Goal: Information Seeking & Learning: Learn about a topic

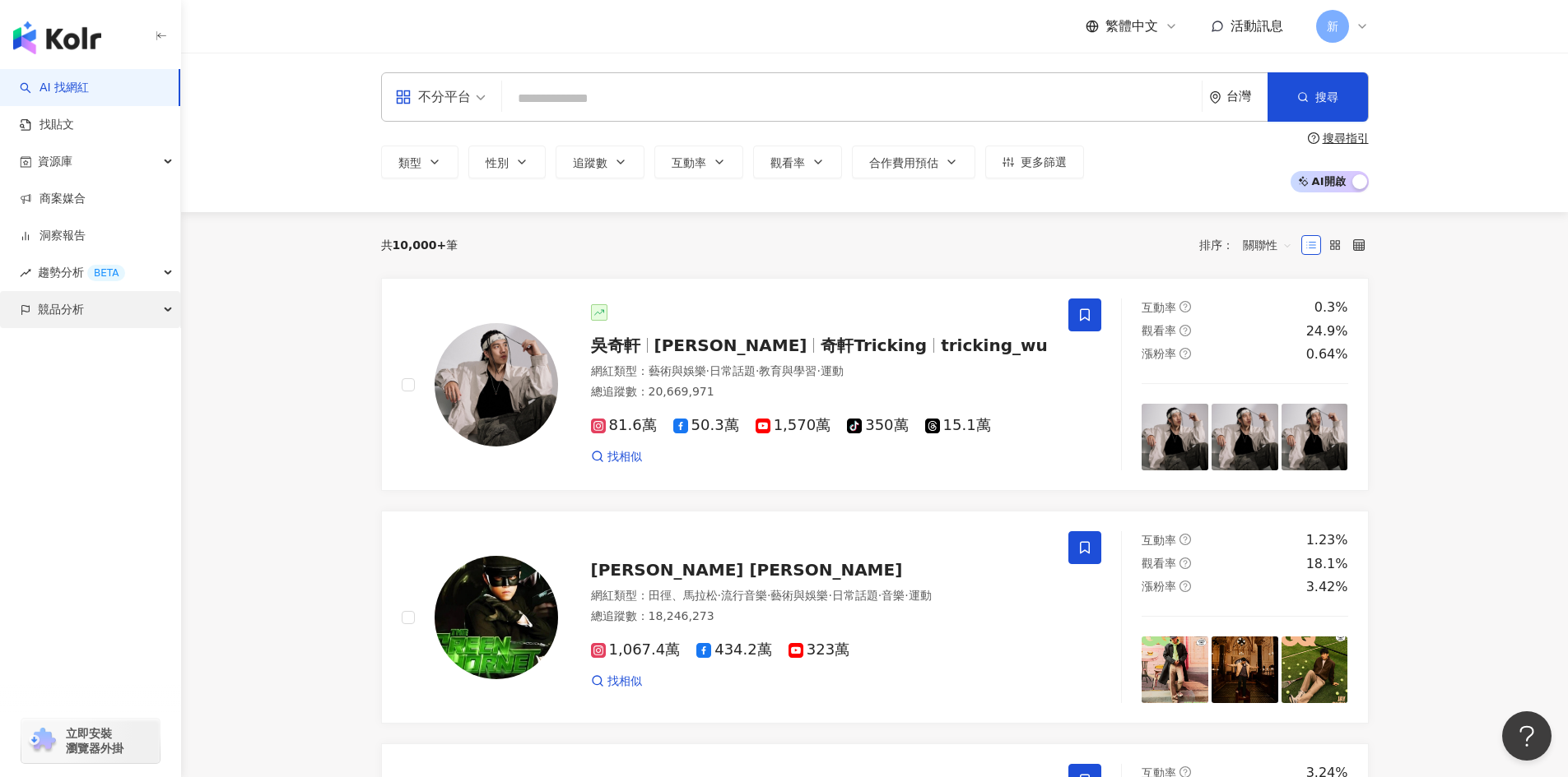
click at [97, 303] on div "競品分析" at bounding box center [90, 309] width 180 height 37
click at [93, 375] on link "關鍵字提及分析" at bounding box center [79, 383] width 81 height 17
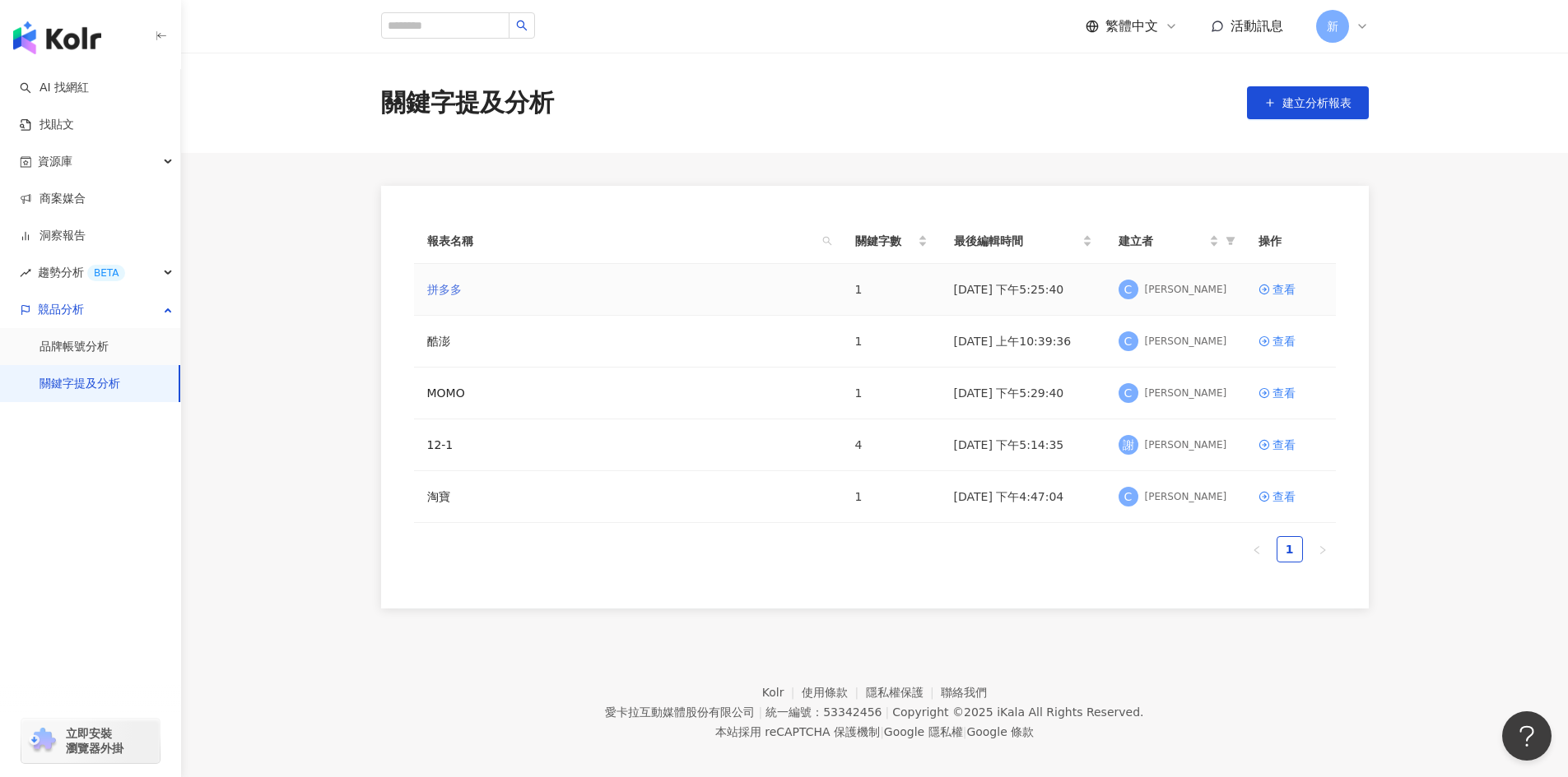
click at [427, 283] on link "拼多多" at bounding box center [444, 289] width 35 height 18
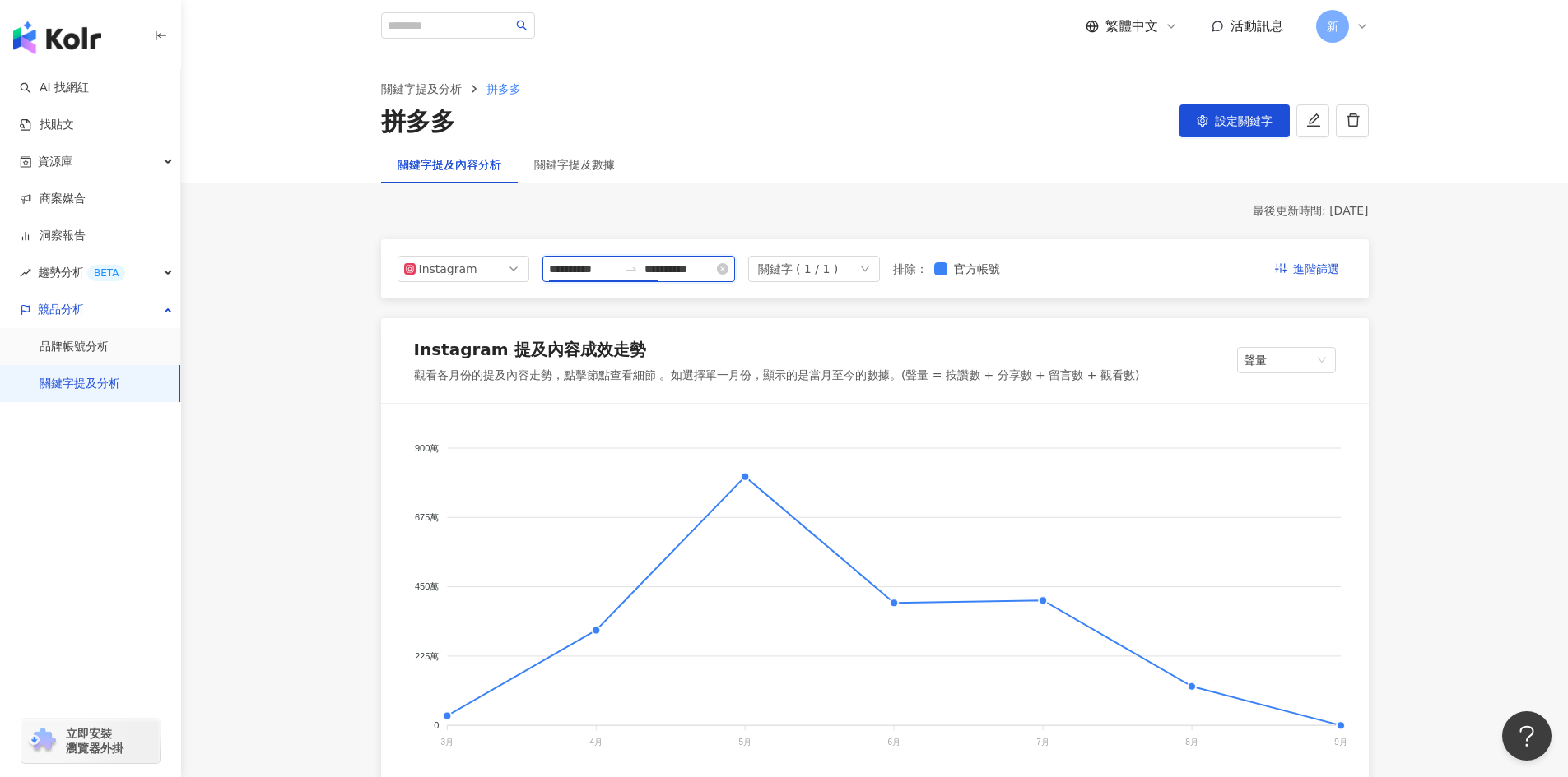
click at [590, 269] on input "**********" at bounding box center [583, 269] width 69 height 18
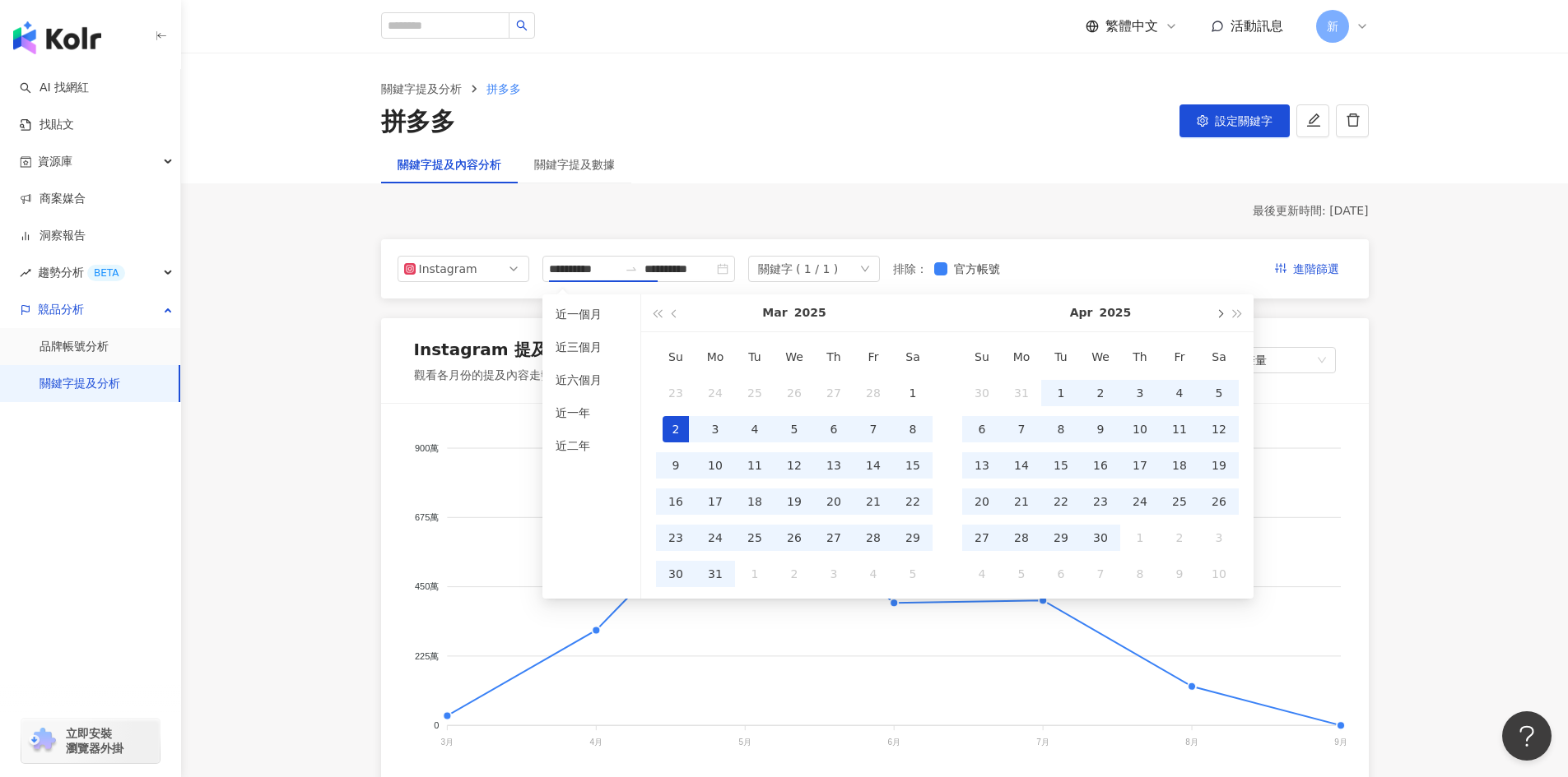
click at [1214, 315] on button "button" at bounding box center [1218, 313] width 18 height 37
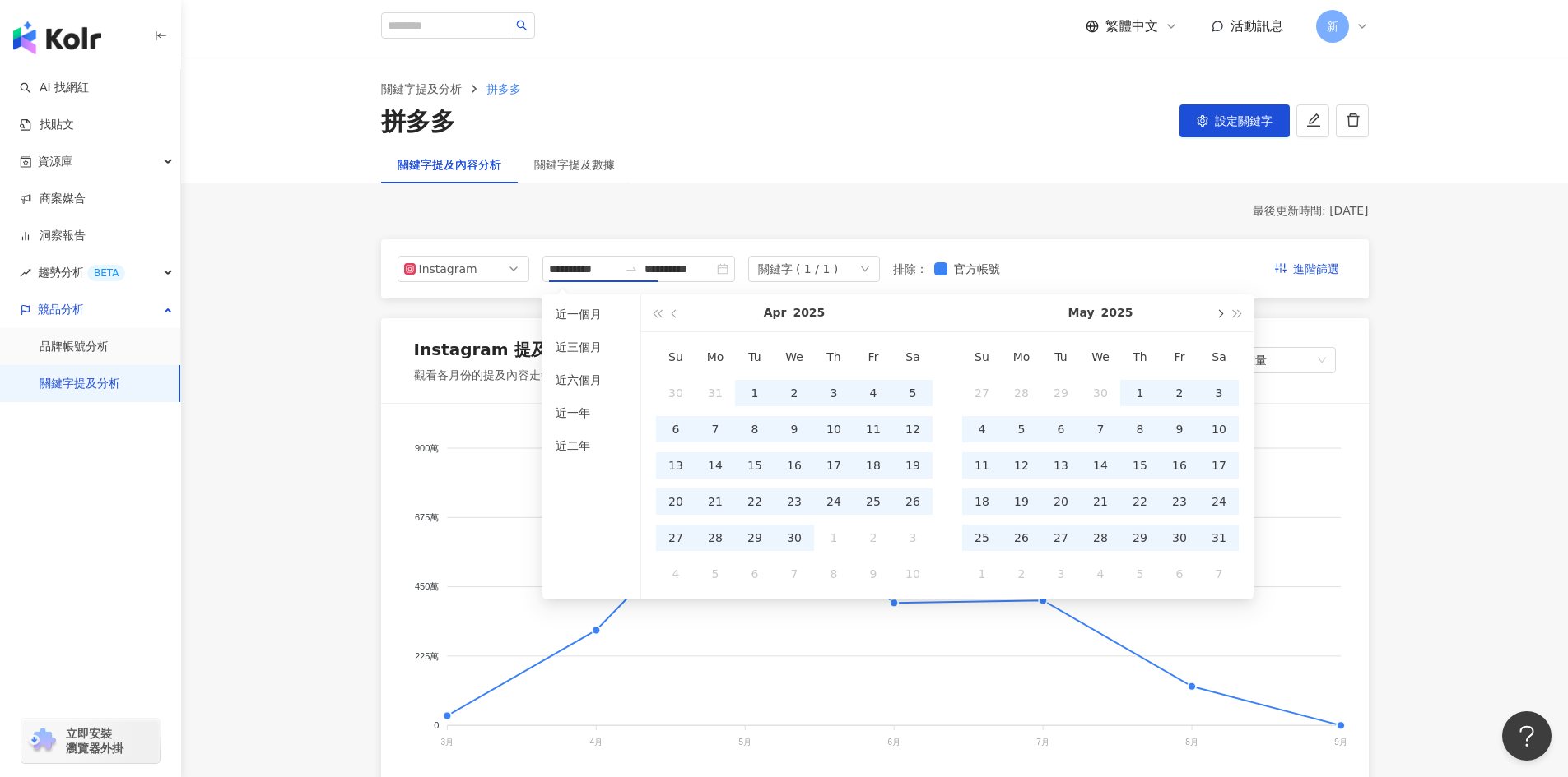
click at [1214, 315] on button "button" at bounding box center [1218, 313] width 18 height 37
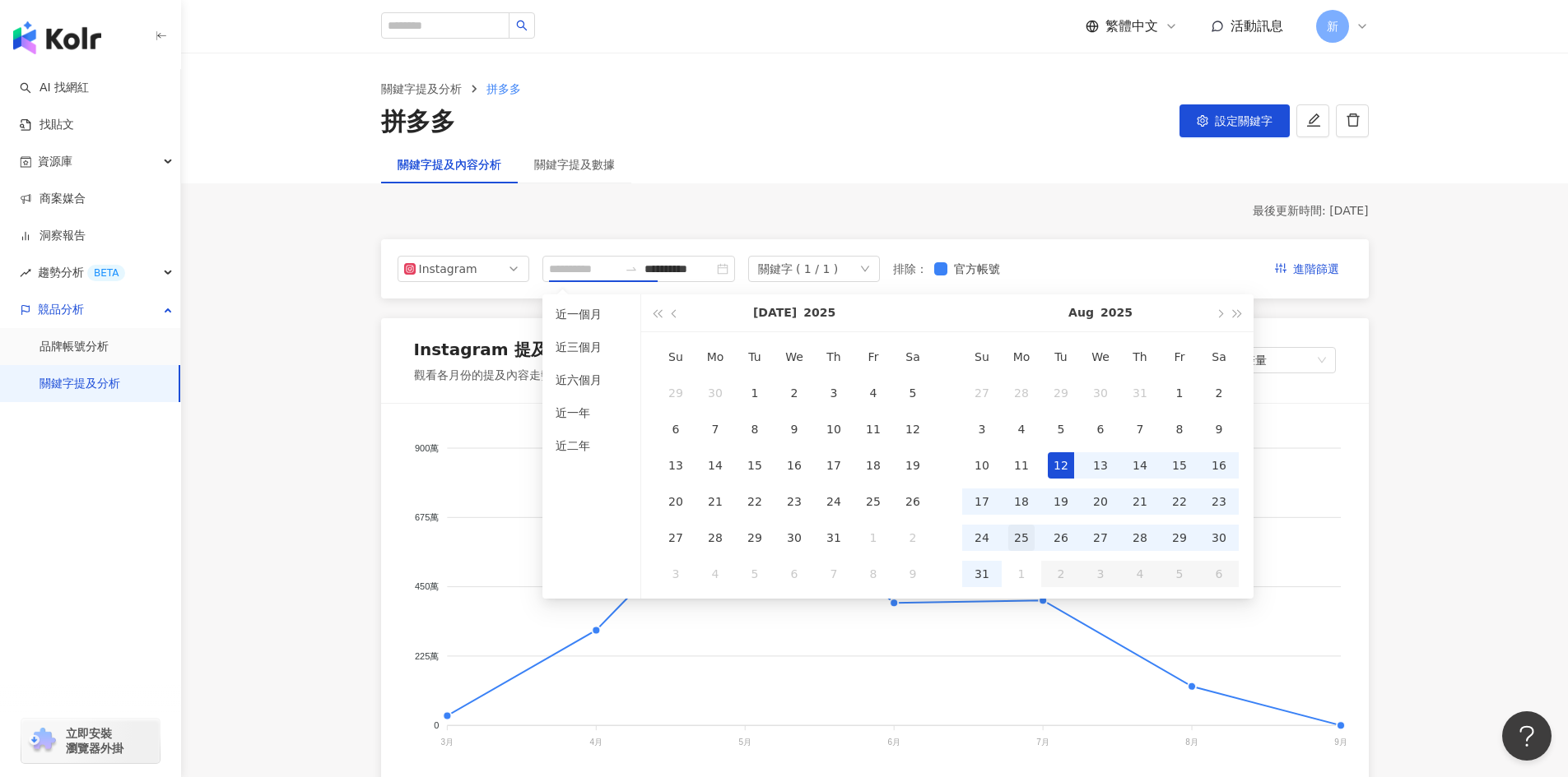
type input "**********"
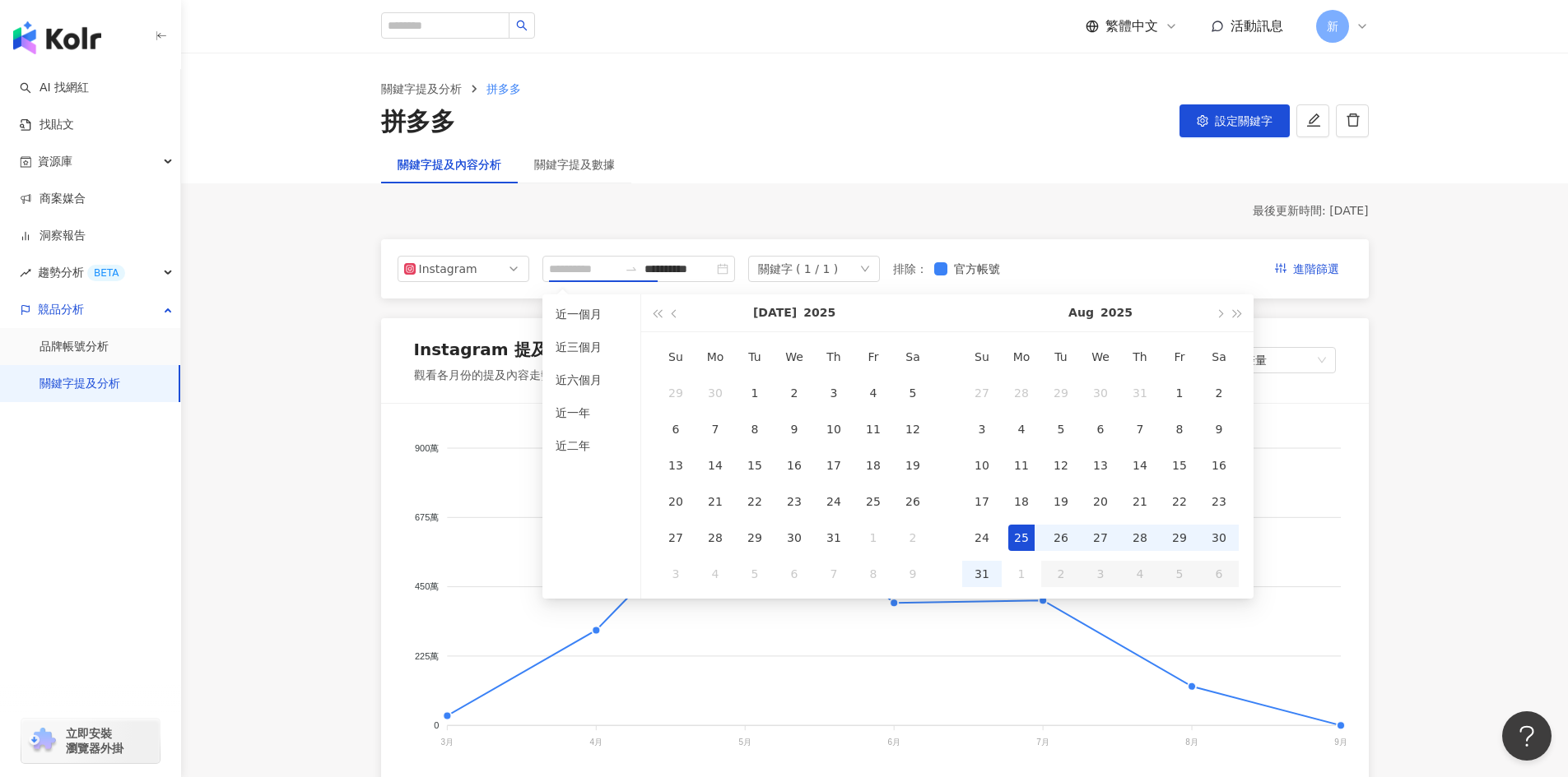
click at [1024, 541] on div "25" at bounding box center [1021, 538] width 26 height 26
type input "**********"
click at [993, 568] on div "31" at bounding box center [982, 574] width 26 height 26
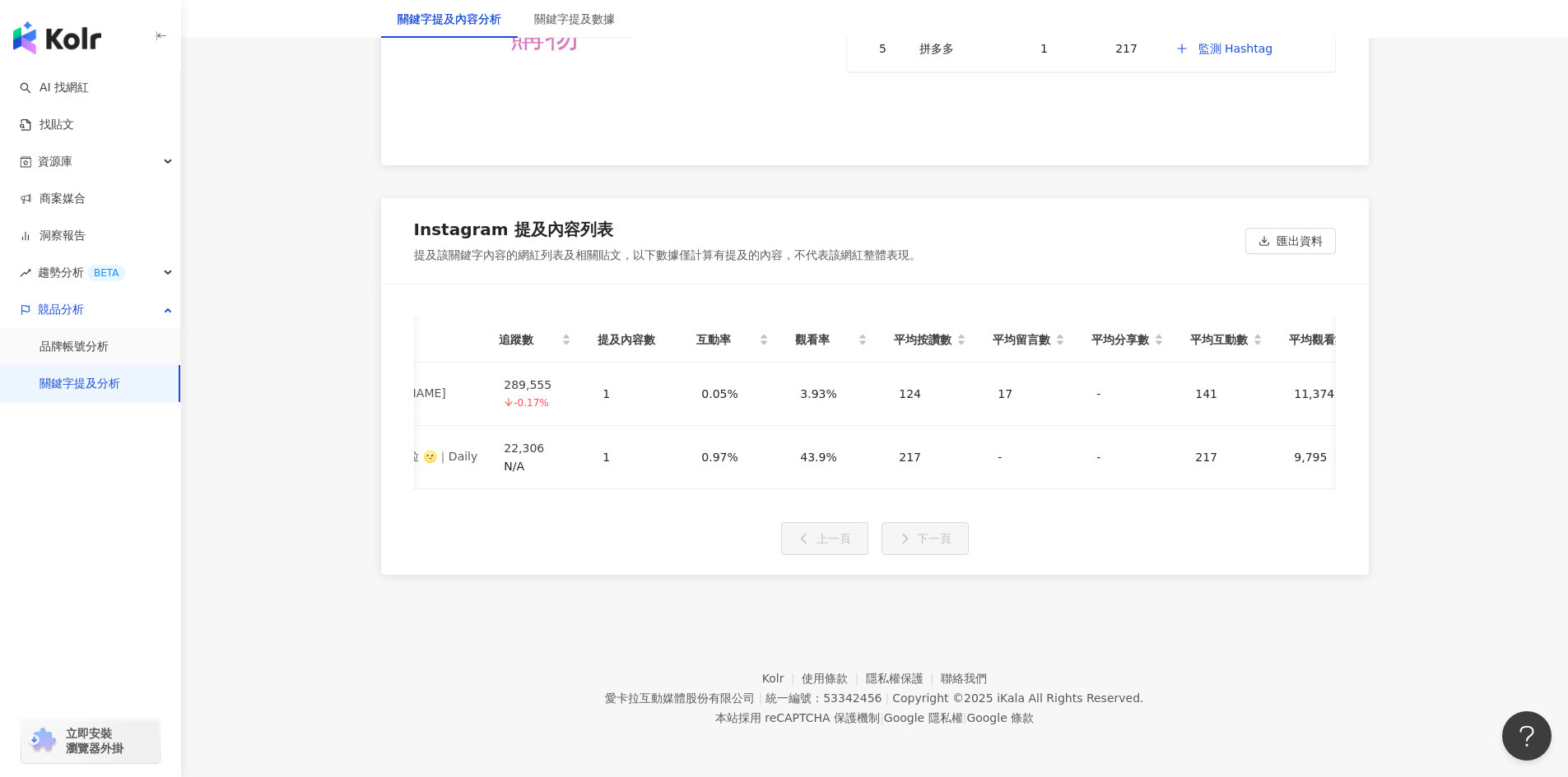
scroll to position [0, 288]
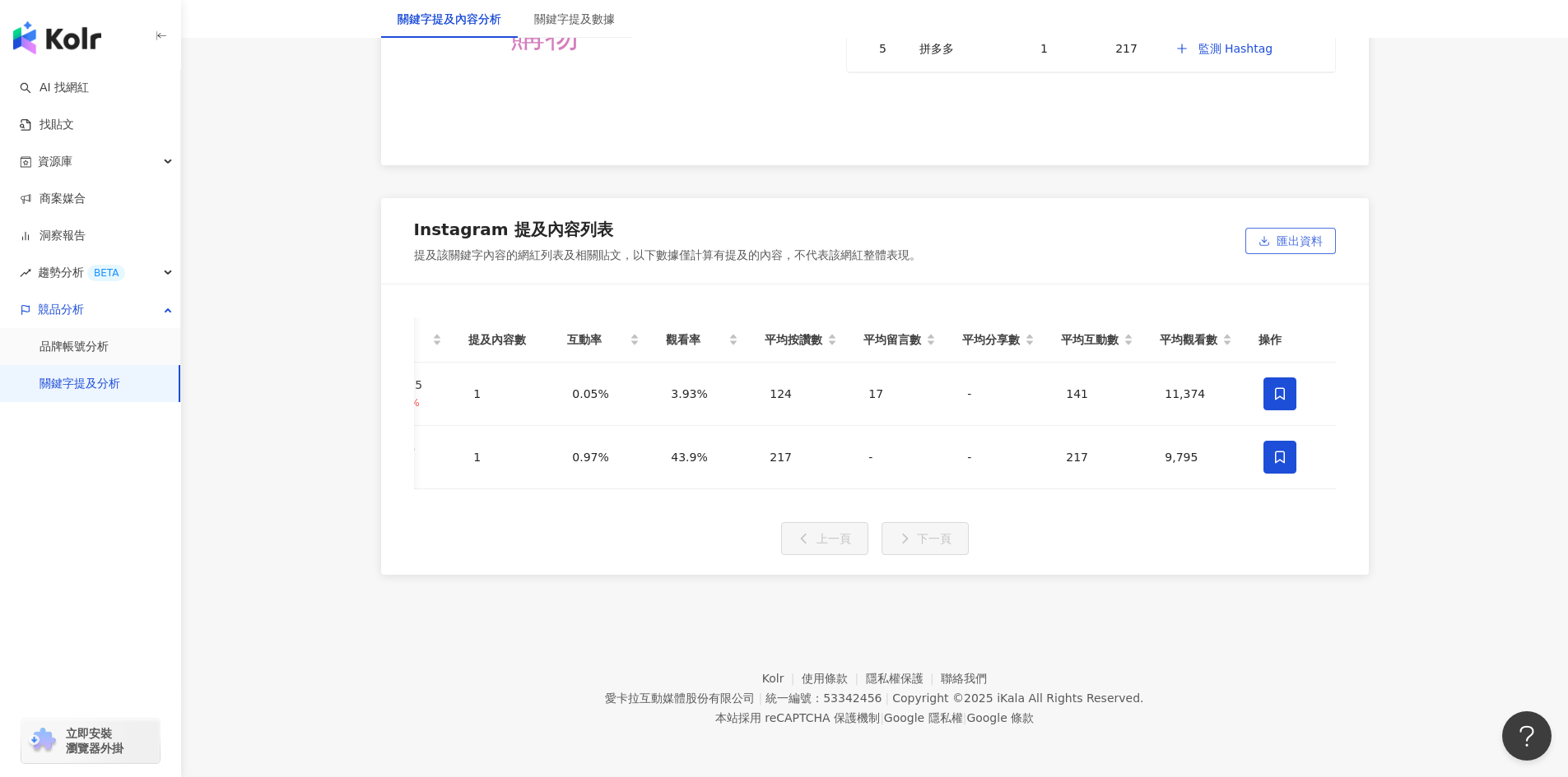
click at [1287, 231] on span "匯出資料" at bounding box center [1299, 242] width 46 height 26
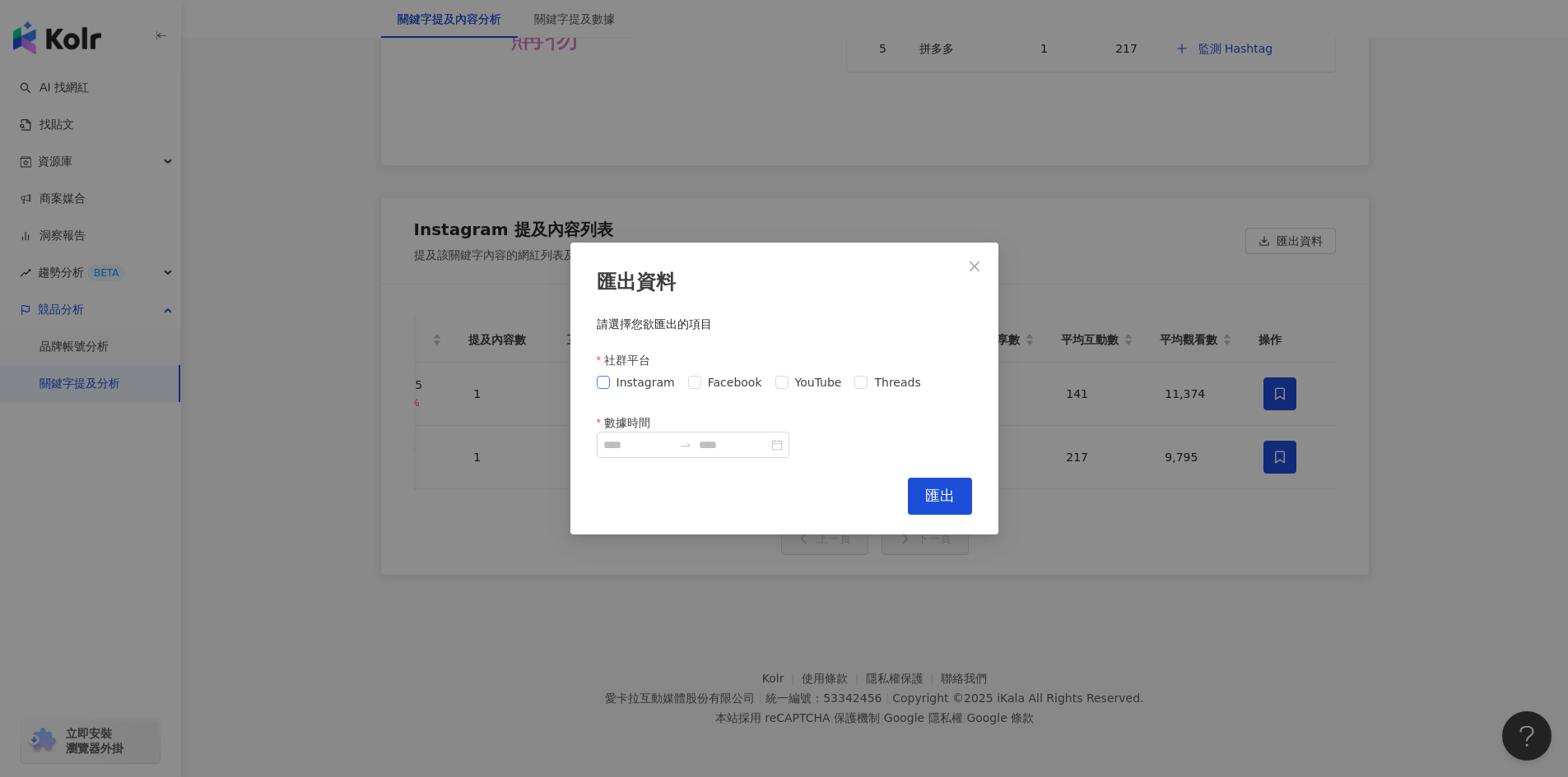
click at [608, 382] on span at bounding box center [603, 382] width 13 height 13
click at [701, 377] on span "Facebook" at bounding box center [735, 382] width 68 height 18
click at [779, 377] on span at bounding box center [781, 382] width 13 height 13
click at [867, 375] on span "Threads" at bounding box center [897, 382] width 59 height 18
click at [647, 450] on input "數據時間" at bounding box center [637, 445] width 69 height 18
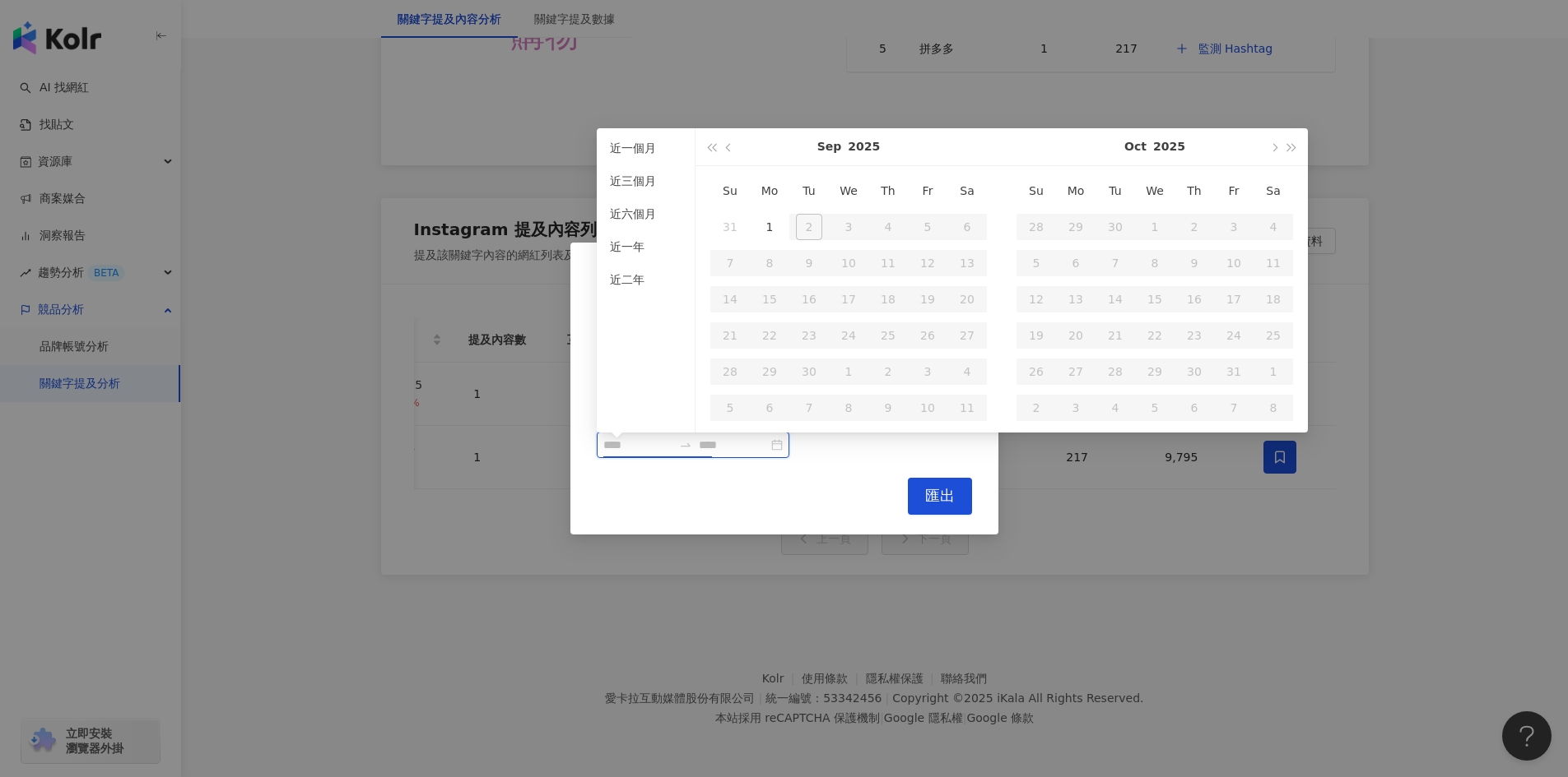
type input "**********"
click at [725, 143] on button "button" at bounding box center [729, 147] width 18 height 37
type input "**********"
click at [756, 366] on td "25" at bounding box center [769, 372] width 39 height 37
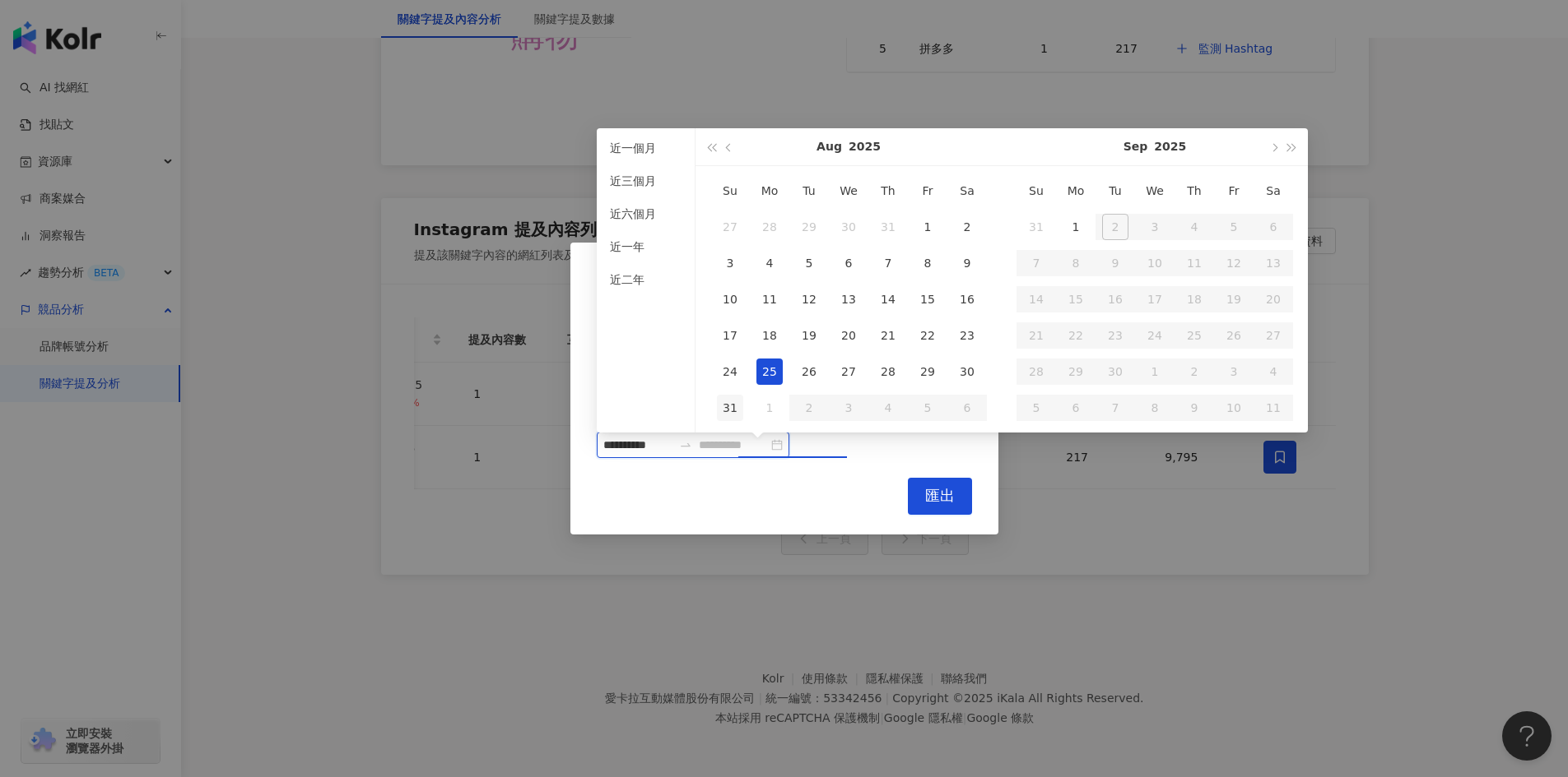
type input "**********"
click at [741, 395] on div "31" at bounding box center [730, 408] width 26 height 26
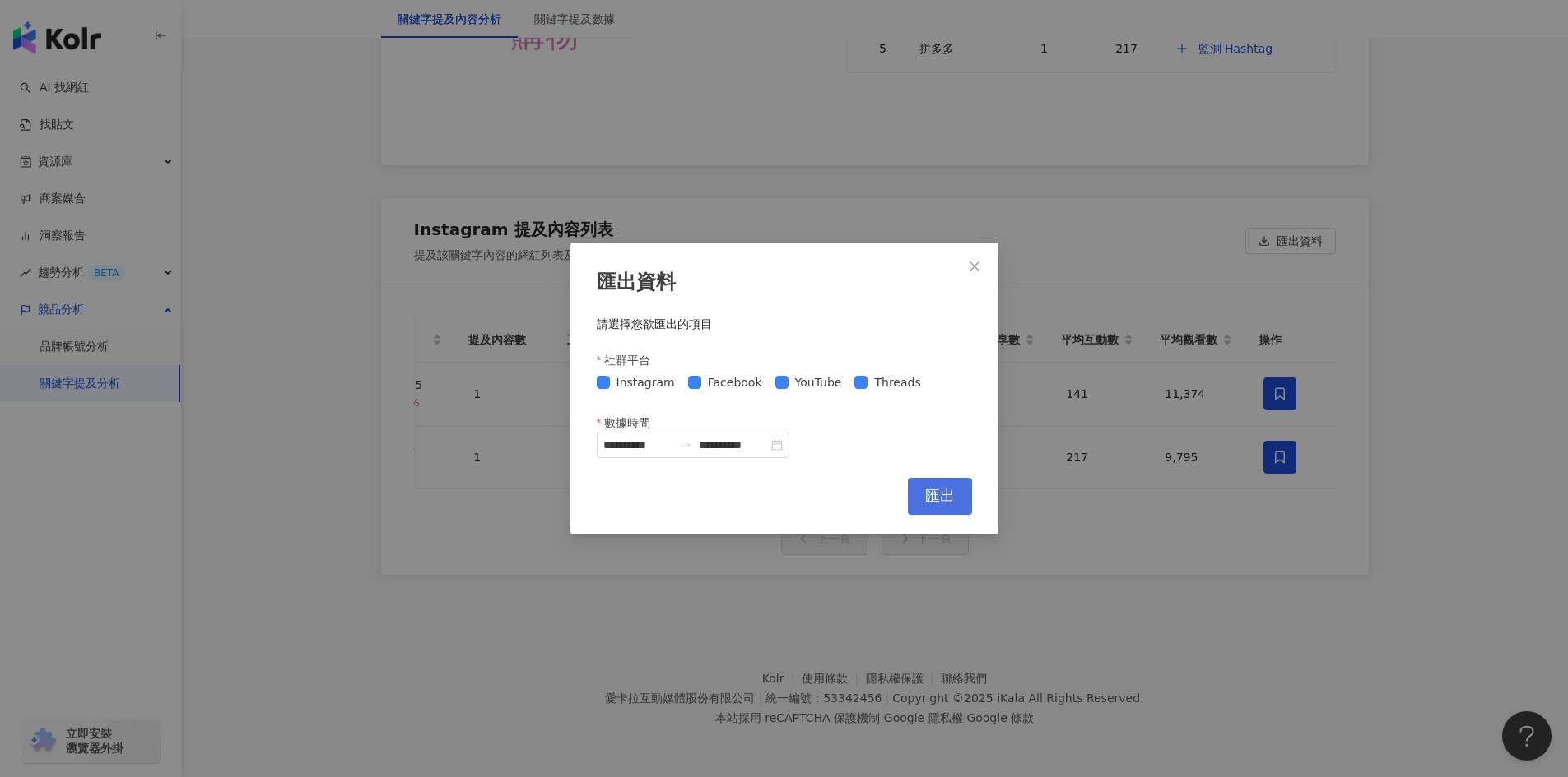
click at [924, 491] on button "匯出" at bounding box center [940, 496] width 64 height 37
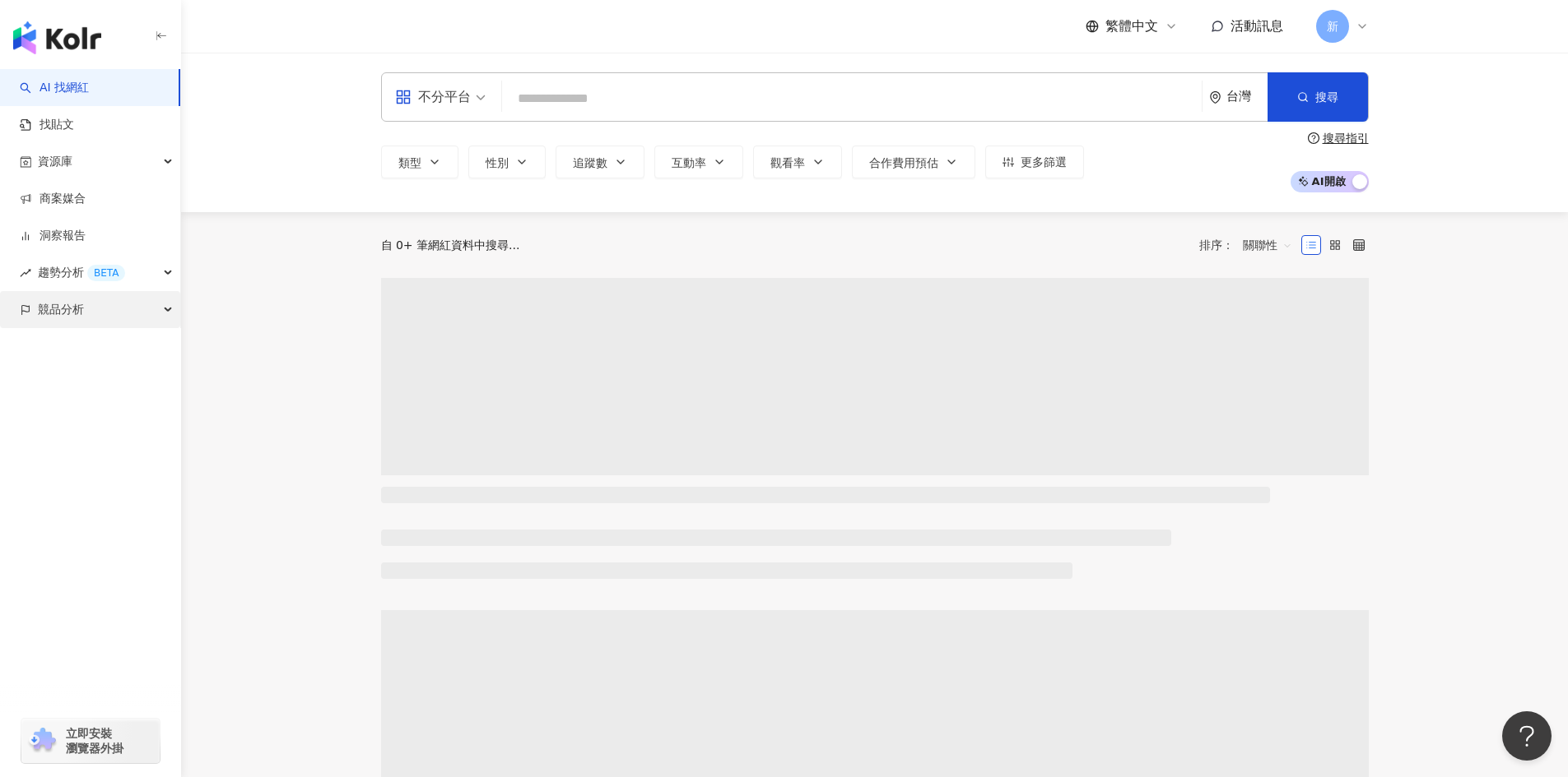
click at [42, 297] on span "競品分析" at bounding box center [61, 309] width 46 height 37
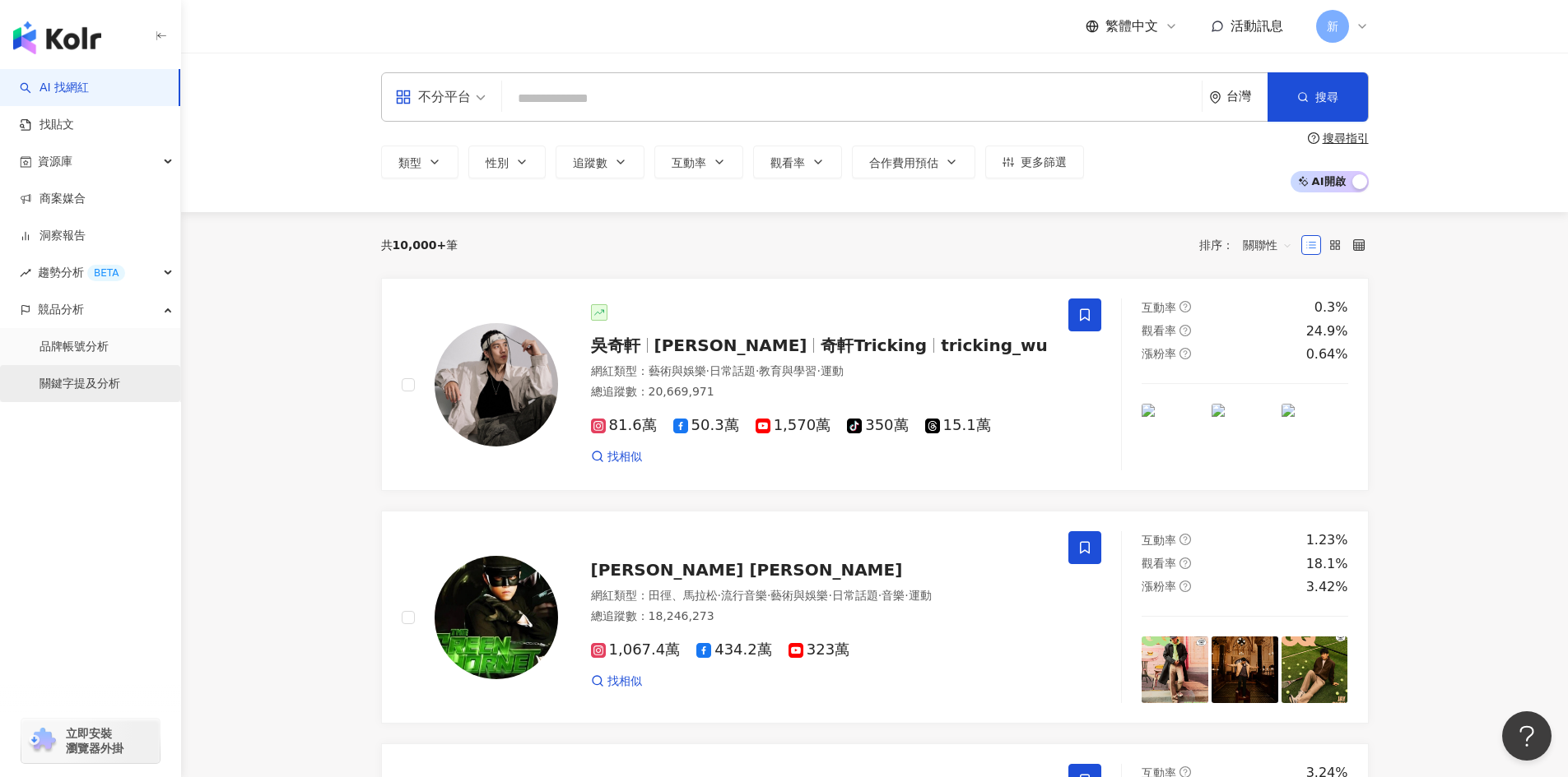
click at [102, 384] on link "關鍵字提及分析" at bounding box center [79, 383] width 81 height 17
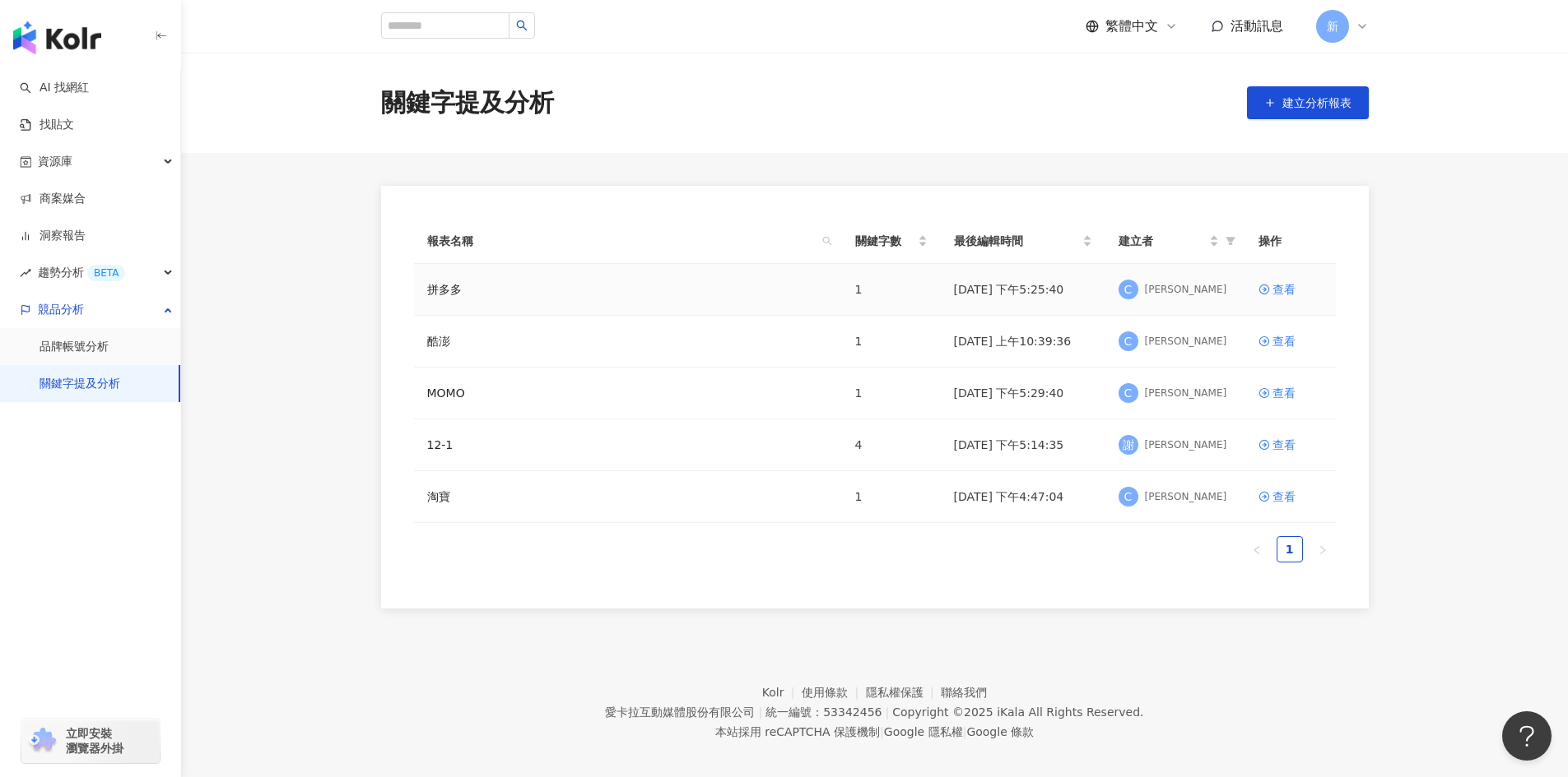
click at [565, 289] on div "拼多多" at bounding box center [628, 289] width 402 height 18
click at [446, 296] on link "拼多多" at bounding box center [444, 289] width 35 height 18
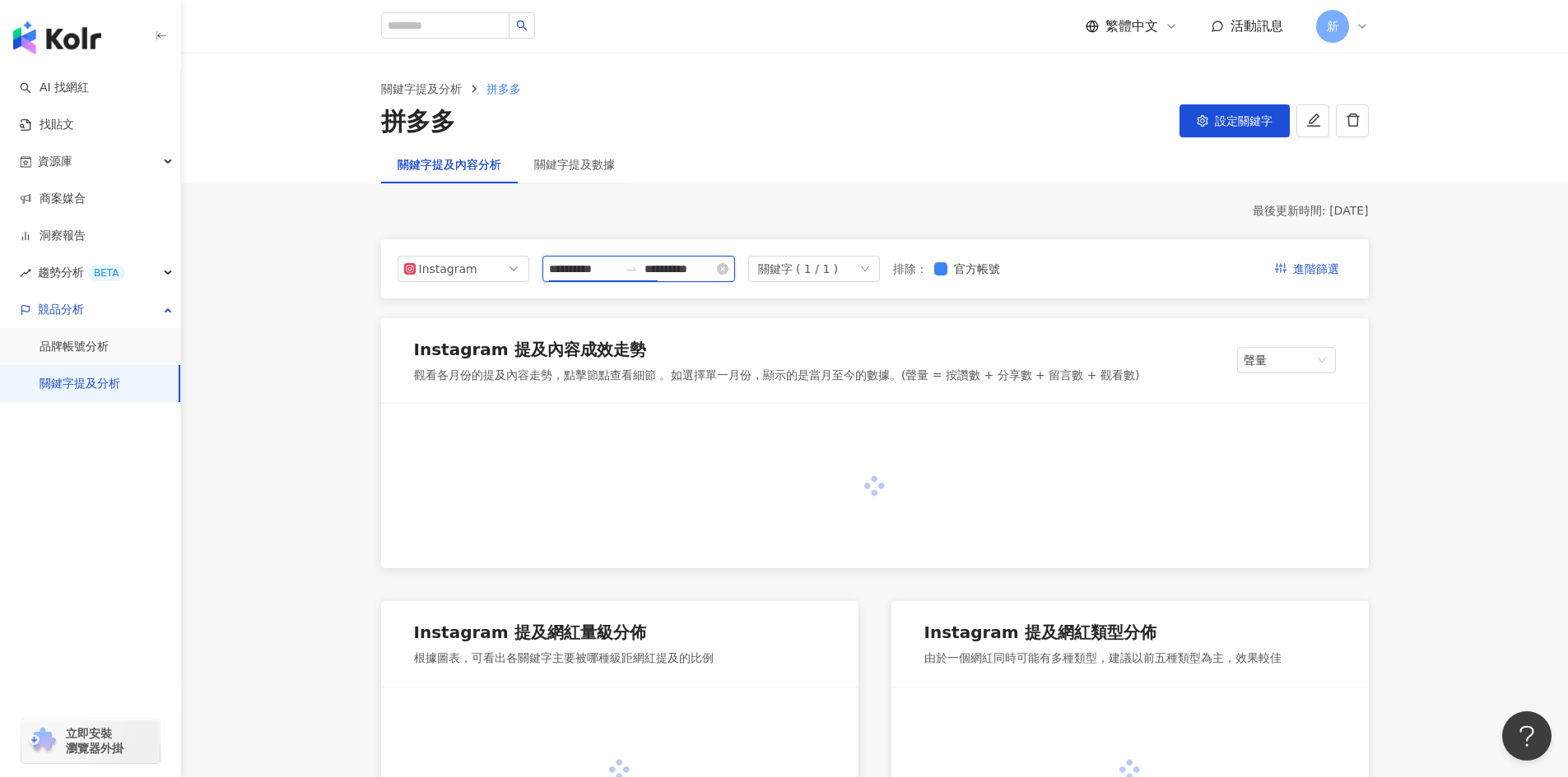
click at [581, 262] on input "**********" at bounding box center [583, 269] width 69 height 18
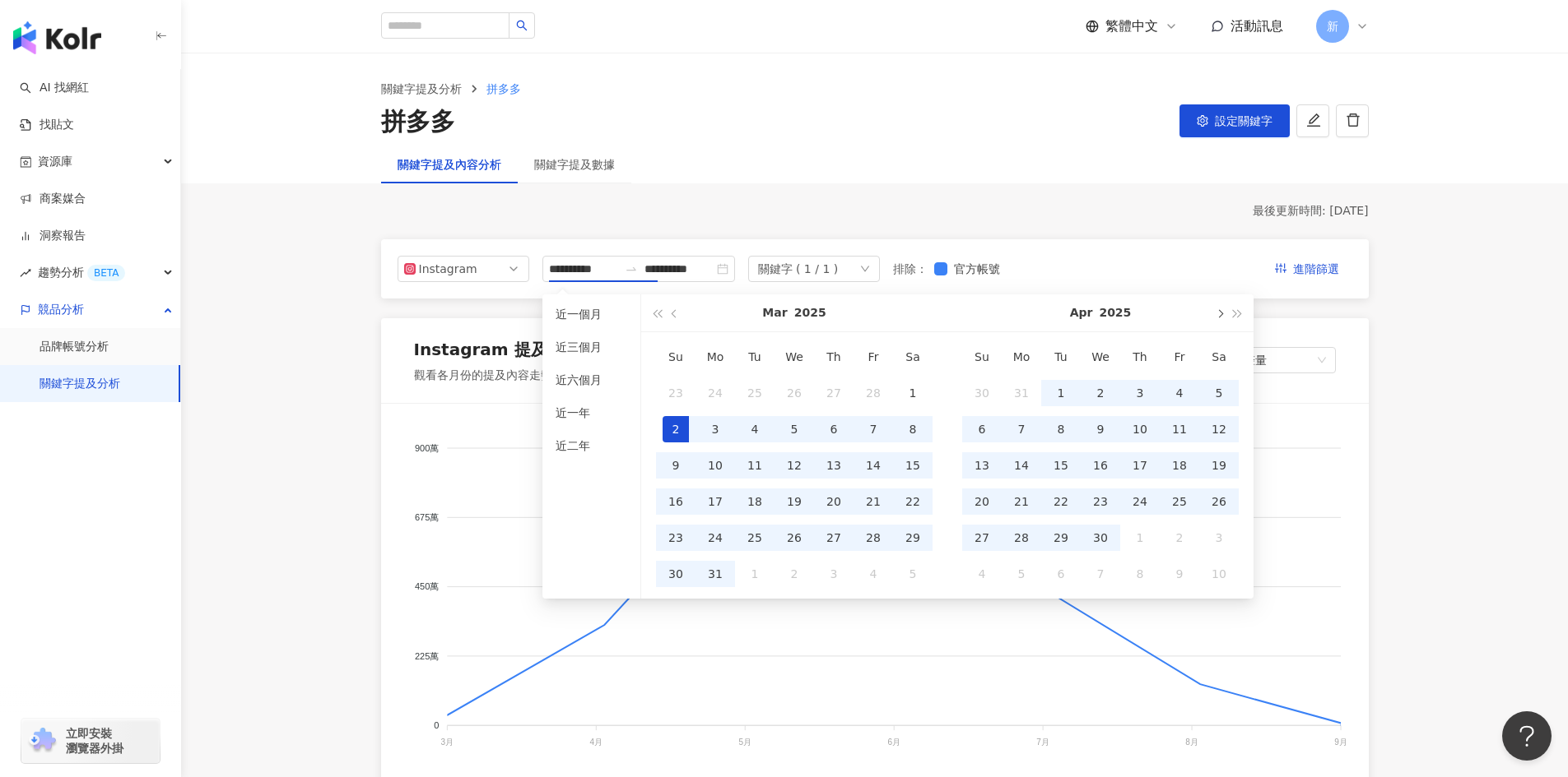
click at [1218, 315] on span "button" at bounding box center [1218, 313] width 8 height 8
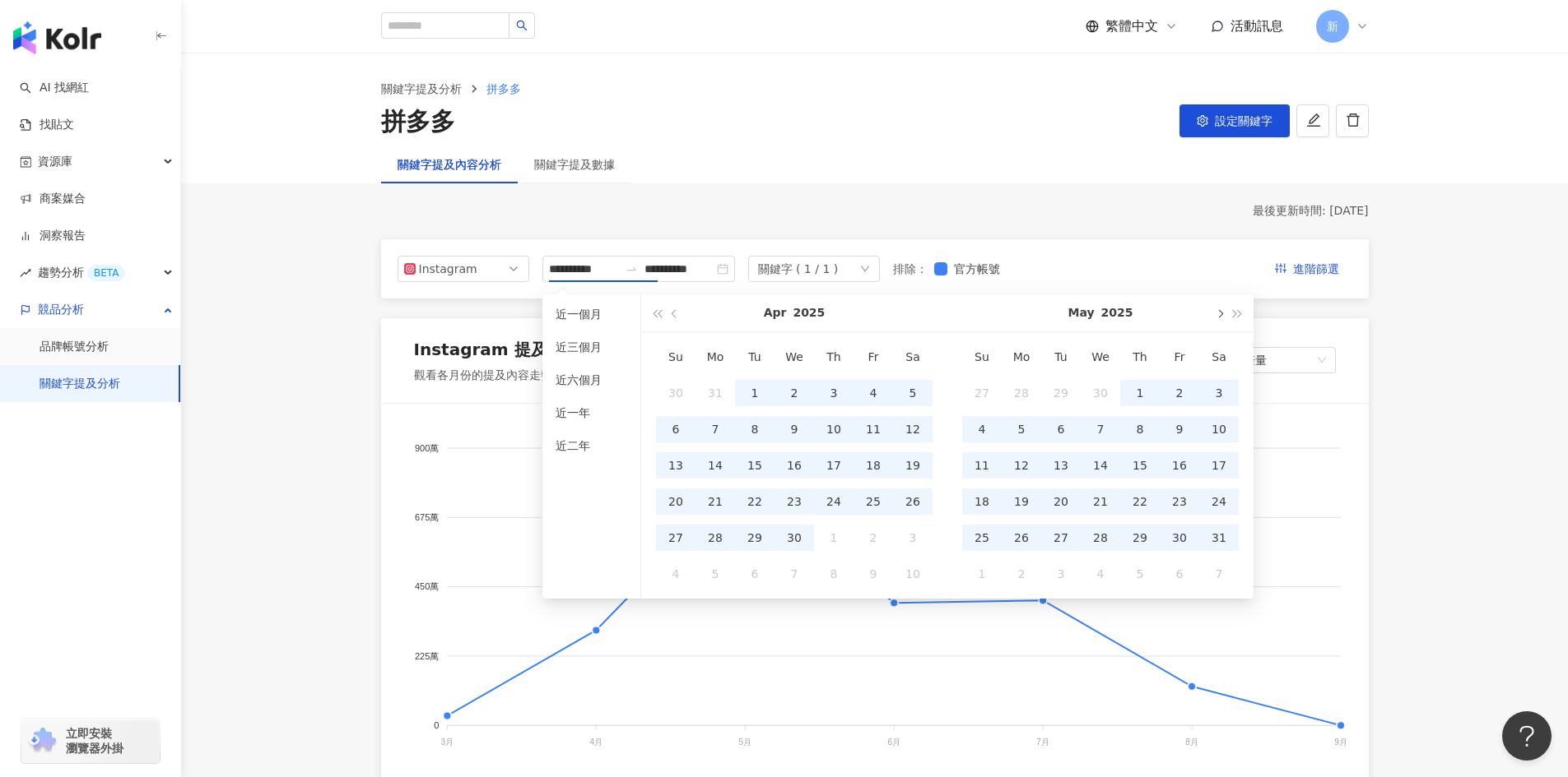
click at [1218, 315] on span "button" at bounding box center [1218, 313] width 8 height 8
click at [1244, 317] on button "button" at bounding box center [1238, 313] width 18 height 37
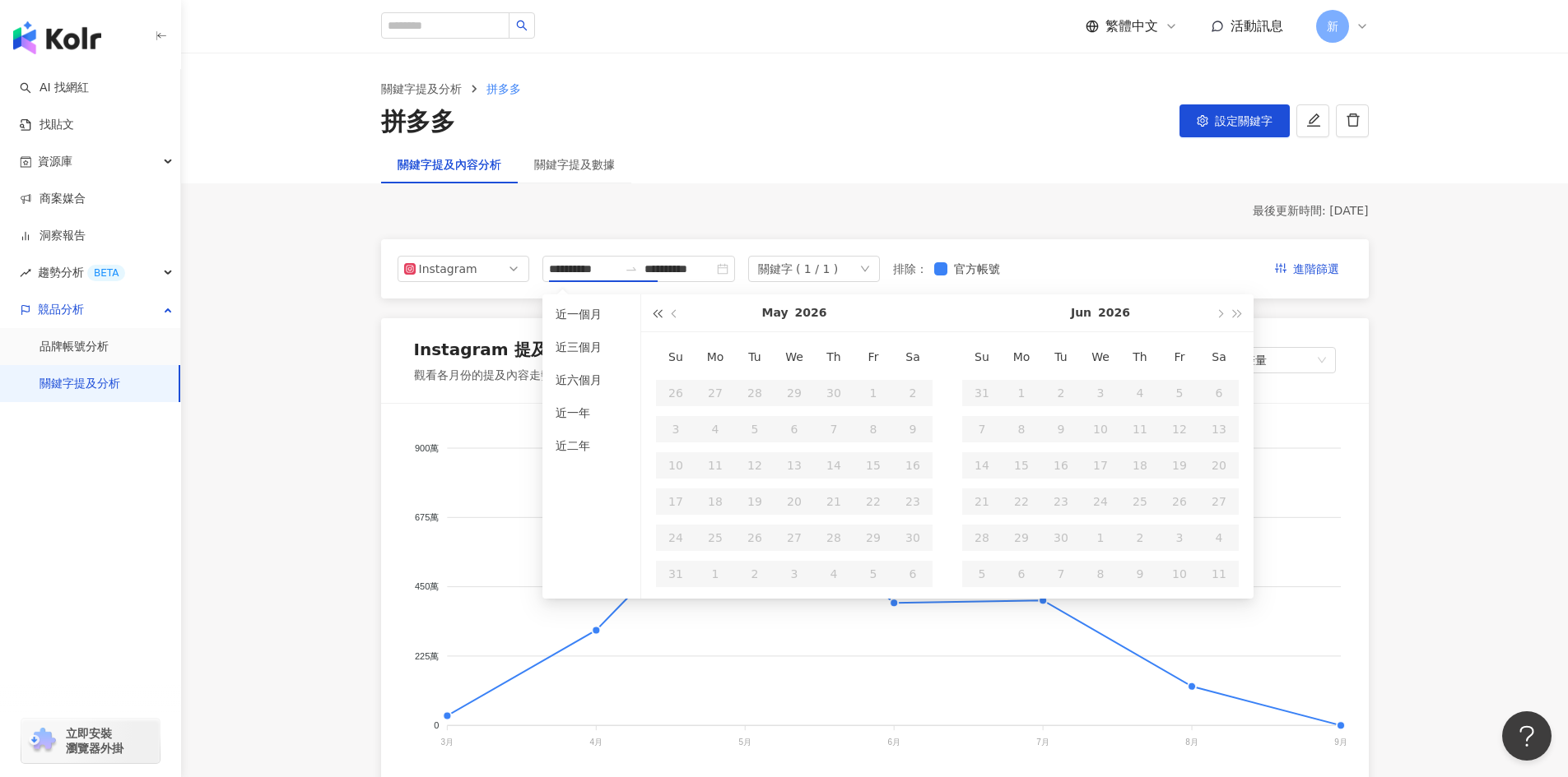
click at [661, 315] on span "button" at bounding box center [656, 313] width 8 height 8
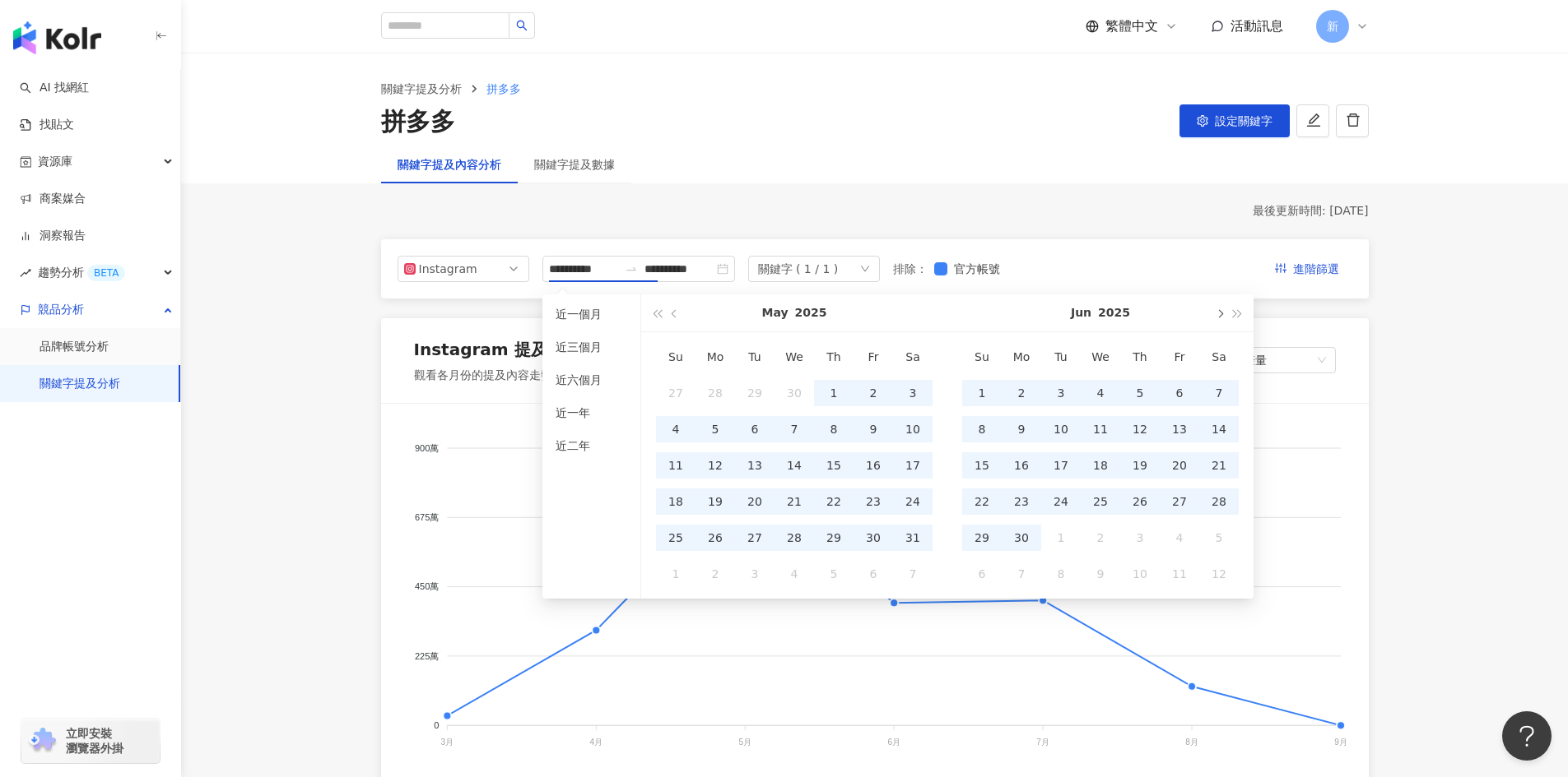
click at [1219, 304] on button "button" at bounding box center [1218, 313] width 18 height 37
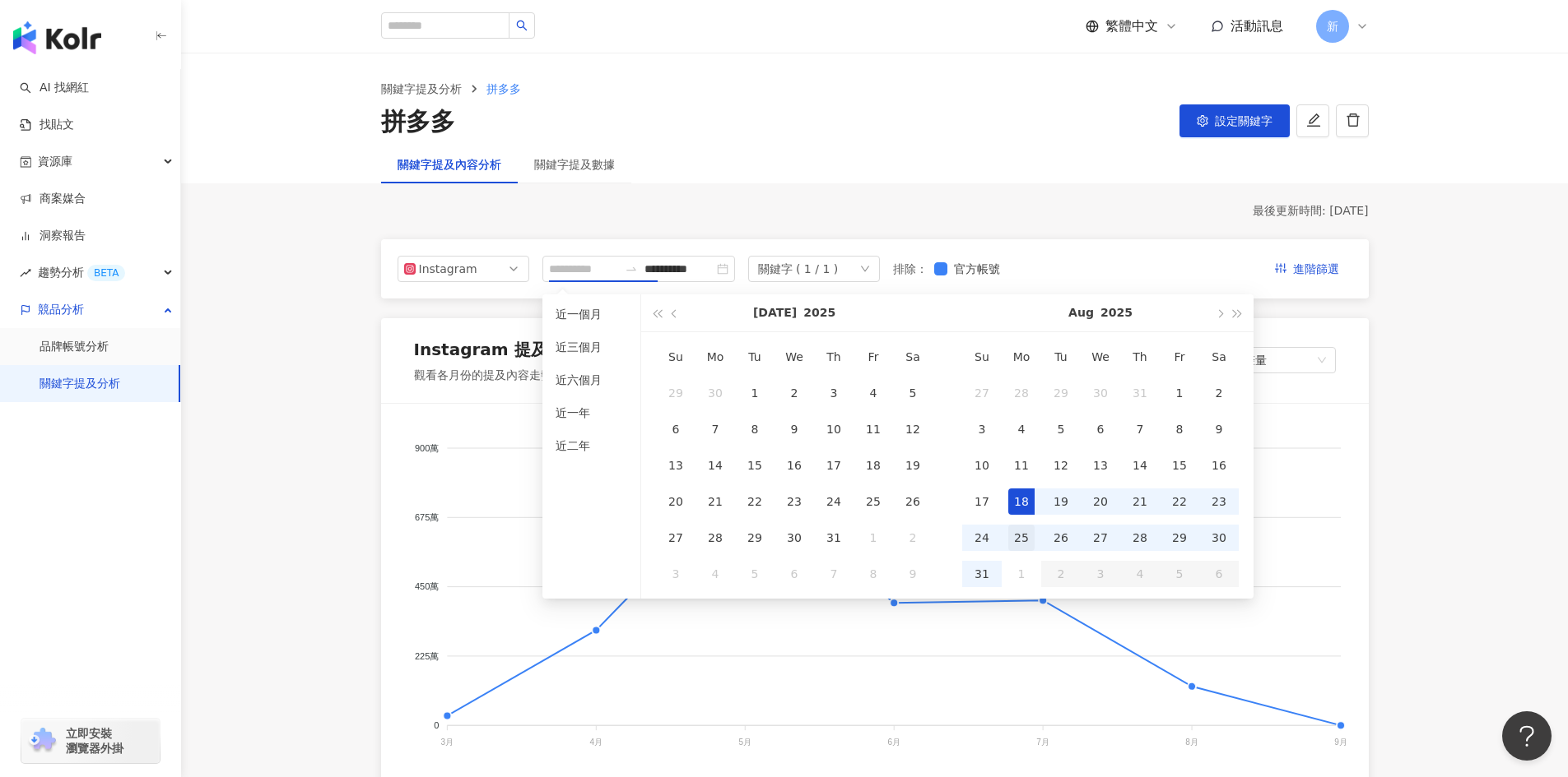
type input "**********"
click at [1011, 541] on div "25" at bounding box center [1021, 538] width 26 height 26
type input "**********"
click at [988, 574] on div "31" at bounding box center [982, 574] width 26 height 26
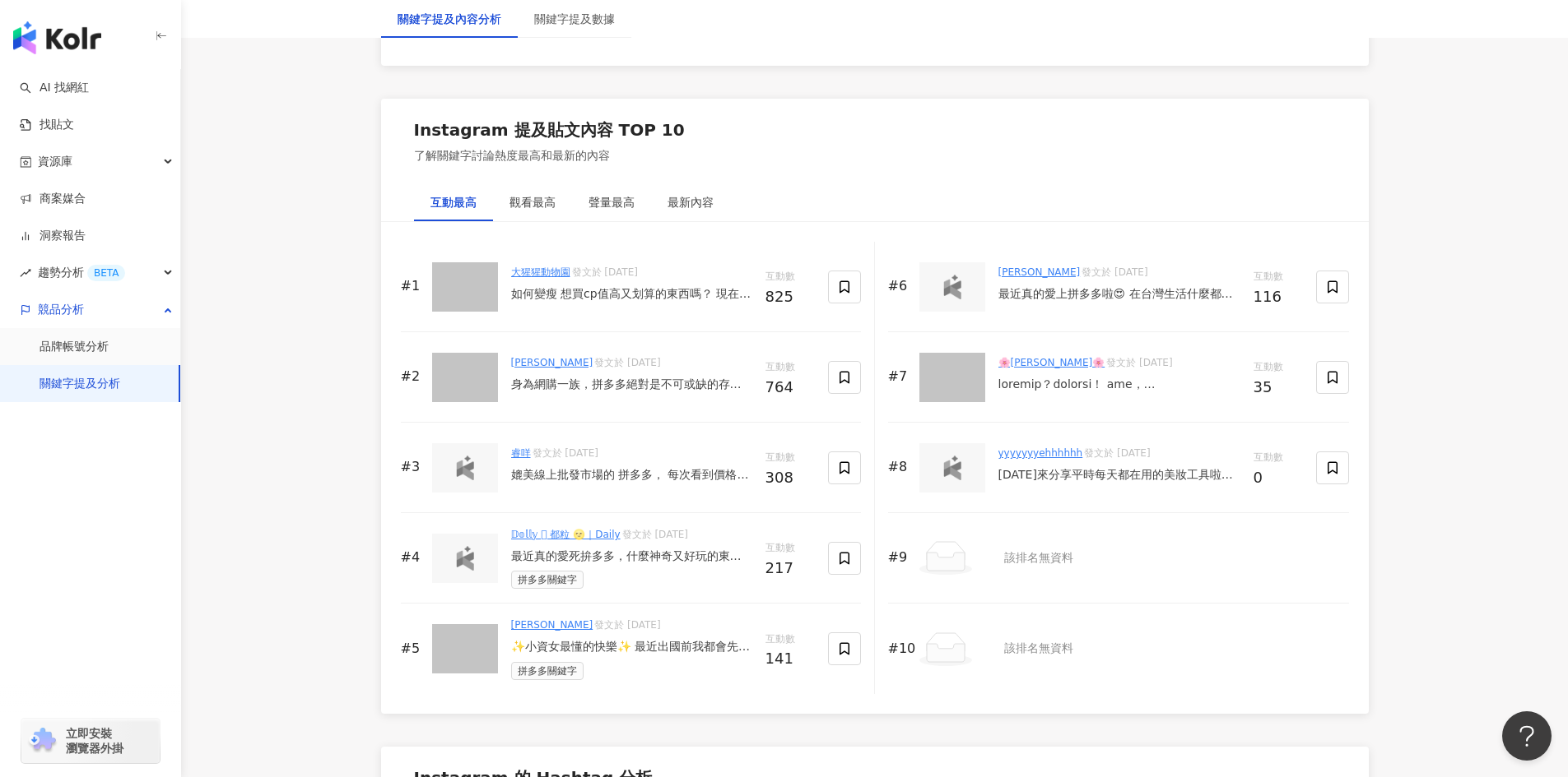
scroll to position [2467, 0]
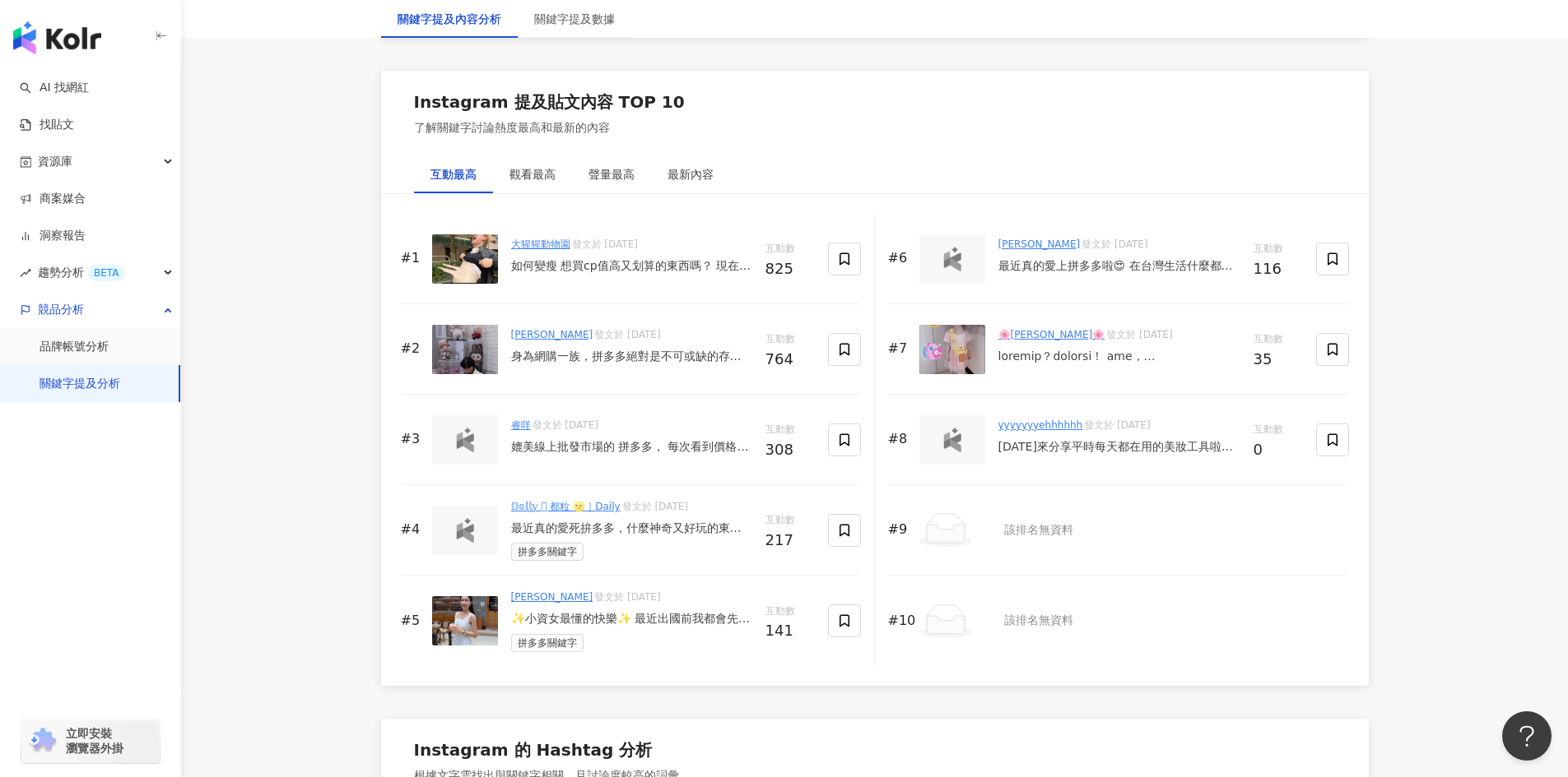
click at [590, 272] on div "如何變瘦 想買cp值高又划算的東西嗎？ 現在拼多多下單滿49人民幣（約台幣200），即可包郵寄送到台灣！下單簡單物品豐富又便宜，現在就來體驗吧！ #搞笑 #拼…" at bounding box center [631, 266] width 241 height 17
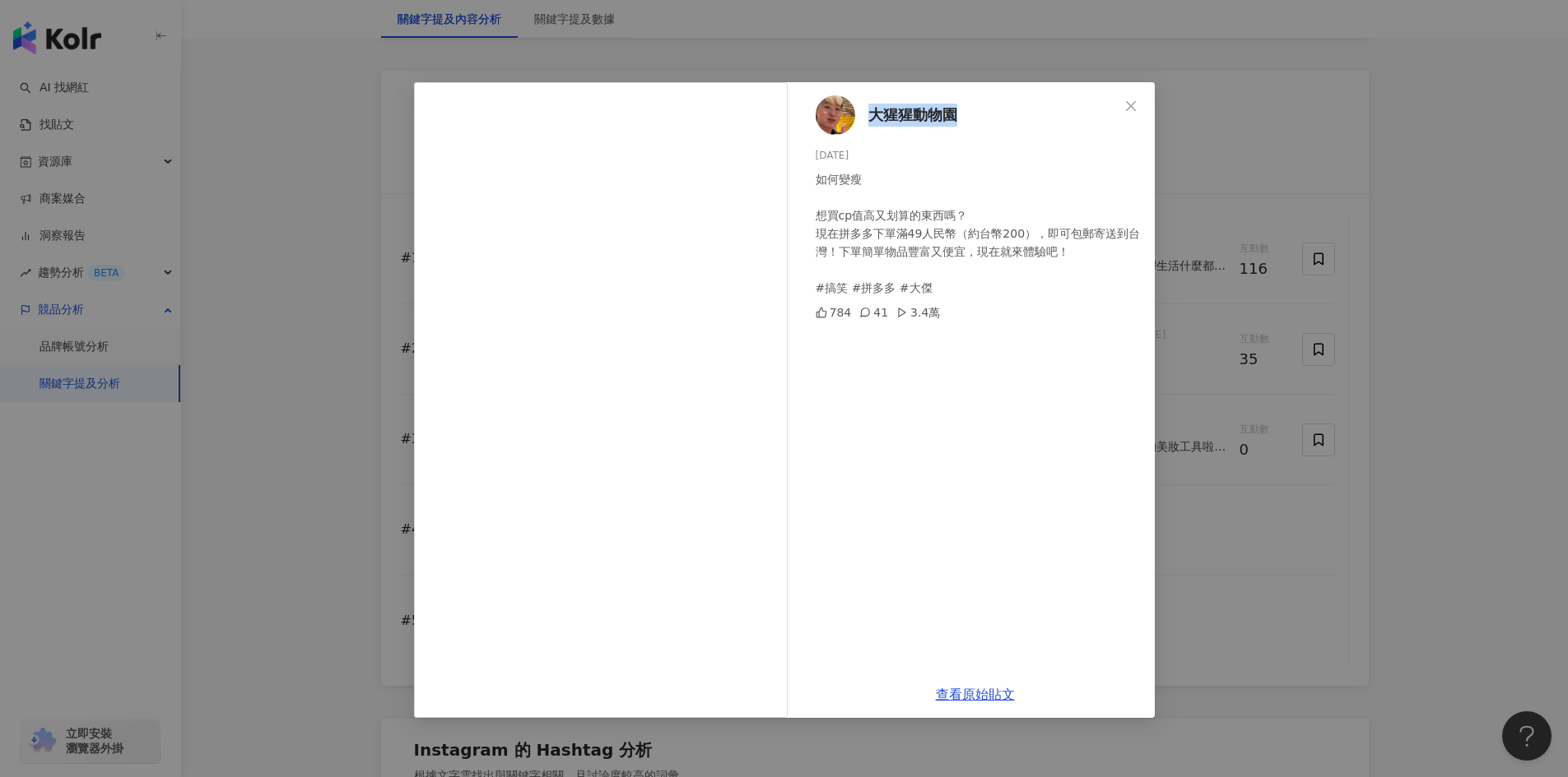
drag, startPoint x: 862, startPoint y: 121, endPoint x: 999, endPoint y: 130, distance: 137.3
click at [999, 130] on div "大猩猩動物園 2025/8/27 如何變瘦 想買cp值高又划算的東西嗎？ 現在拼多多下單滿49人民幣（約台幣200），即可包郵寄送到台灣！下單簡單物品豐富又便…" at bounding box center [975, 377] width 359 height 589
copy span "大猩猩動物園"
click at [1405, 171] on div "大猩猩動物園 [DATE] 如何變瘦 想買cp值高又划算的東西嗎？ 現在拼多多下單滿49人民幣（約台幣200），即可包郵寄送到台灣！下單簡單物品豐富又便宜，現…" at bounding box center [784, 388] width 1568 height 777
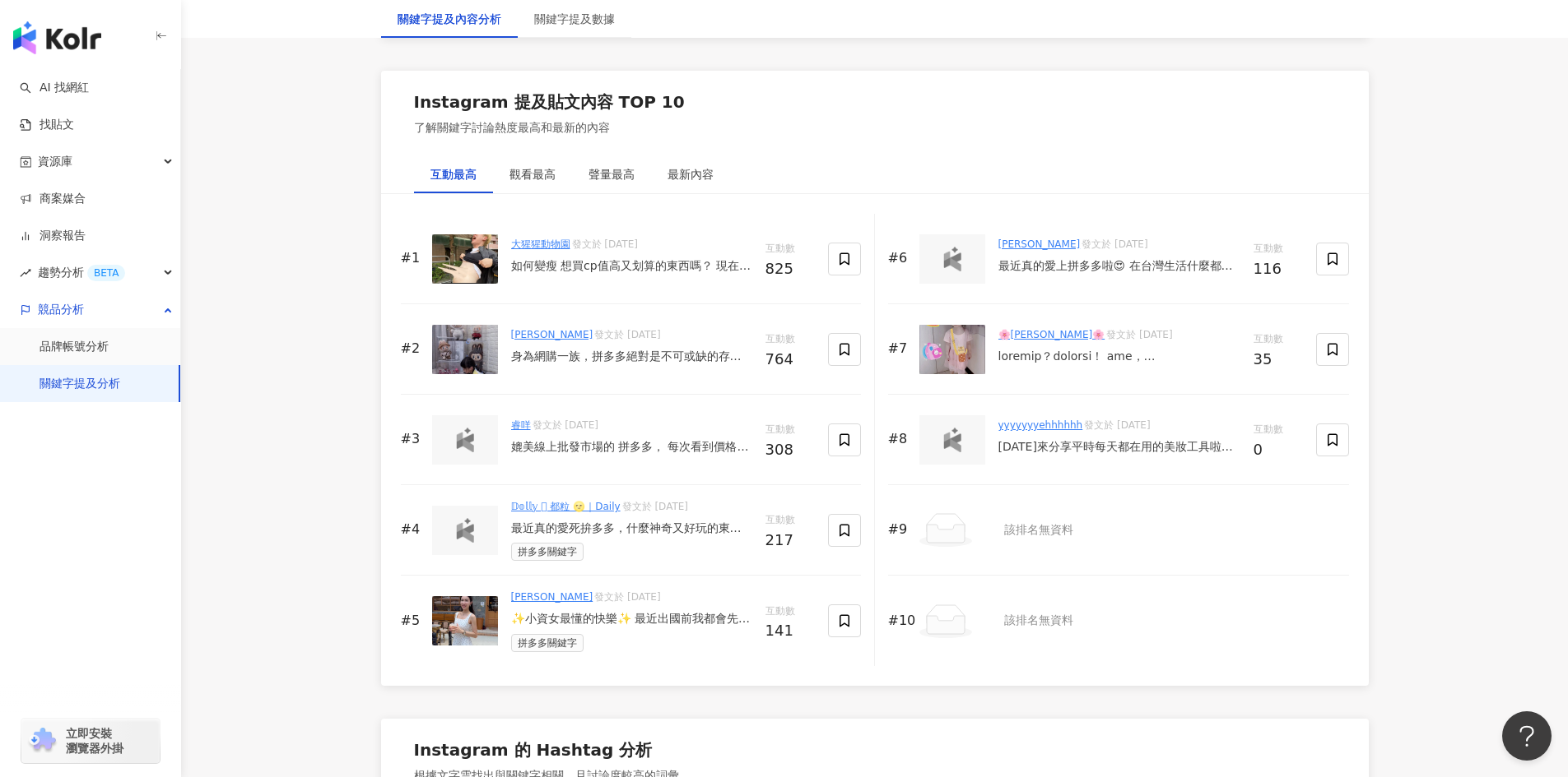
click at [517, 600] on link "[PERSON_NAME]" at bounding box center [552, 596] width 83 height 11
click at [615, 615] on div "✨小資女最懂的快樂✨ 最近出國前我都會先在 拼多多 逛一圈， 真的太好挖寶了 台灣現在滿49人民幣（大概200台幣）就免運，超取、宅配都能選超方便！ 我在拼多…" at bounding box center [631, 619] width 241 height 17
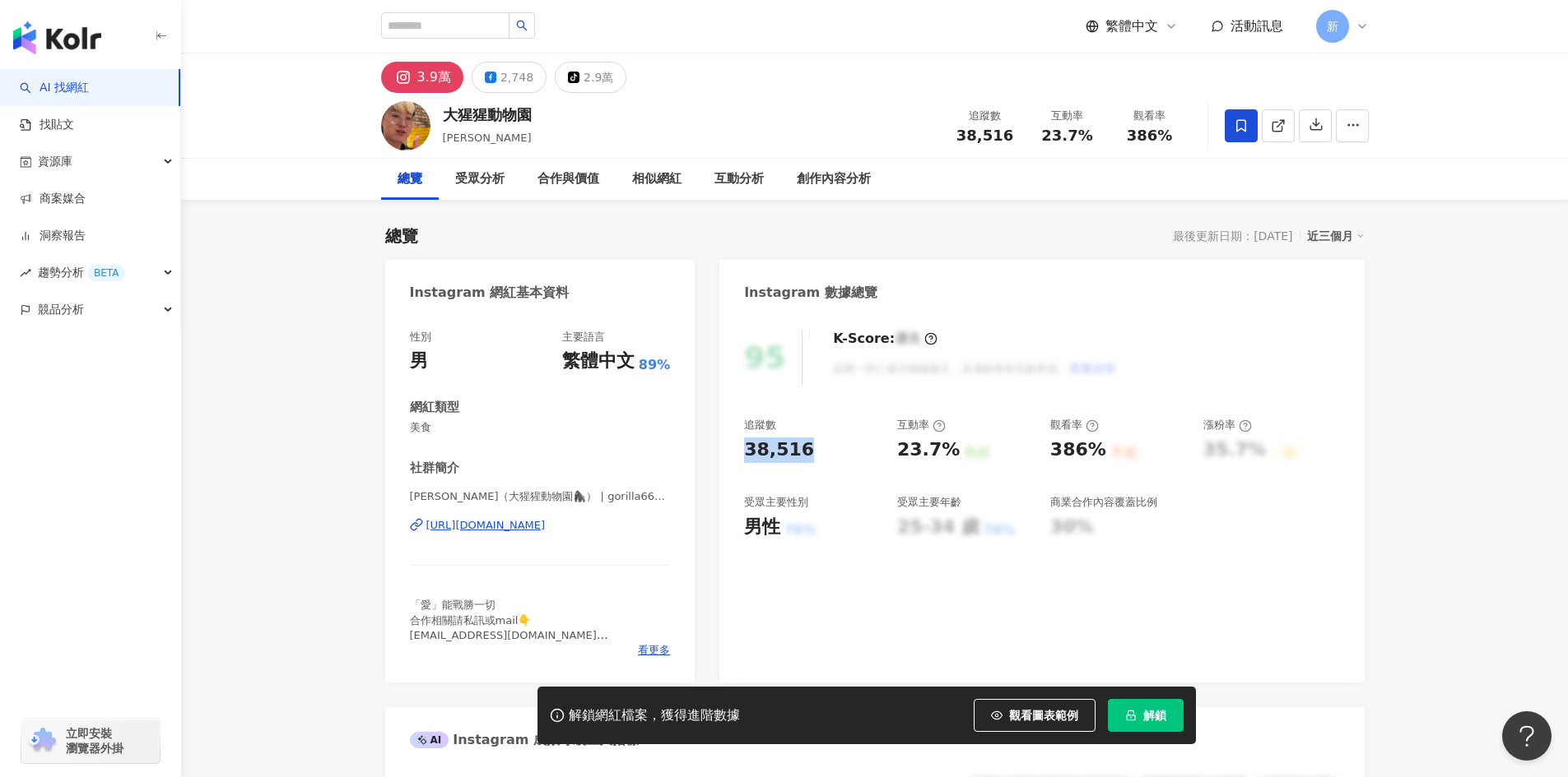
drag, startPoint x: 731, startPoint y: 455, endPoint x: 849, endPoint y: 448, distance: 118.2
click at [849, 448] on div "95 K-Score : 優良 近期一到三個月積極發文，且漲粉率與互動率高。 查看說明 追蹤數 38,516 互動率 23.7% 良好 觀看率 386% 不佳…" at bounding box center [1041, 498] width 644 height 369
copy div "38,516"
drag, startPoint x: 397, startPoint y: 418, endPoint x: 445, endPoint y: 428, distance: 49.0
click at [445, 428] on div "性別 男 主要語言 繁體中文 89% 網紅類型 美食 社群簡介 Jerry大傑（大猩猩動物園🦍） | gorilla66678 https://www.ins…" at bounding box center [540, 498] width 310 height 369
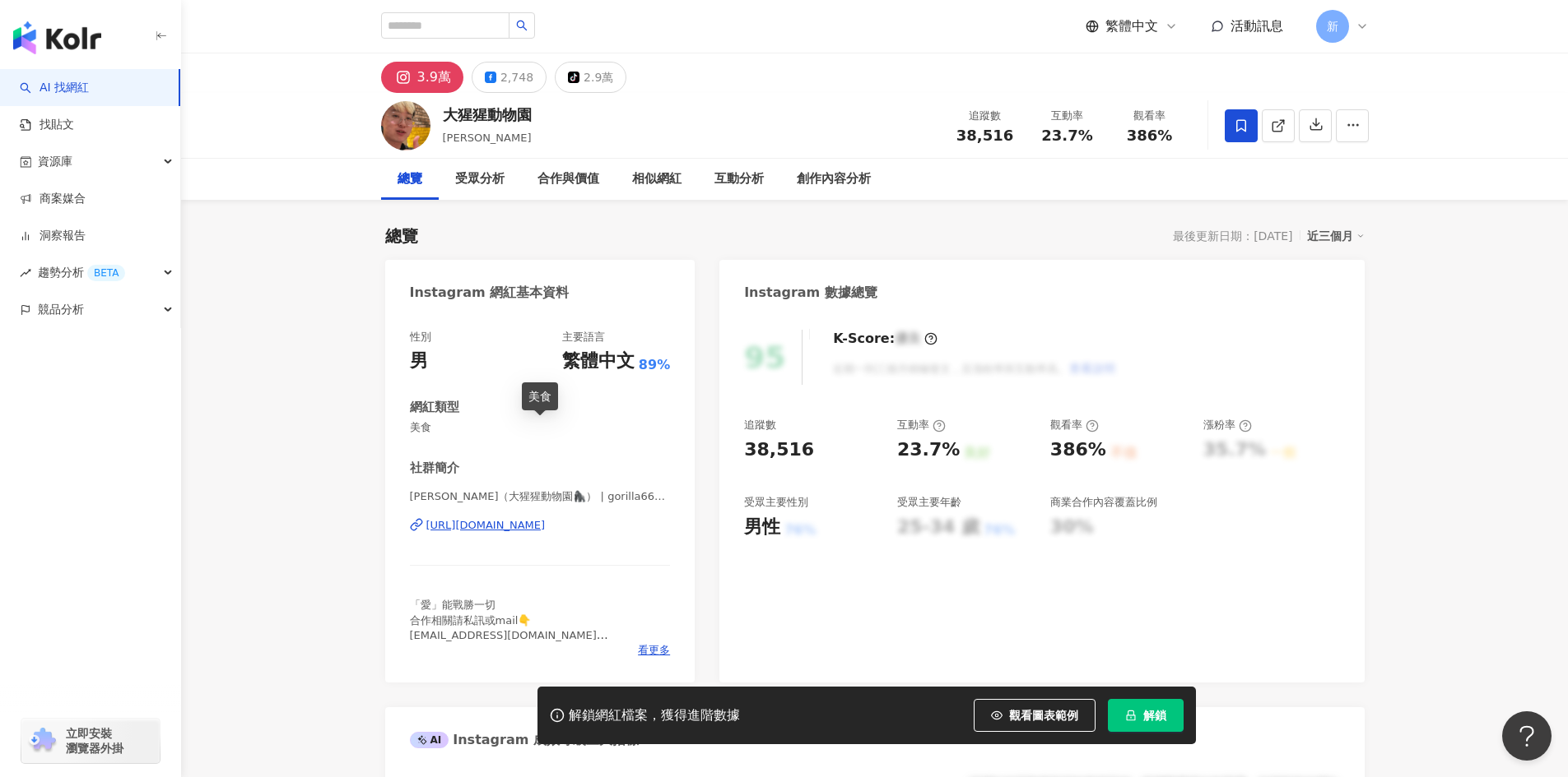
click at [444, 448] on div "性別 男 主要語言 繁體中文 89% 網紅類型 美食 社群簡介 Jerry大傑（大猩猩動物園🦍） | gorilla66678 https://www.ins…" at bounding box center [540, 494] width 261 height 329
click at [1356, 130] on icon "button" at bounding box center [1352, 124] width 15 height 15
click at [1320, 134] on button "button" at bounding box center [1315, 126] width 33 height 33
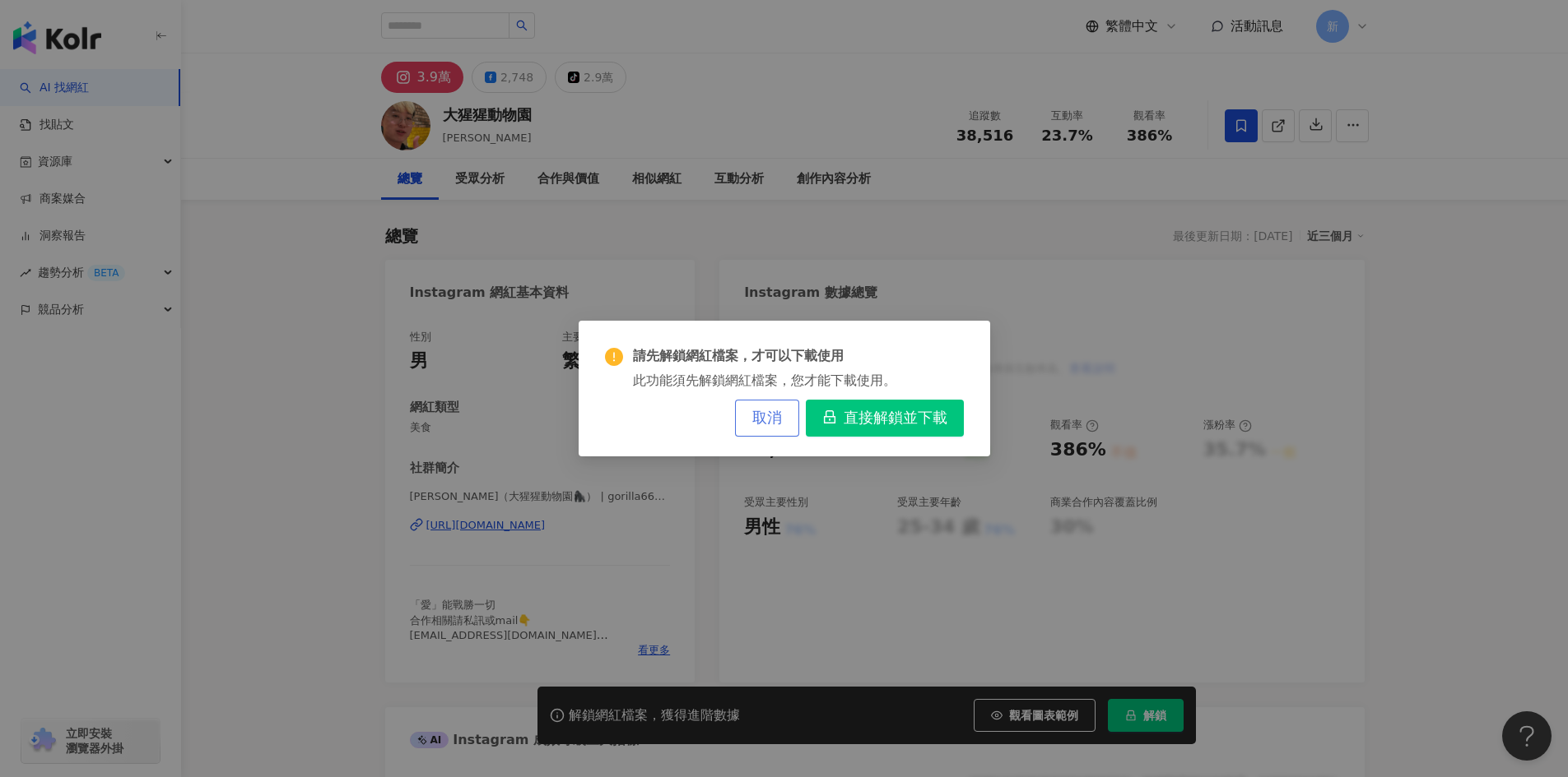
click at [754, 412] on span "取消" at bounding box center [767, 418] width 30 height 18
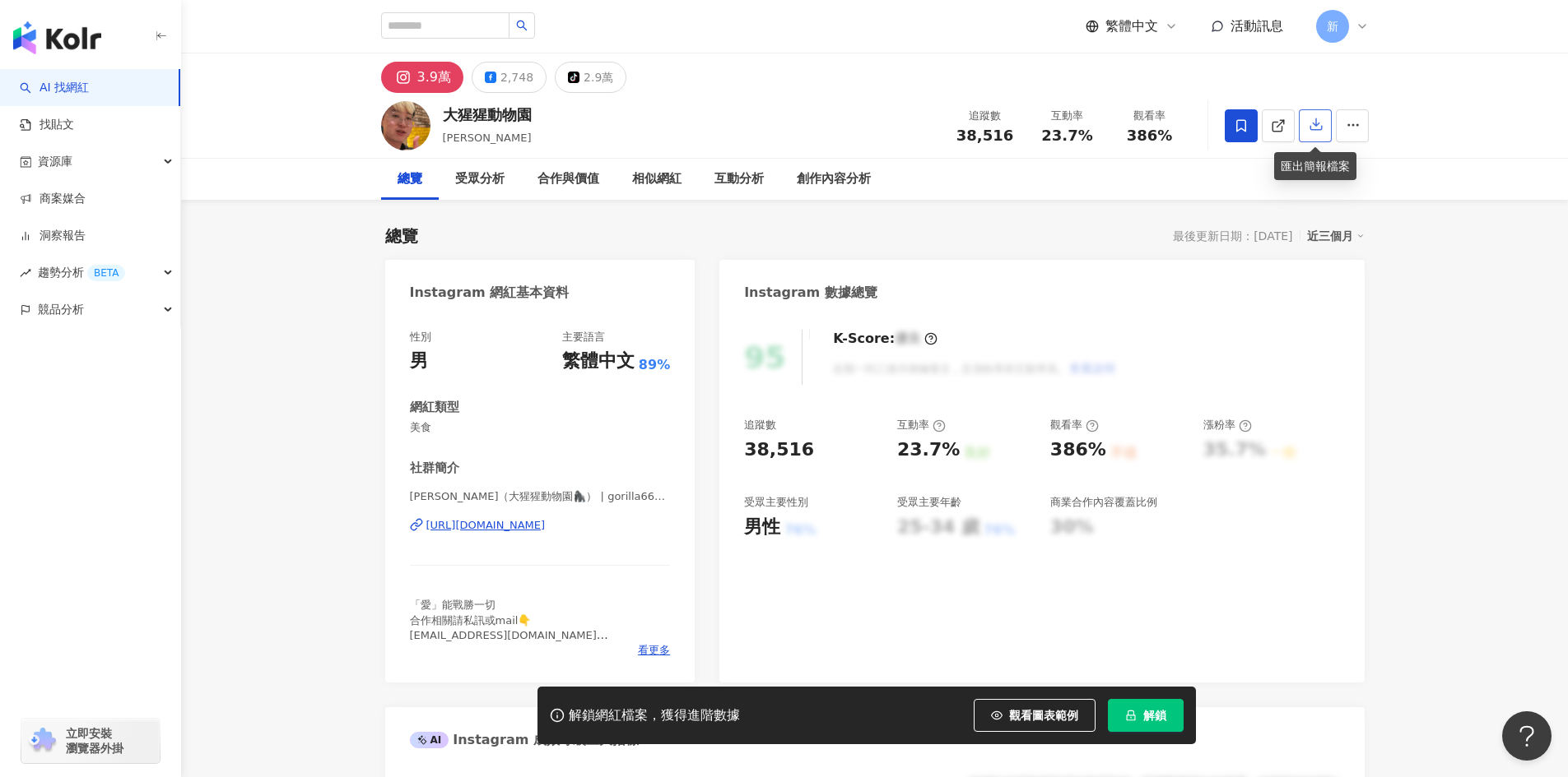
click at [1315, 124] on icon "button" at bounding box center [1315, 124] width 11 height 11
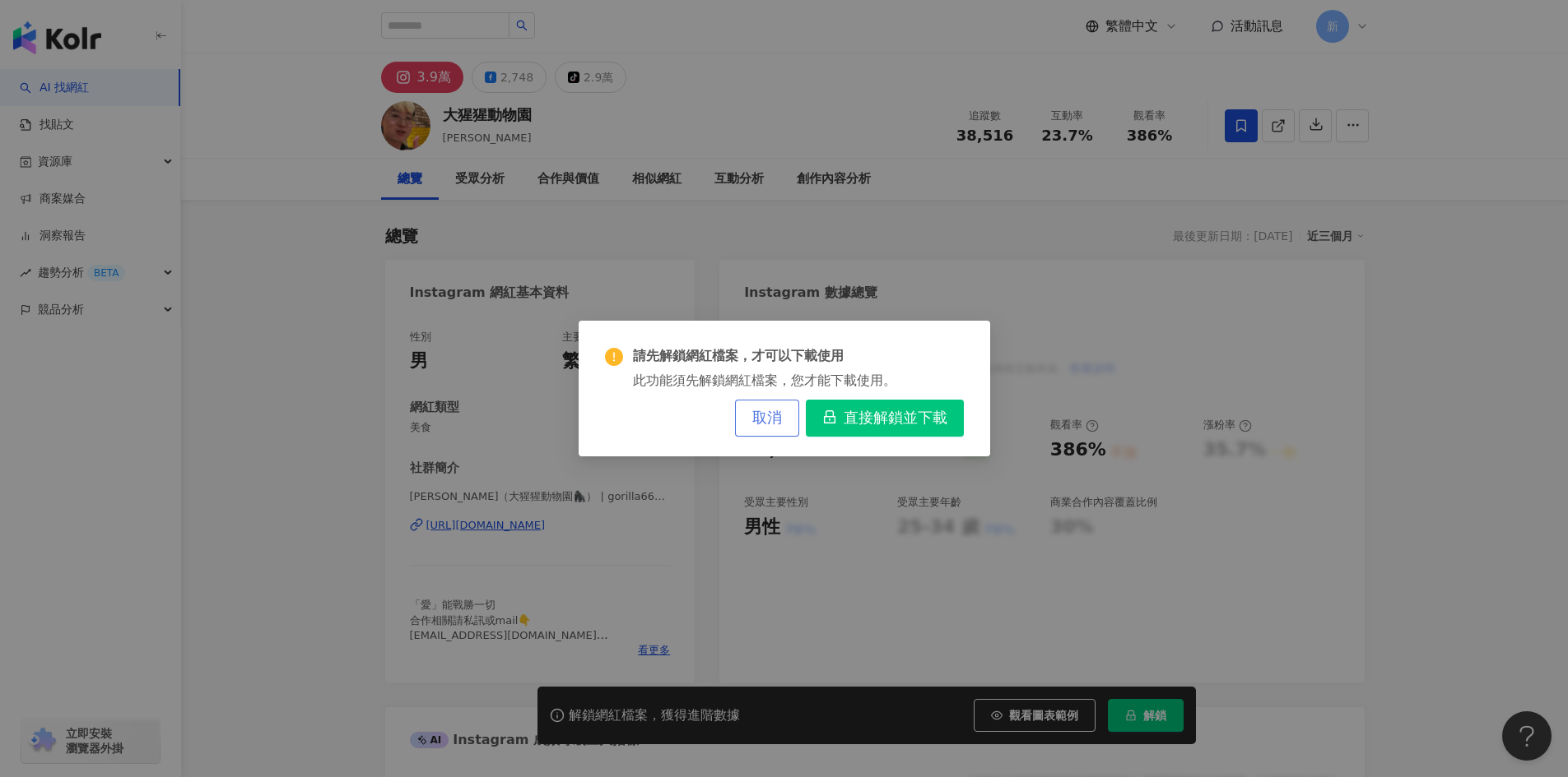
click at [770, 415] on span "取消" at bounding box center [767, 418] width 30 height 18
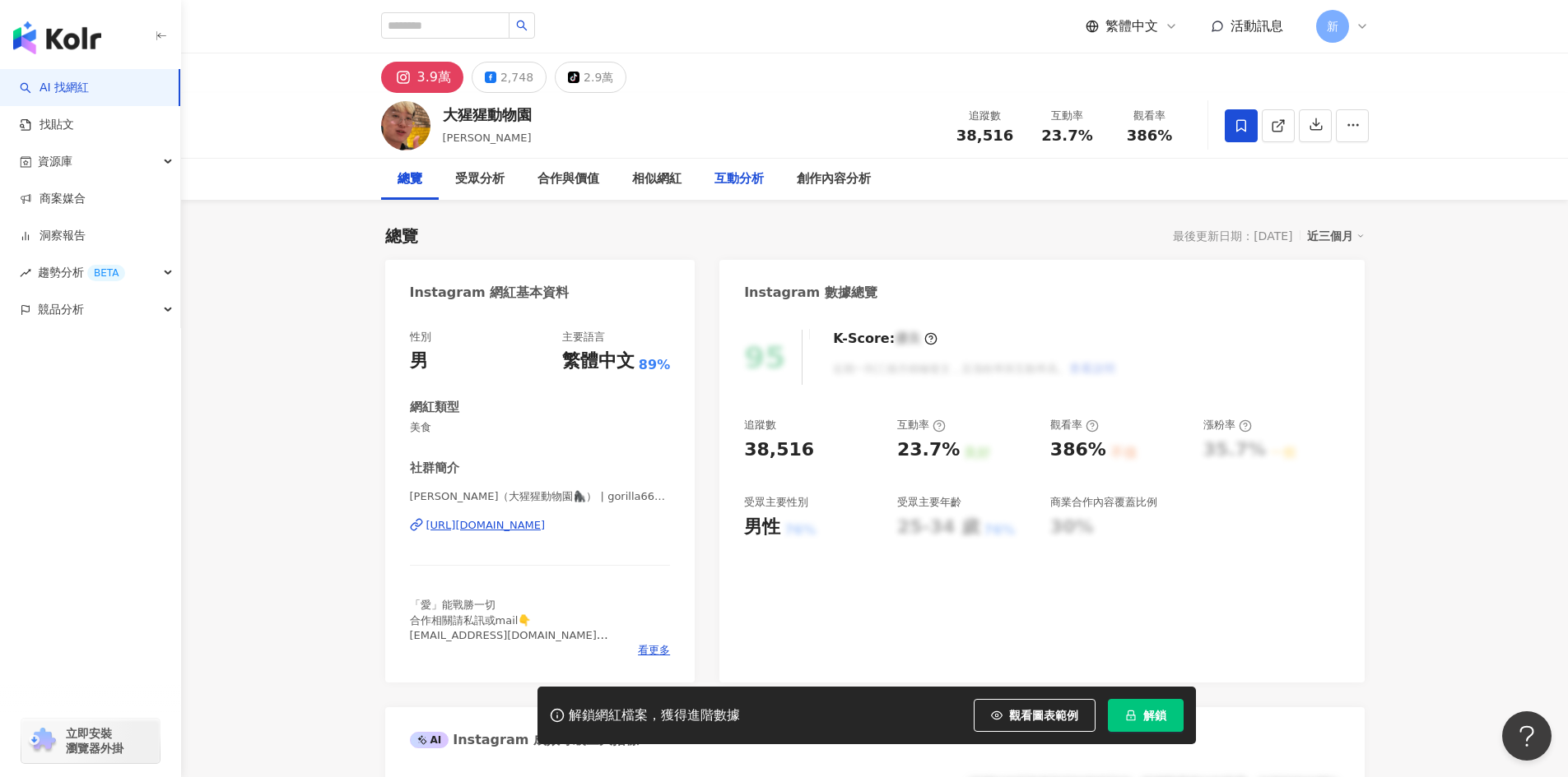
click at [739, 196] on div "互動分析" at bounding box center [738, 179] width 83 height 41
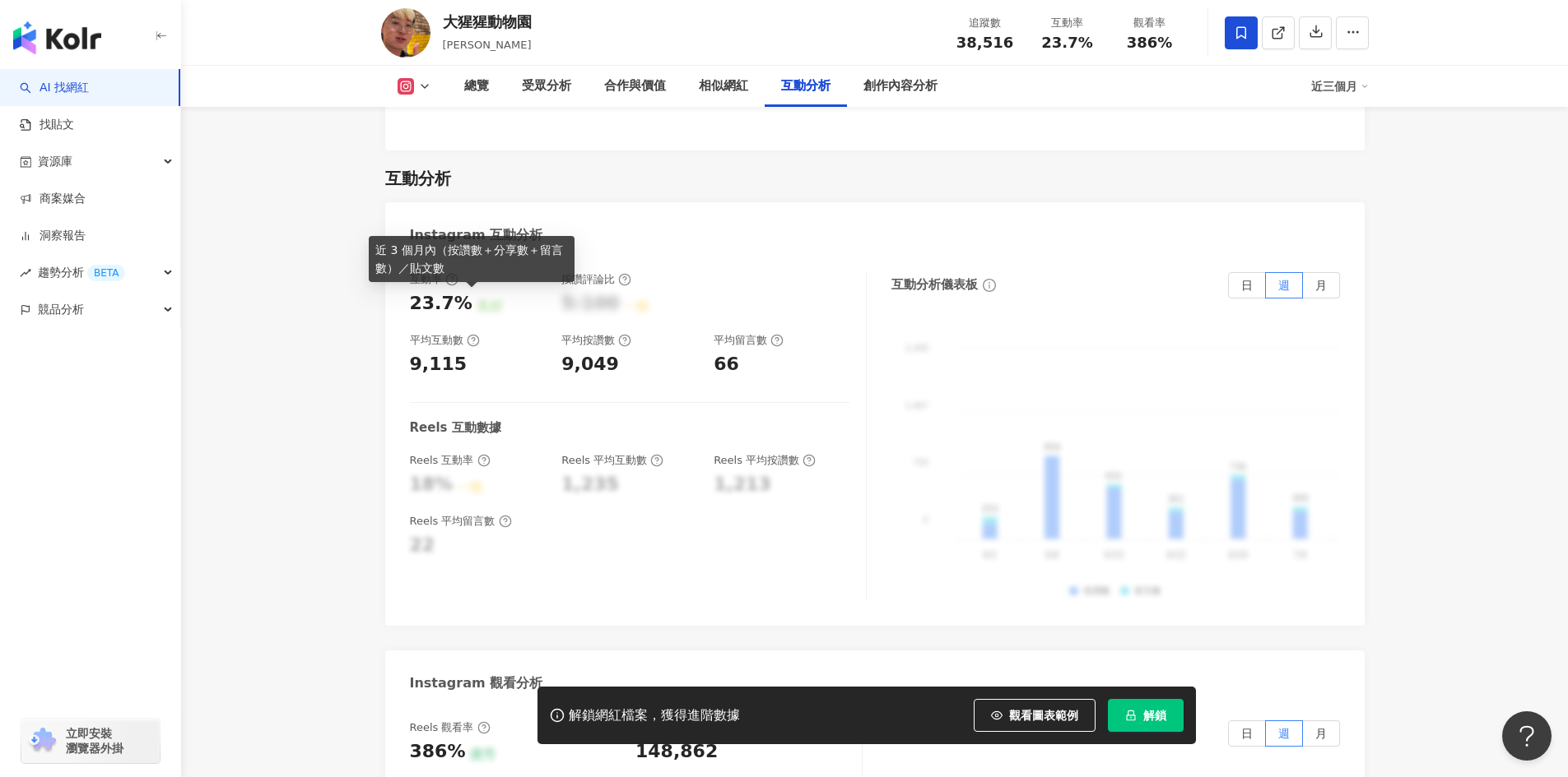
click at [470, 334] on icon at bounding box center [473, 340] width 13 height 13
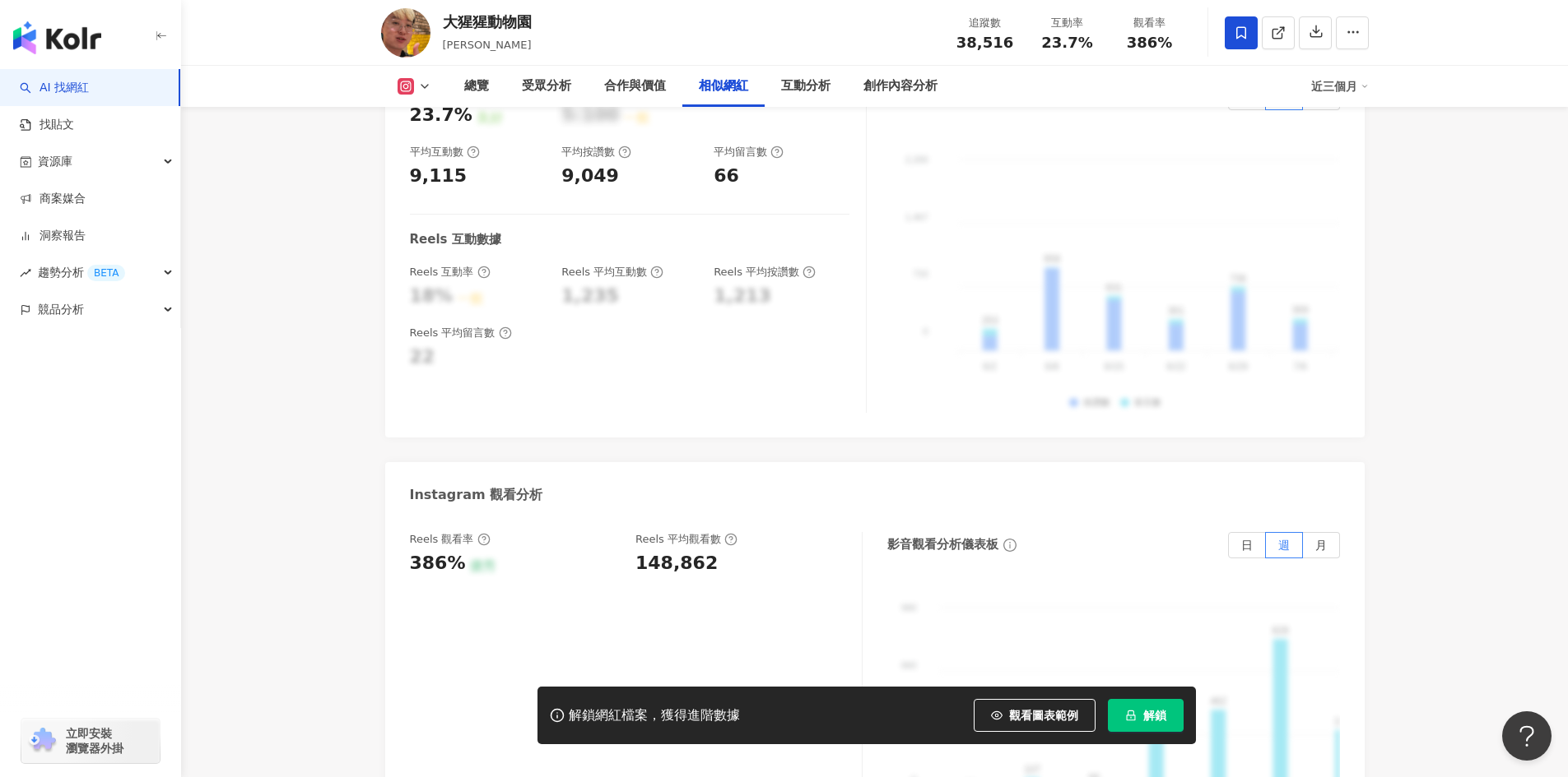
scroll to position [3147, 0]
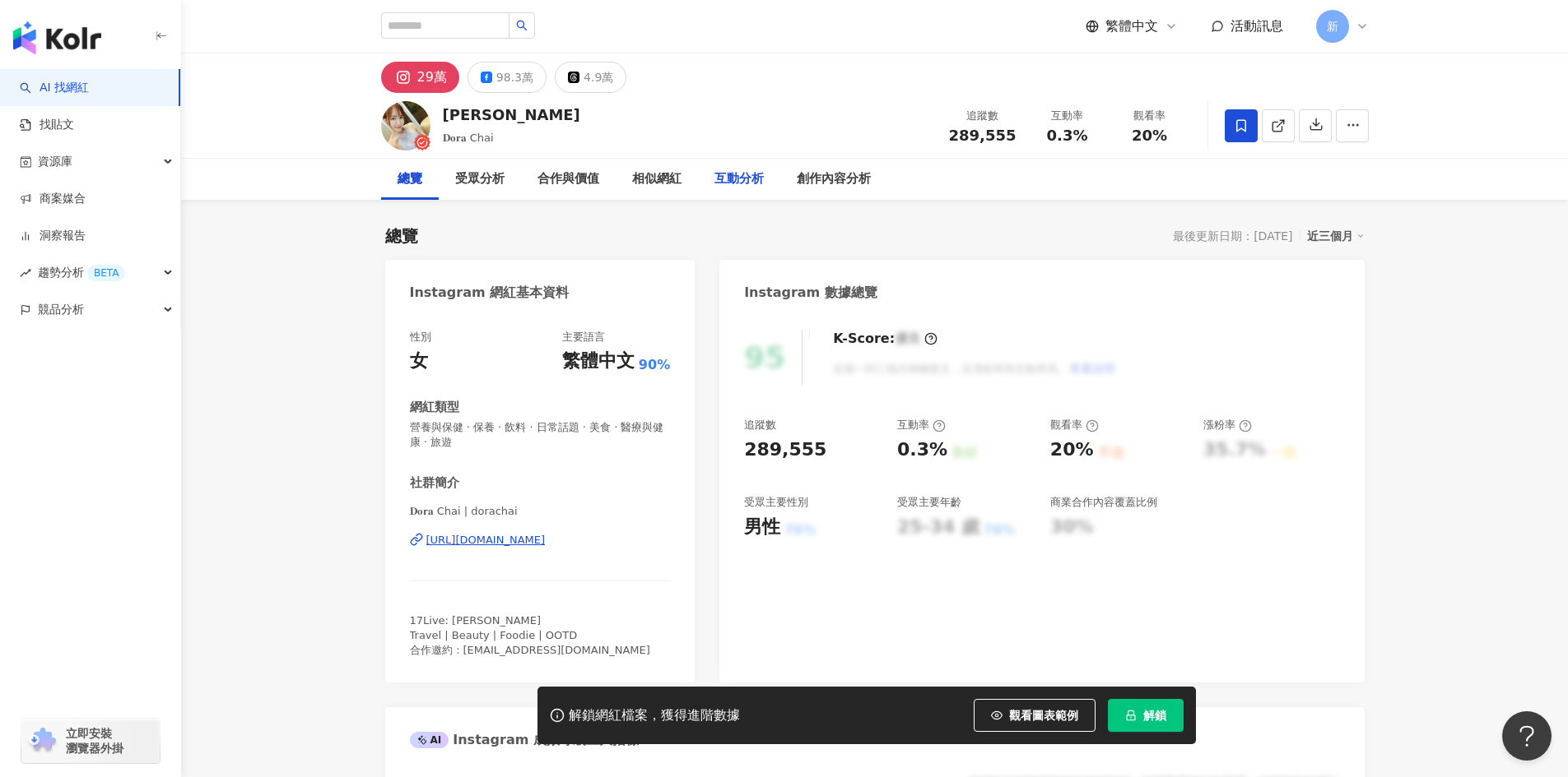
click at [744, 181] on div "互動分析" at bounding box center [738, 179] width 50 height 20
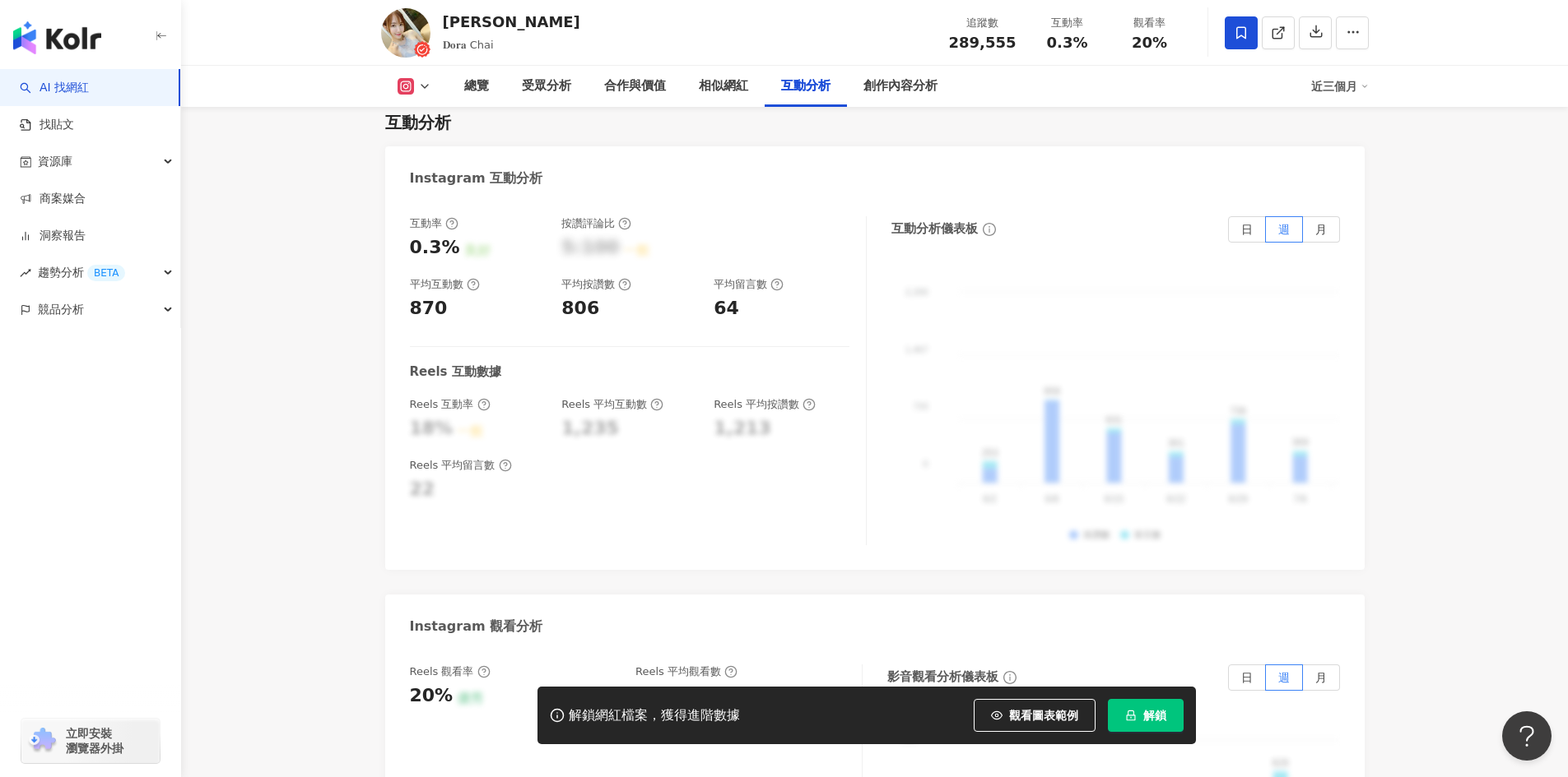
scroll to position [3221, 0]
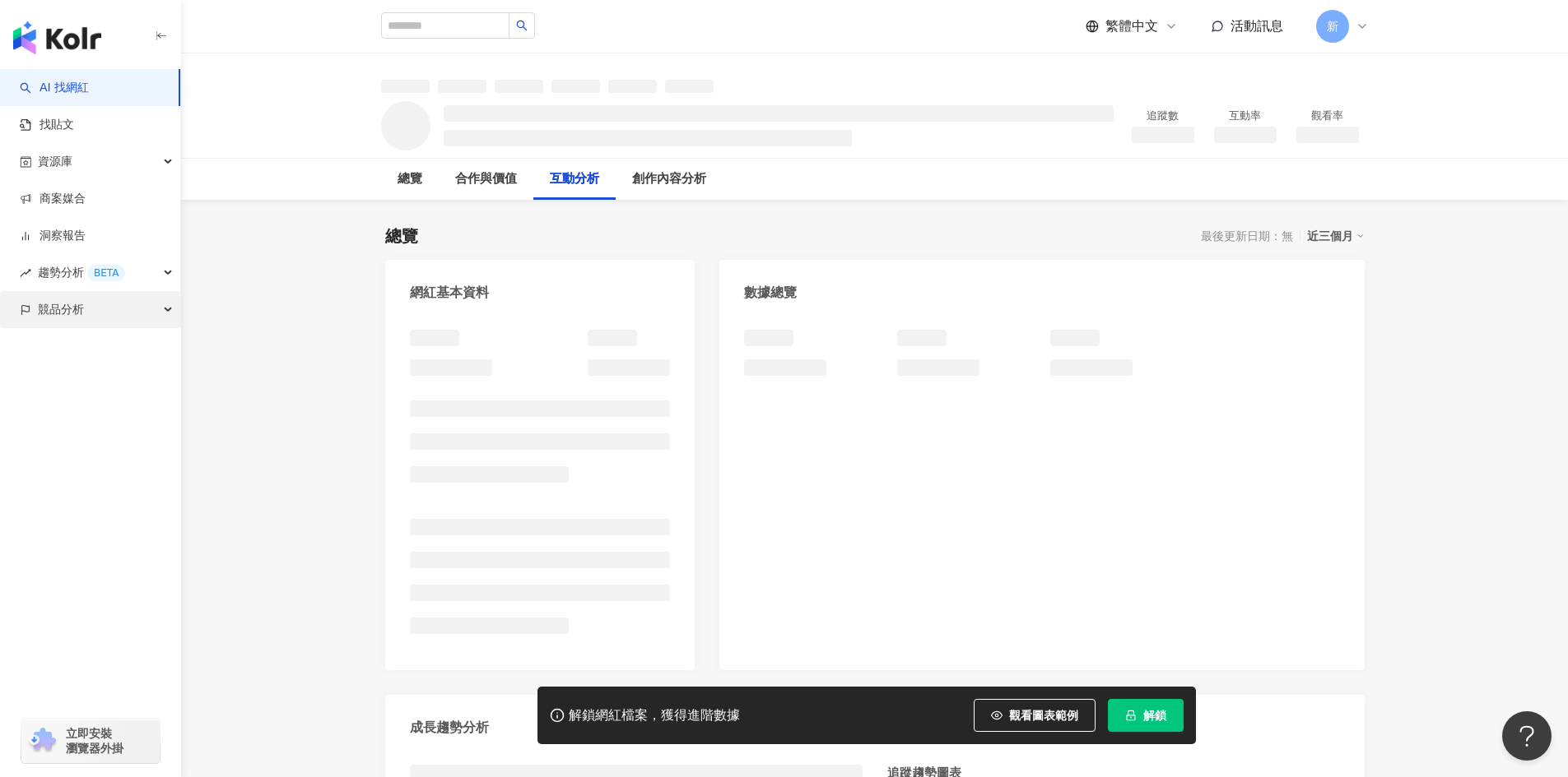
click at [68, 311] on span "競品分析" at bounding box center [61, 309] width 46 height 37
click at [100, 382] on link "關鍵字提及分析" at bounding box center [79, 383] width 81 height 17
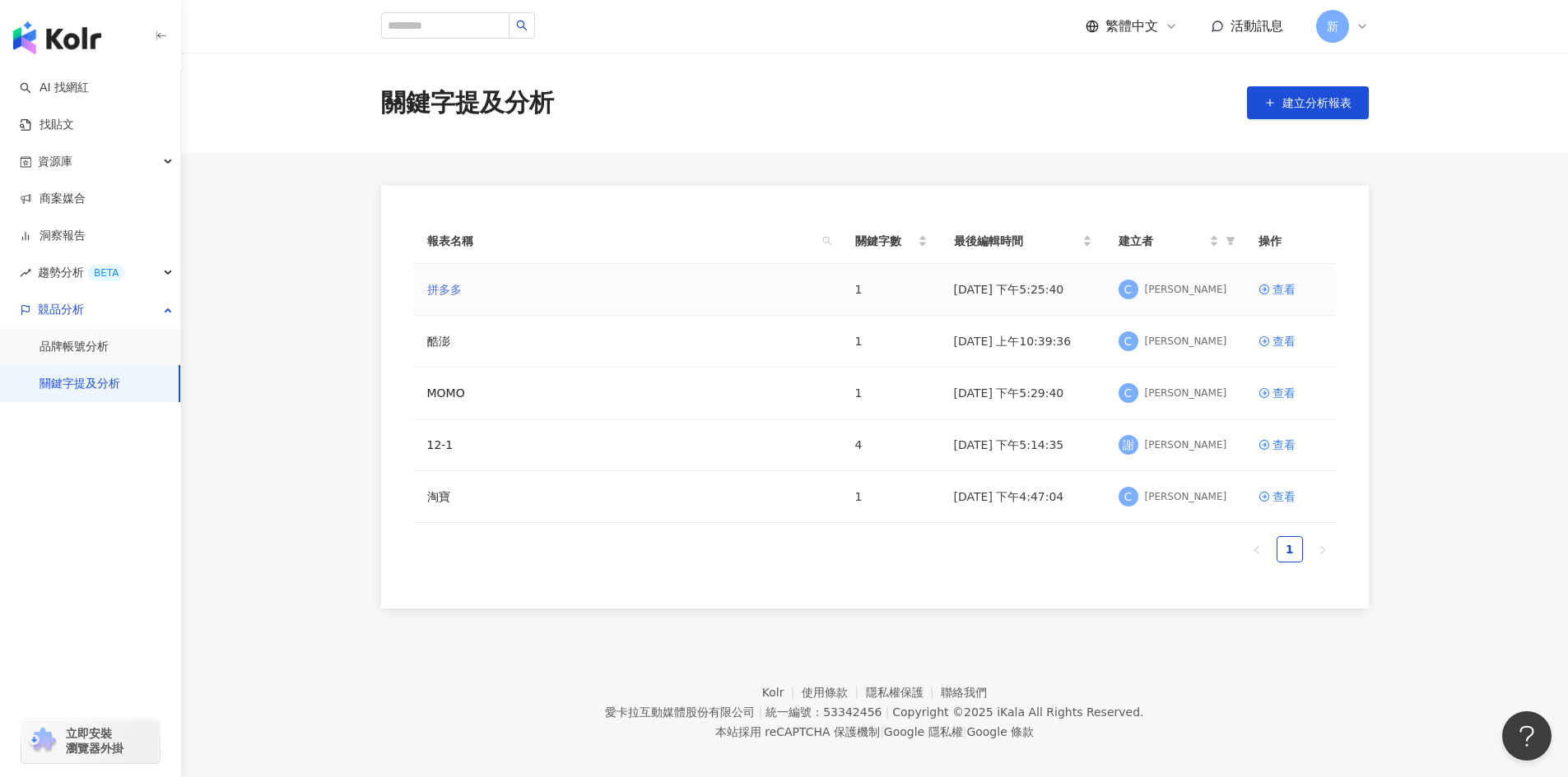
click at [438, 296] on link "拼多多" at bounding box center [444, 289] width 35 height 18
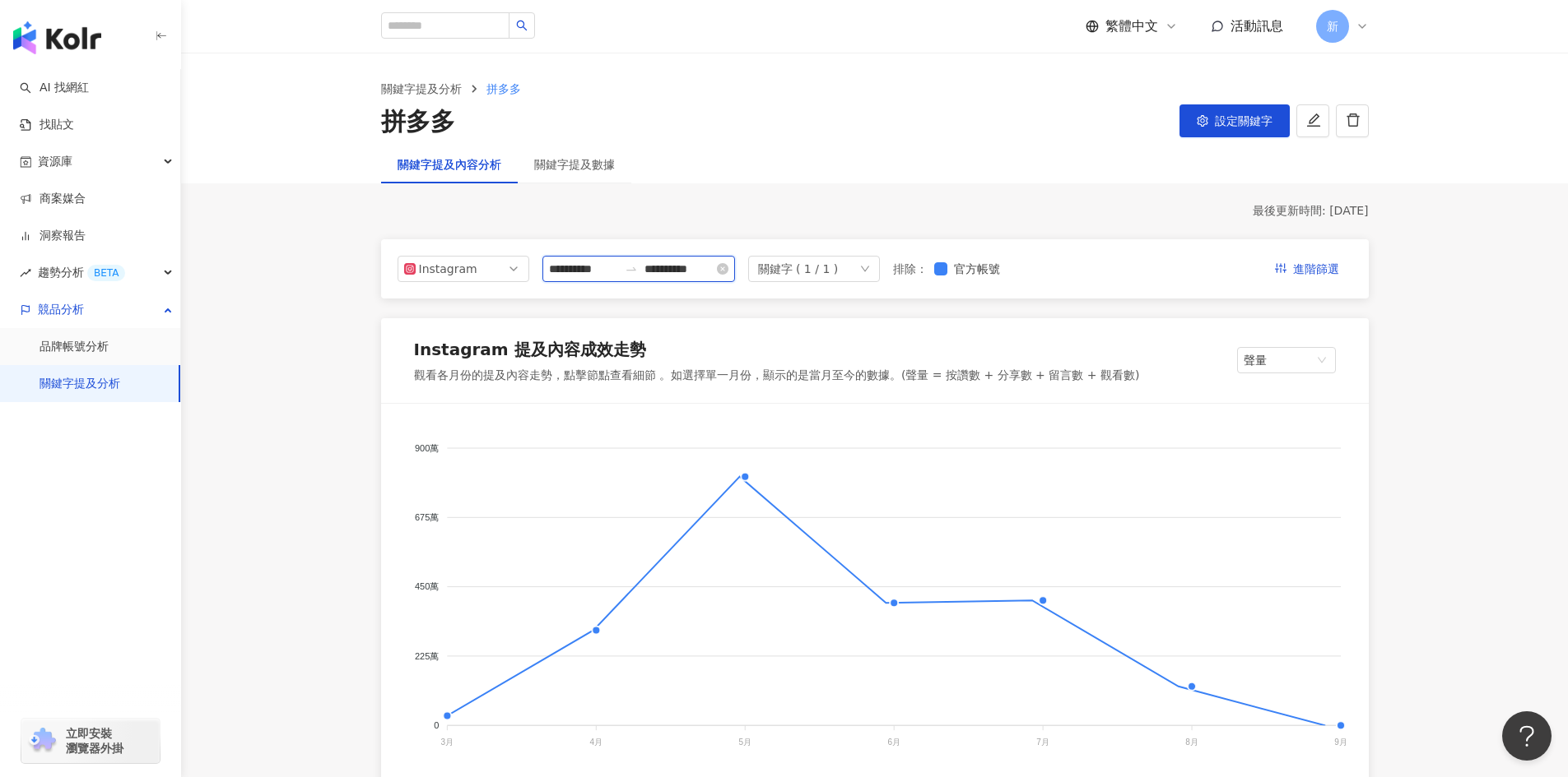
click at [618, 272] on input "**********" at bounding box center [583, 269] width 69 height 18
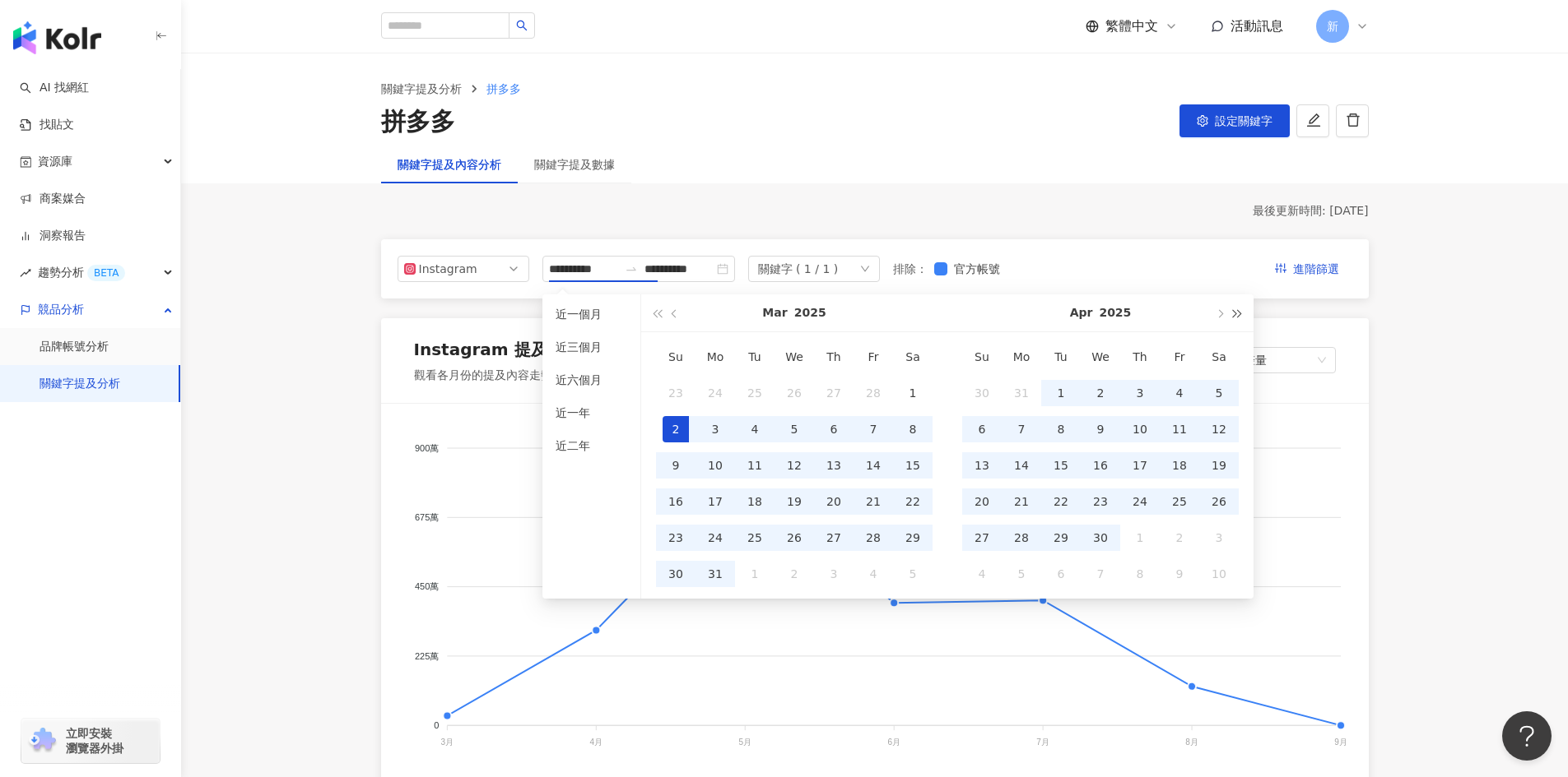
click at [1229, 310] on button "button" at bounding box center [1238, 313] width 18 height 37
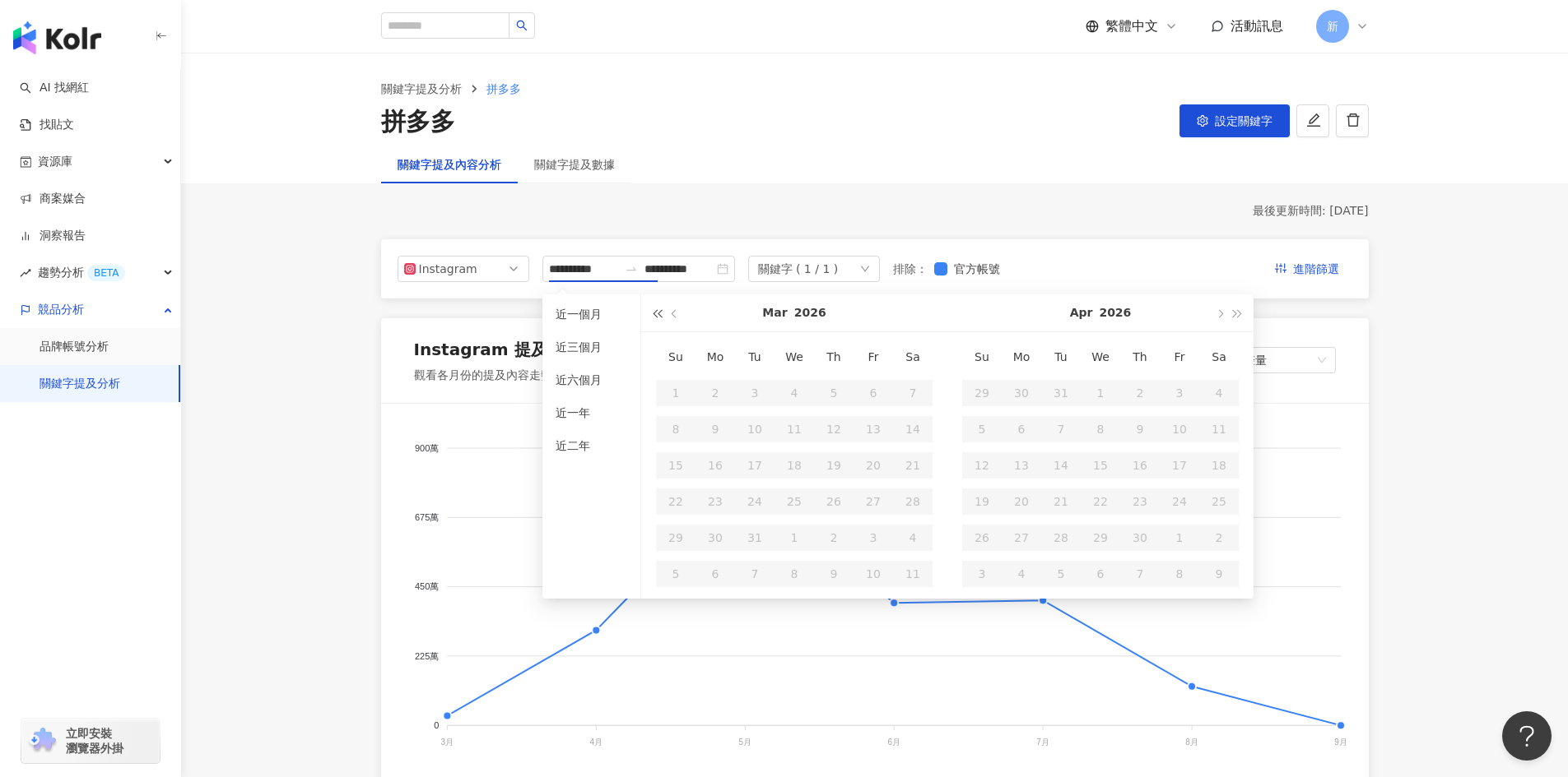
click at [658, 315] on span "button" at bounding box center [656, 313] width 8 height 8
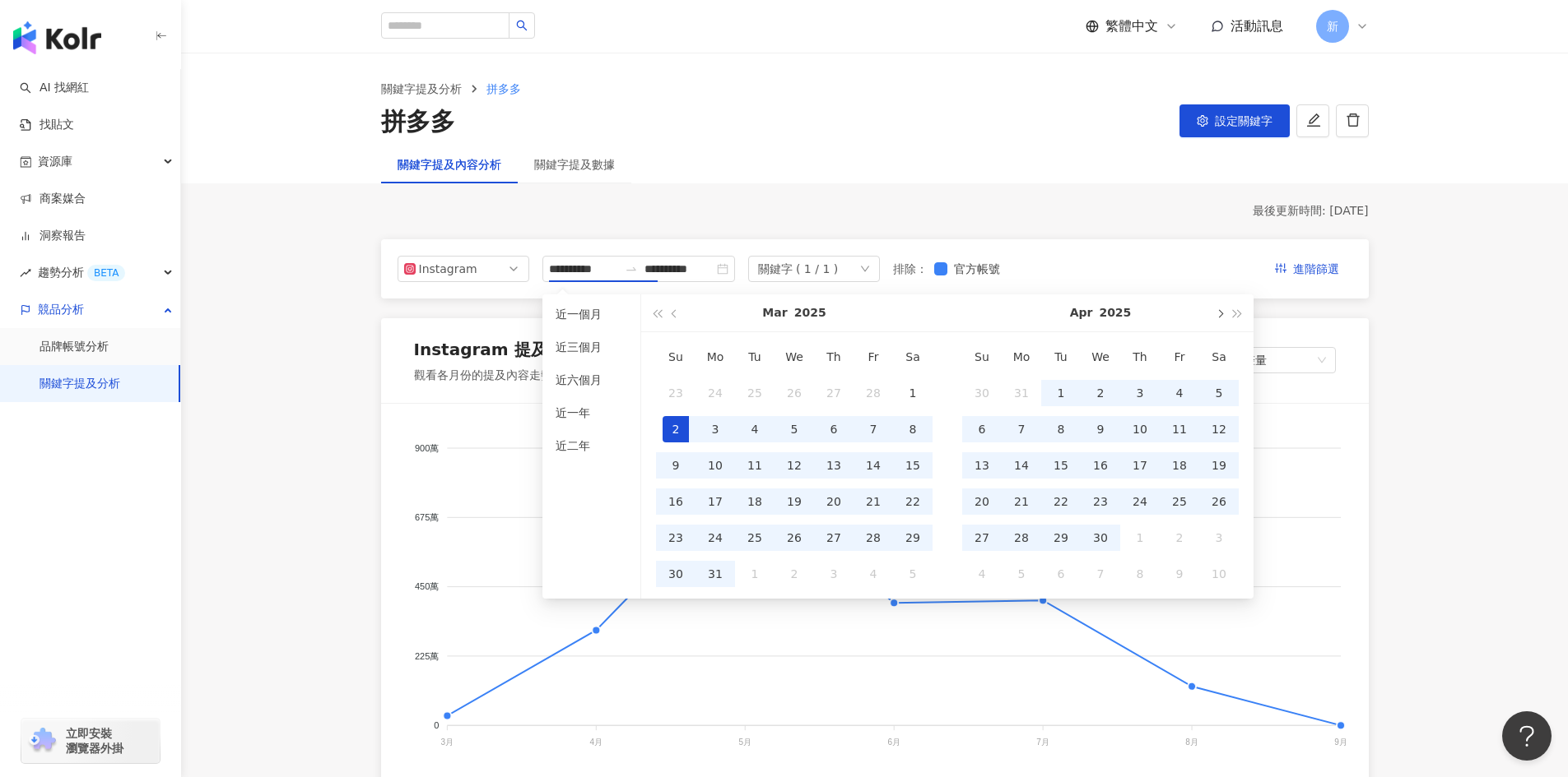
click at [1220, 314] on span "button" at bounding box center [1218, 313] width 8 height 8
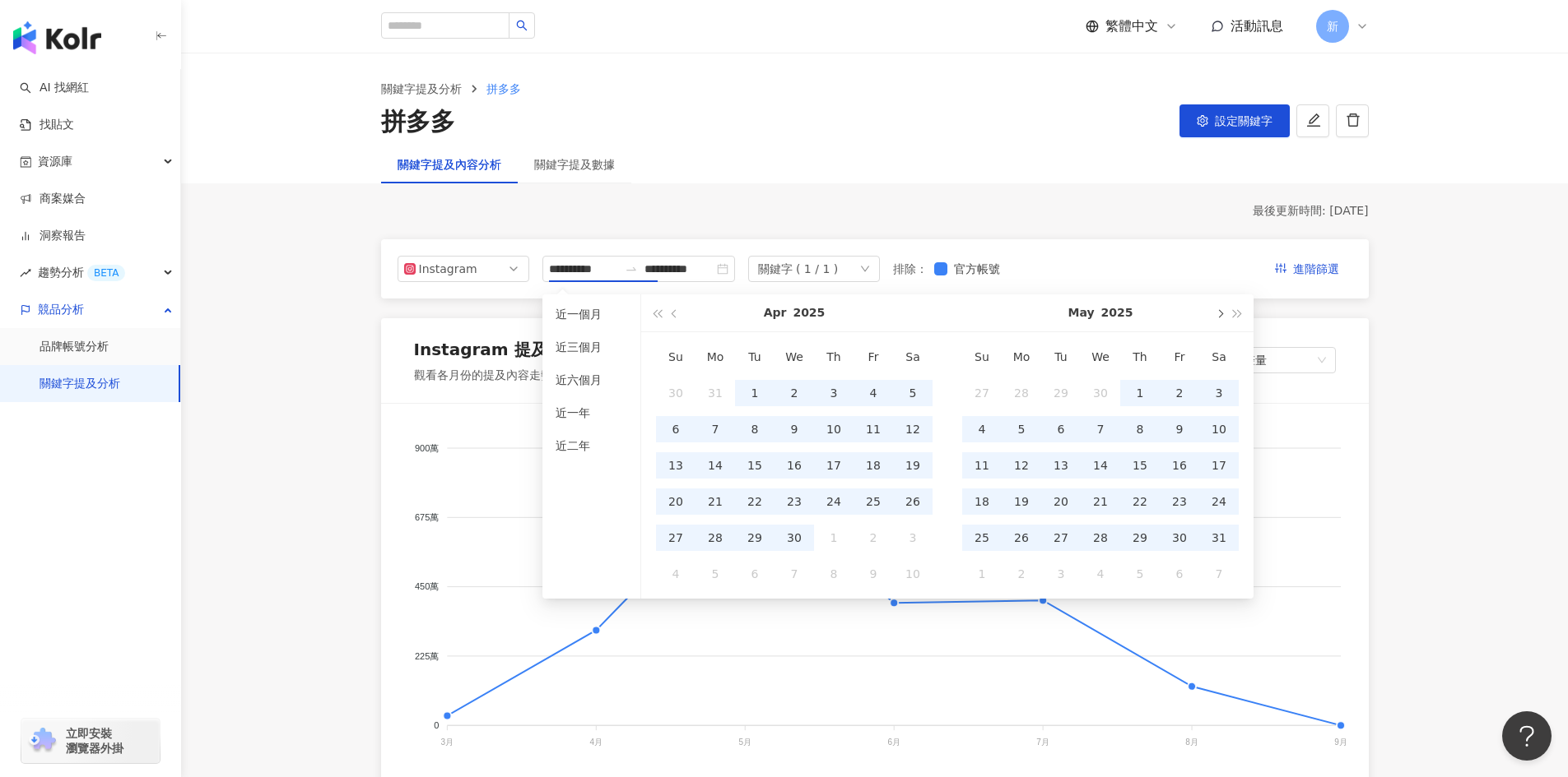
click at [1220, 314] on span "button" at bounding box center [1218, 313] width 8 height 8
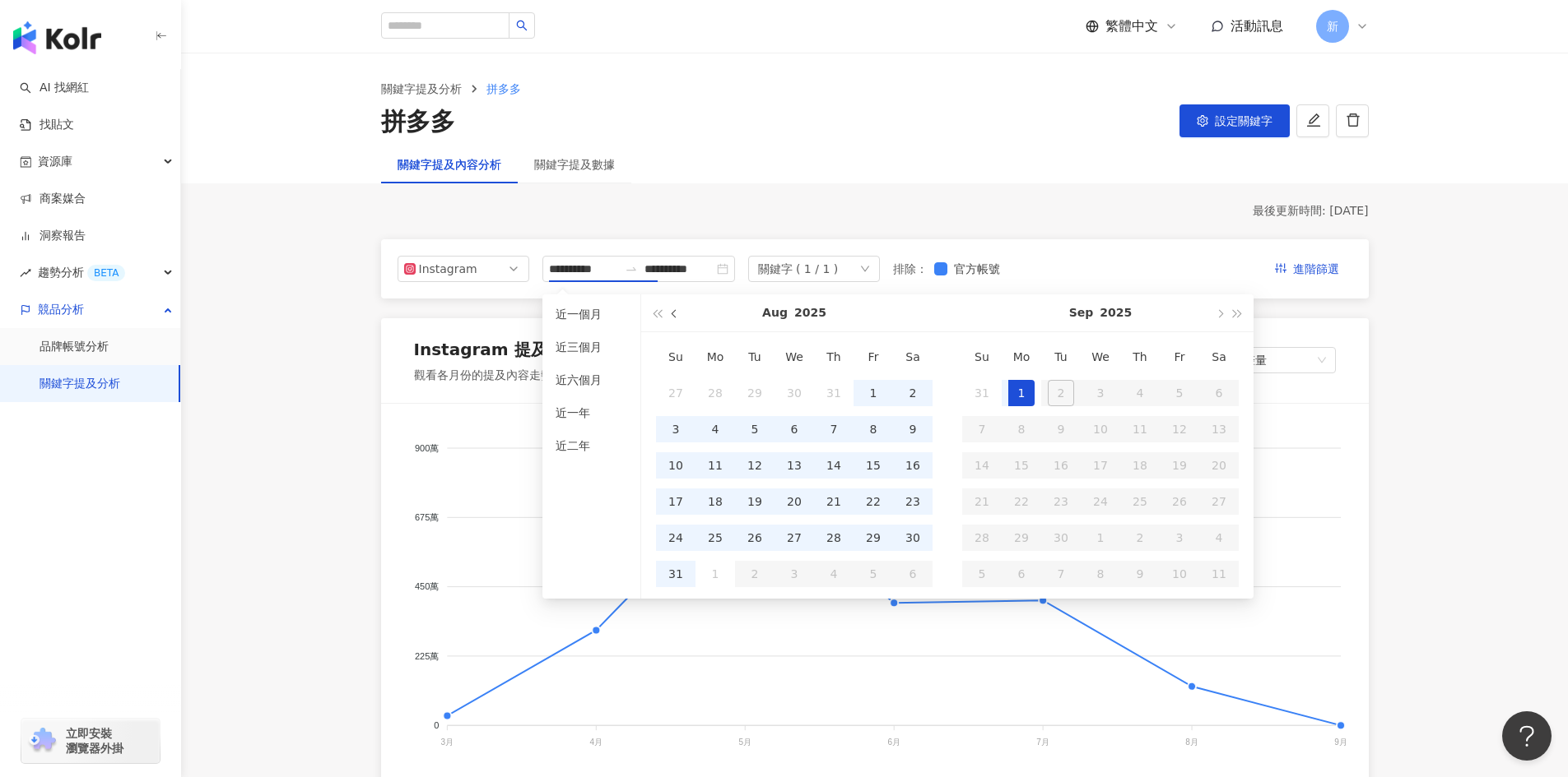
click at [671, 317] on button "button" at bounding box center [675, 313] width 18 height 37
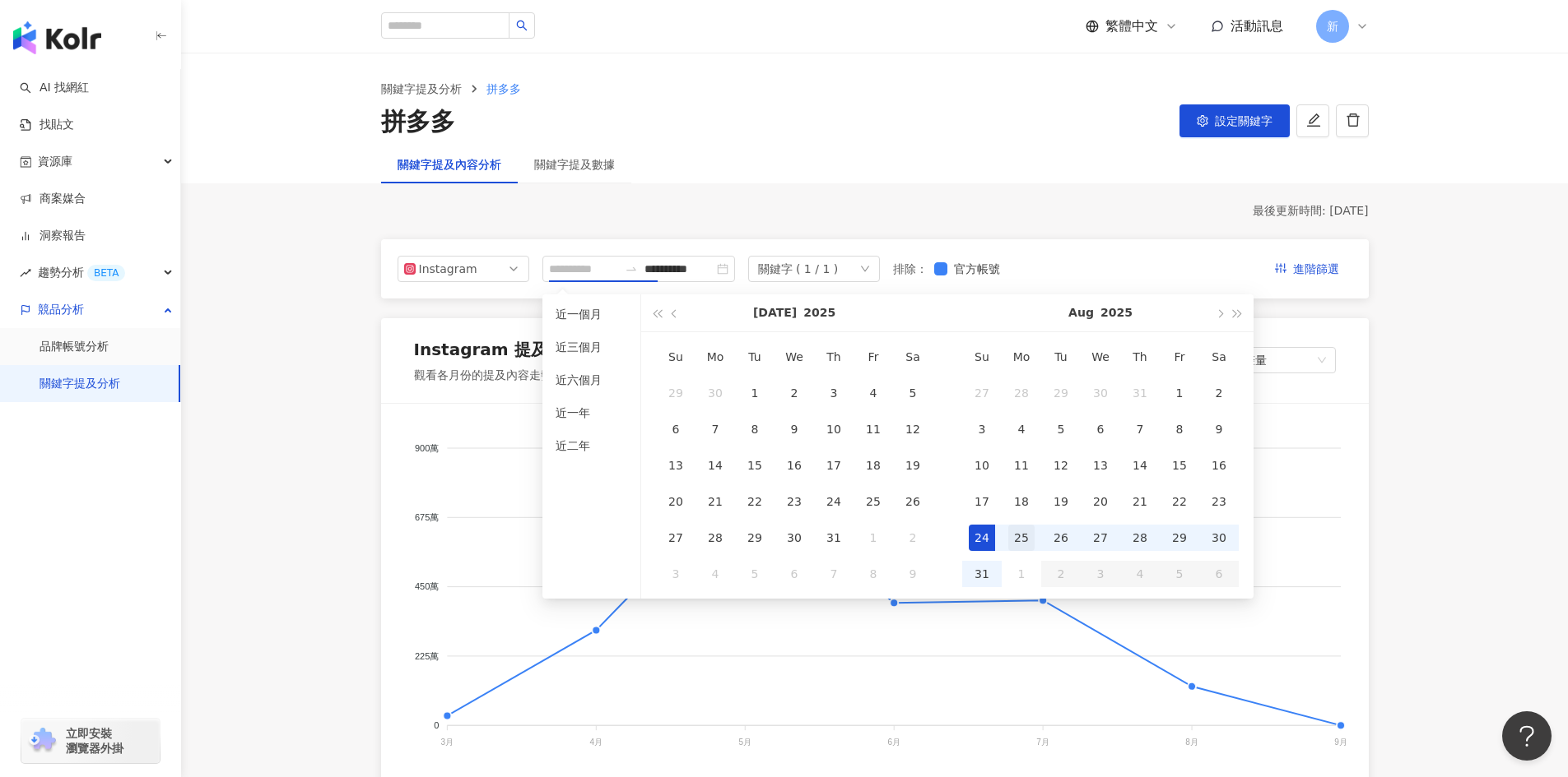
type input "**********"
click at [1017, 542] on div "25" at bounding box center [1021, 538] width 26 height 26
type input "**********"
click at [988, 569] on div "31" at bounding box center [982, 574] width 26 height 26
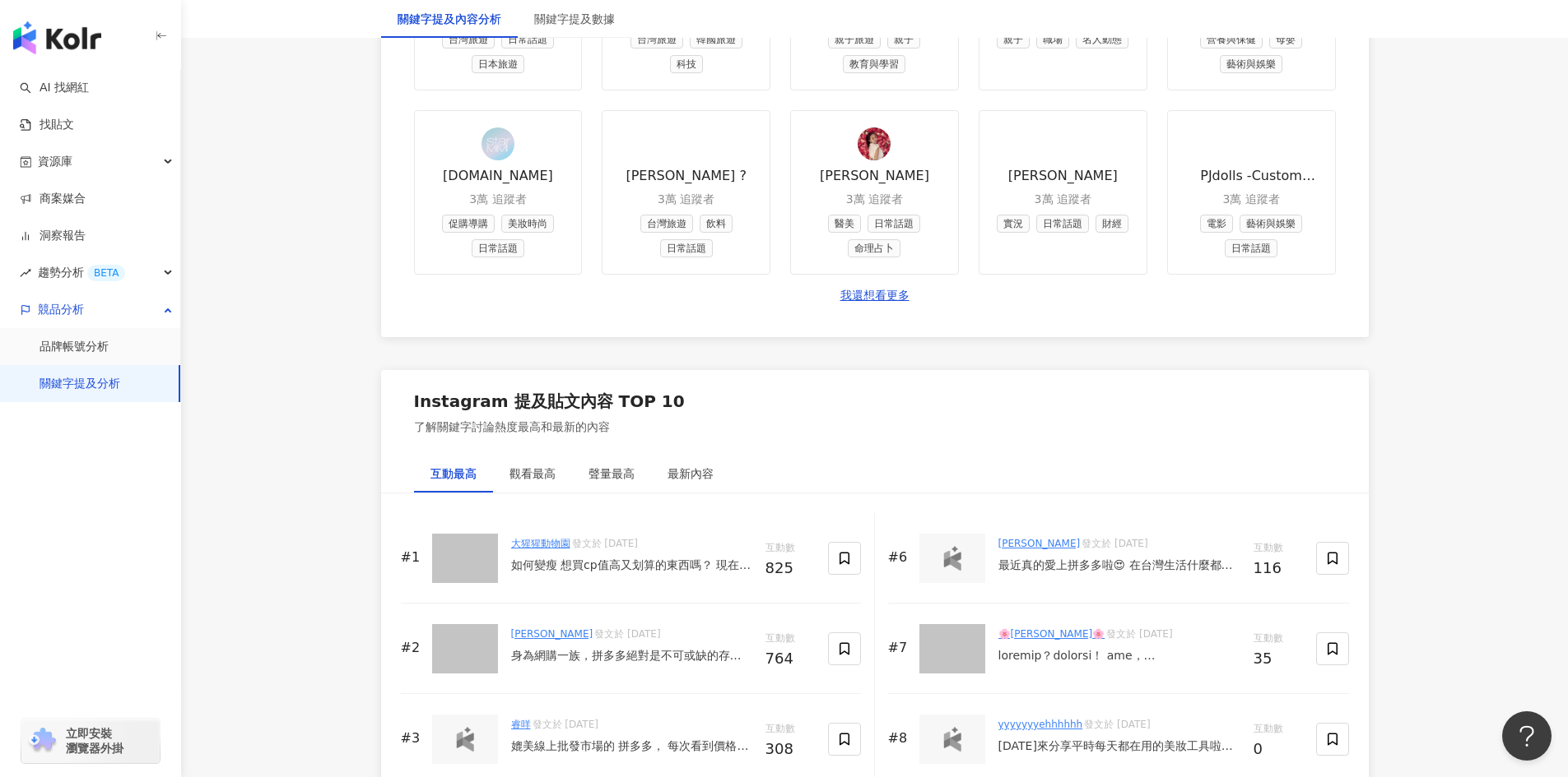
scroll to position [2303, 0]
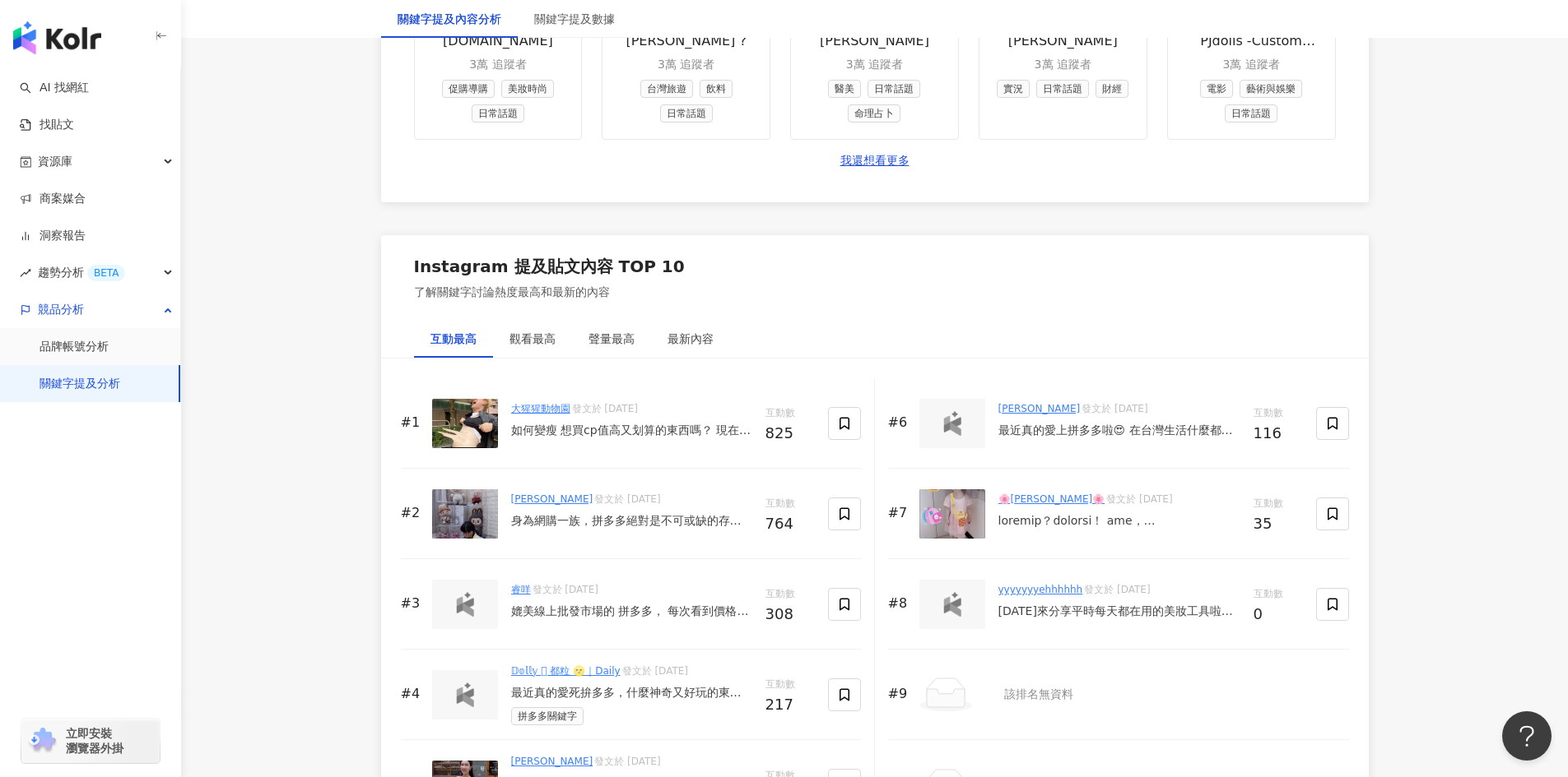
click at [622, 436] on div "如何變瘦 想買cp值高又划算的東西嗎？ 現在拼多多下單滿49人民幣（約台幣200），即可包郵寄送到台灣！下單簡單物品豐富又便宜，現在就來體驗吧！ #搞笑 #拼…" at bounding box center [631, 430] width 241 height 17
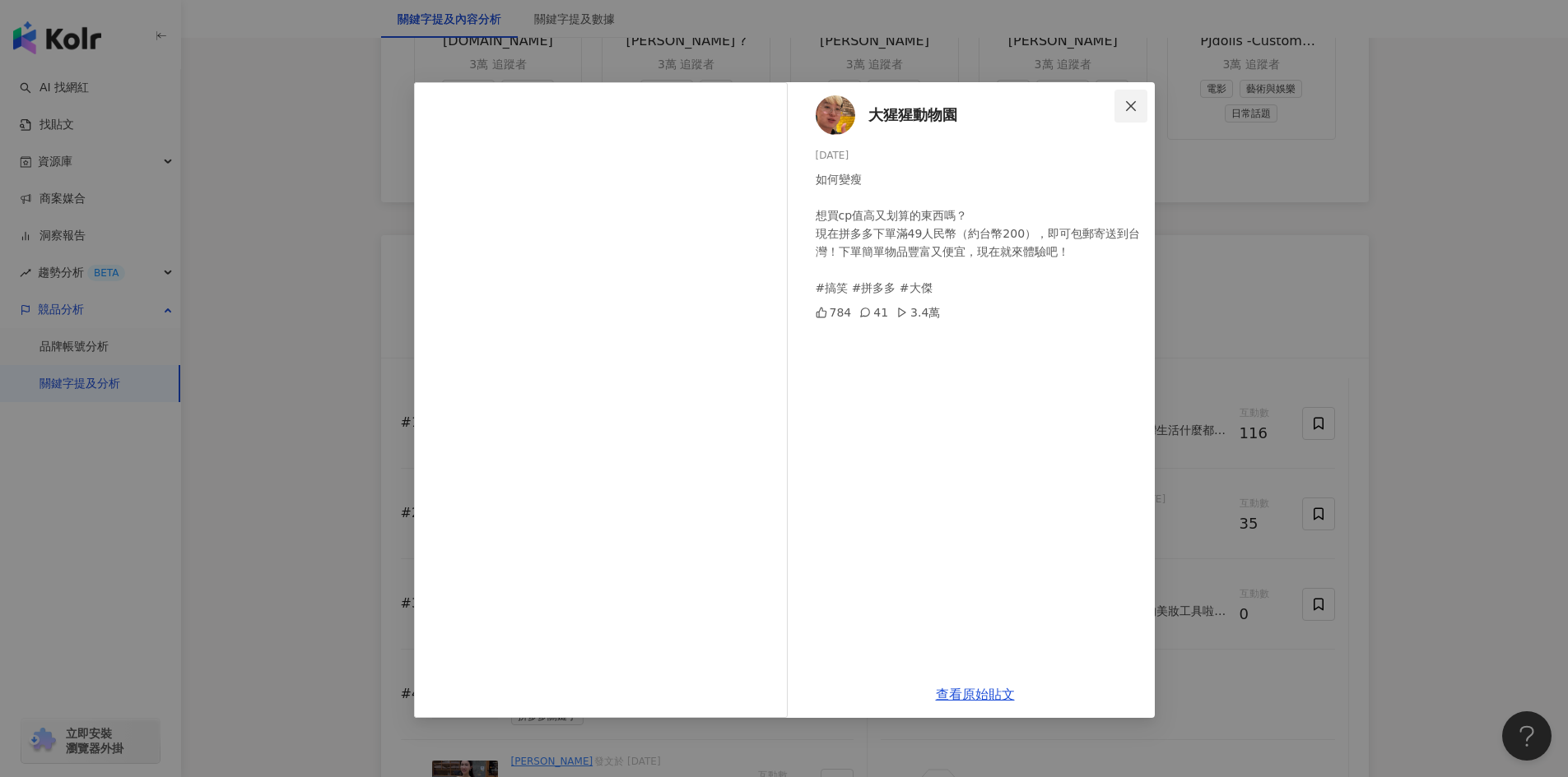
click at [1129, 107] on icon "close" at bounding box center [1131, 104] width 10 height 10
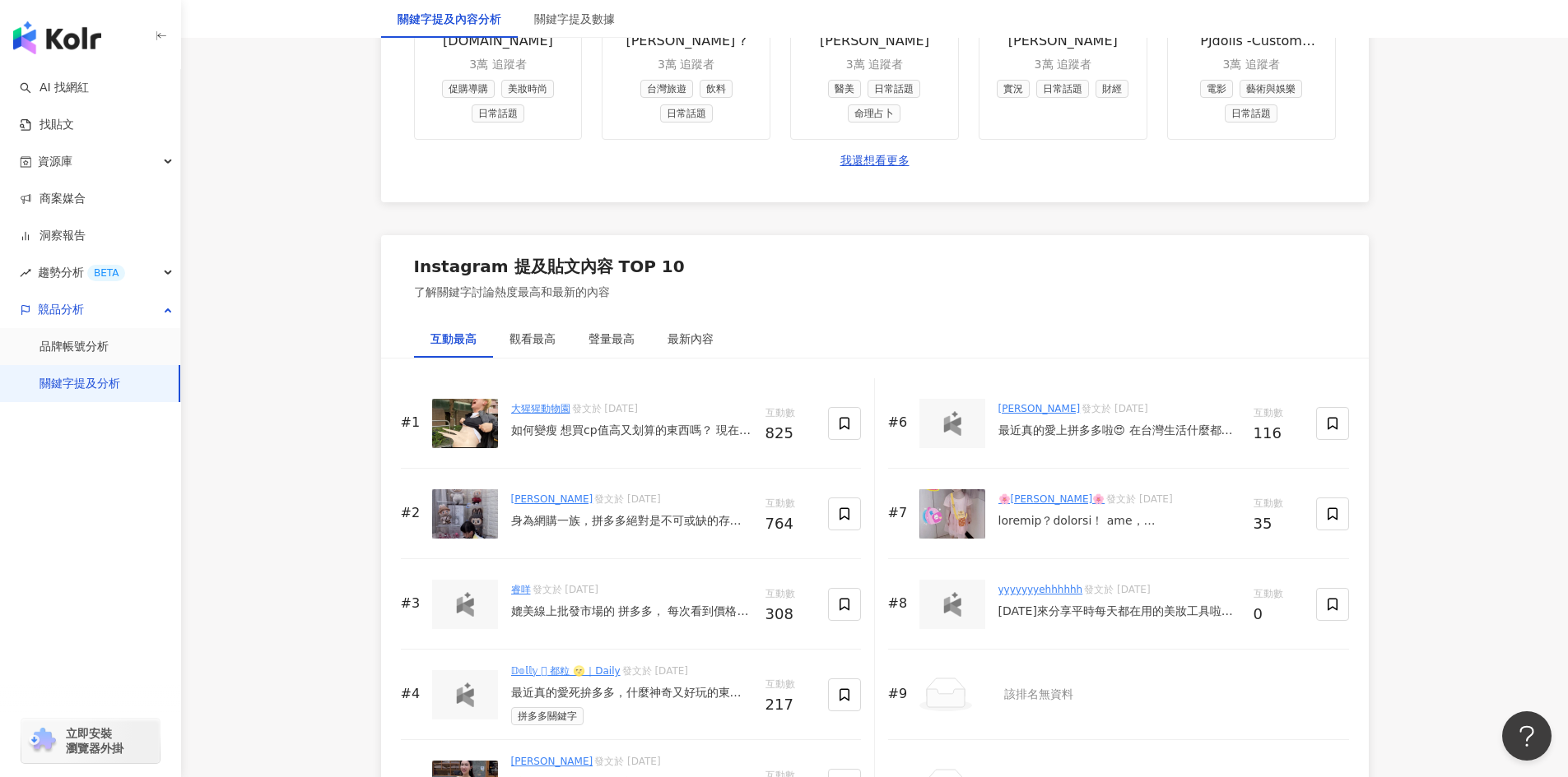
click at [524, 517] on div "身為網購一族，拼多多絕對是不可或缺的存在，還不是因為他的CP值真的太高啦！而且還可以免費寄到台灣！？ 沒錯！現在拼多多上面有個TW49免運專區，只要滿49元人…" at bounding box center [631, 521] width 241 height 17
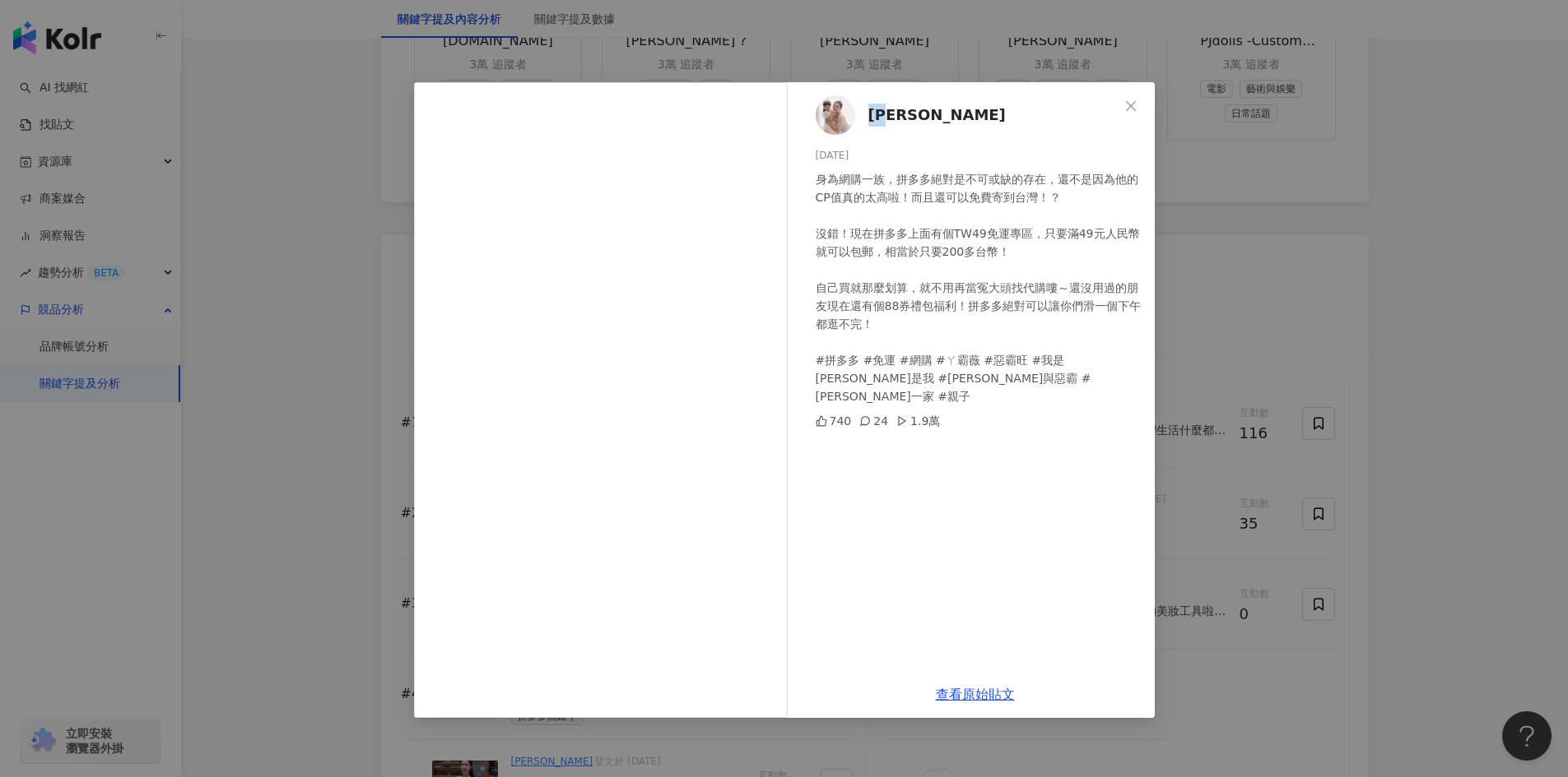
drag, startPoint x: 864, startPoint y: 121, endPoint x: 908, endPoint y: 122, distance: 44.0
click at [908, 122] on div "薇薇 2025/8/25 身為網購一族，拼多多絕對是不可或缺的存在，還不是因為他的CP值真的太高啦！而且還可以免費寄到台灣！？ 沒錯！現在拼多多上面有個TW4…" at bounding box center [975, 377] width 359 height 589
copy span "薇薇"
click at [835, 121] on img at bounding box center [835, 115] width 39 height 39
click at [1440, 223] on div "薇薇 2025/8/25 身為網購一族，拼多多絕對是不可或缺的存在，還不是因為他的CP值真的太高啦！而且還可以免費寄到台灣！？ 沒錯！現在拼多多上面有個TW4…" at bounding box center [784, 388] width 1568 height 777
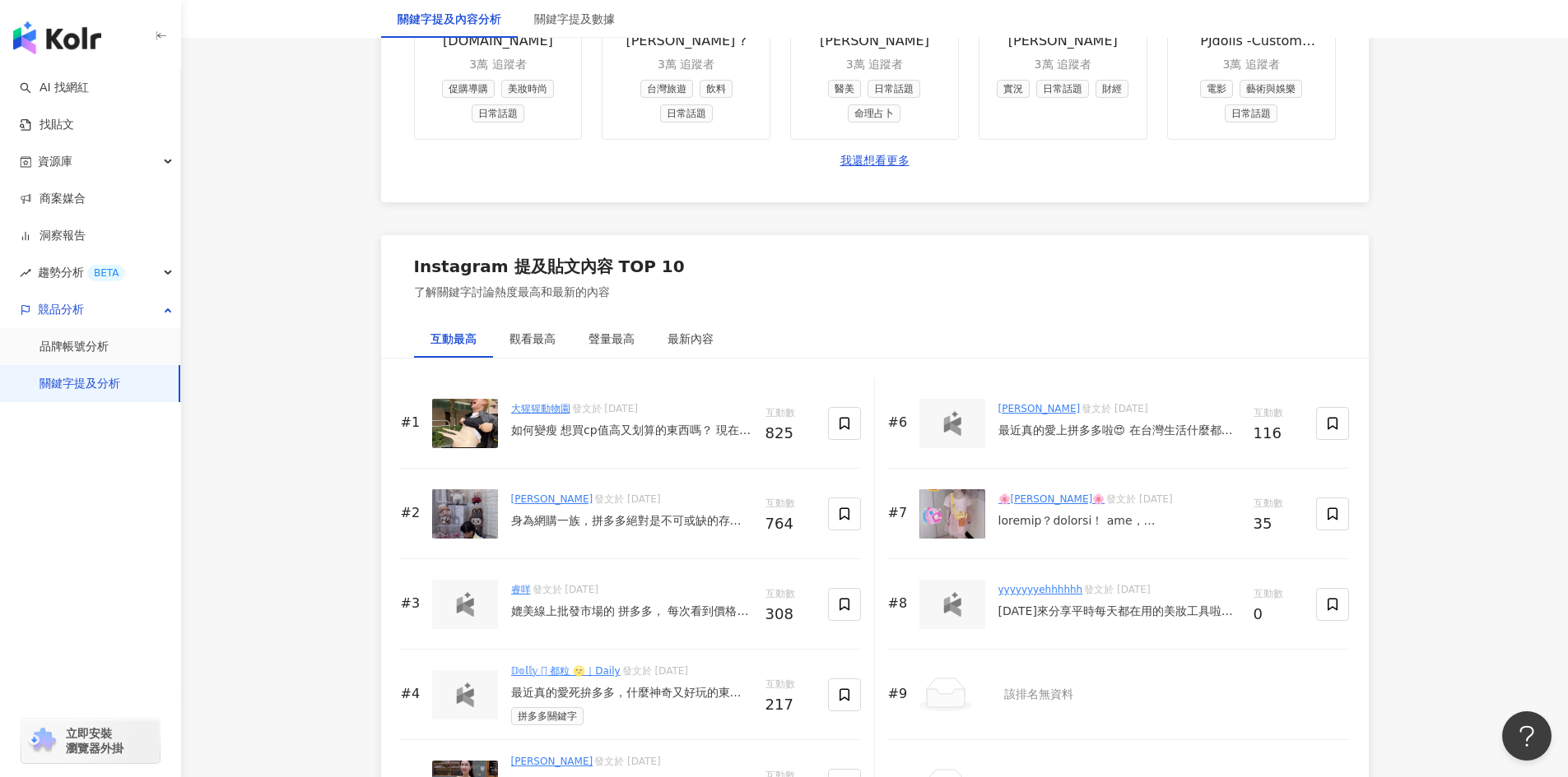
click at [587, 428] on div "如何變瘦 想買cp值高又划算的東西嗎？ 現在拼多多下單滿49人民幣（約台幣200），即可包郵寄送到台灣！下單簡單物品豐富又便宜，現在就來體驗吧！ #搞笑 #拼…" at bounding box center [631, 430] width 241 height 17
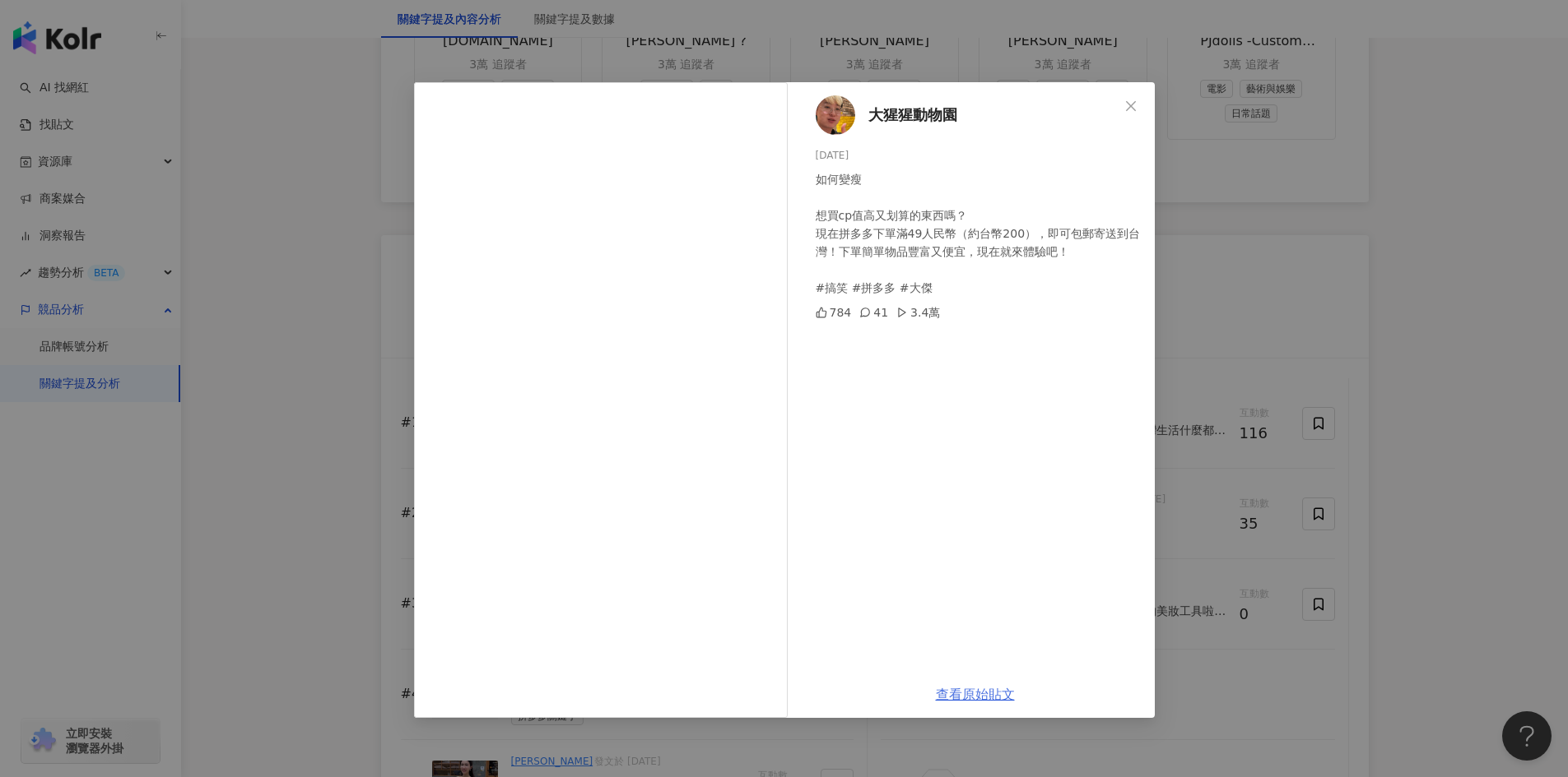
click at [959, 701] on link "查看原始貼文" at bounding box center [975, 694] width 79 height 16
click at [1384, 342] on div "大猩猩動物園 2025/8/27 如何變瘦 想買cp值高又划算的東西嗎？ 現在拼多多下單滿49人民幣（約台幣200），即可包郵寄送到台灣！下單簡單物品豐富又便…" at bounding box center [784, 388] width 1568 height 777
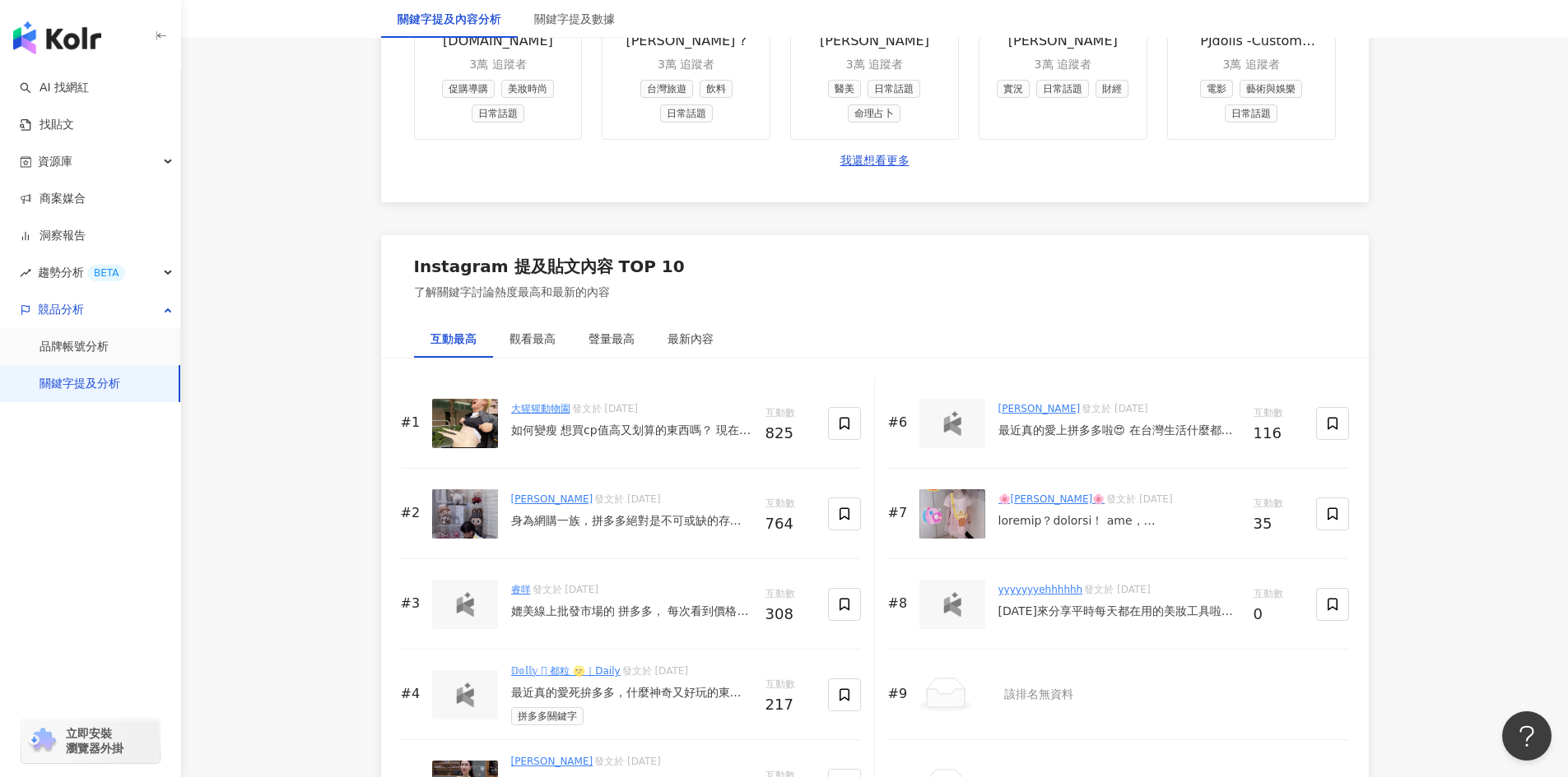
click at [603, 529] on div "薇薇 發文於 2025/8/25 身為網購一族，拼多多絕對是不可或缺的存在，還不是因為他的CP值真的太高啦！而且還可以免費寄到台灣！？ 沒錯！現在拼多多上面有…" at bounding box center [631, 514] width 241 height 43
click at [603, 528] on div "身為網購一族，拼多多絕對是不可或缺的存在，還不是因為他的CP值真的太高啦！而且還可以免費寄到台灣！？ 沒錯！現在拼多多上面有個TW49免運專區，只要滿49元人…" at bounding box center [631, 521] width 241 height 17
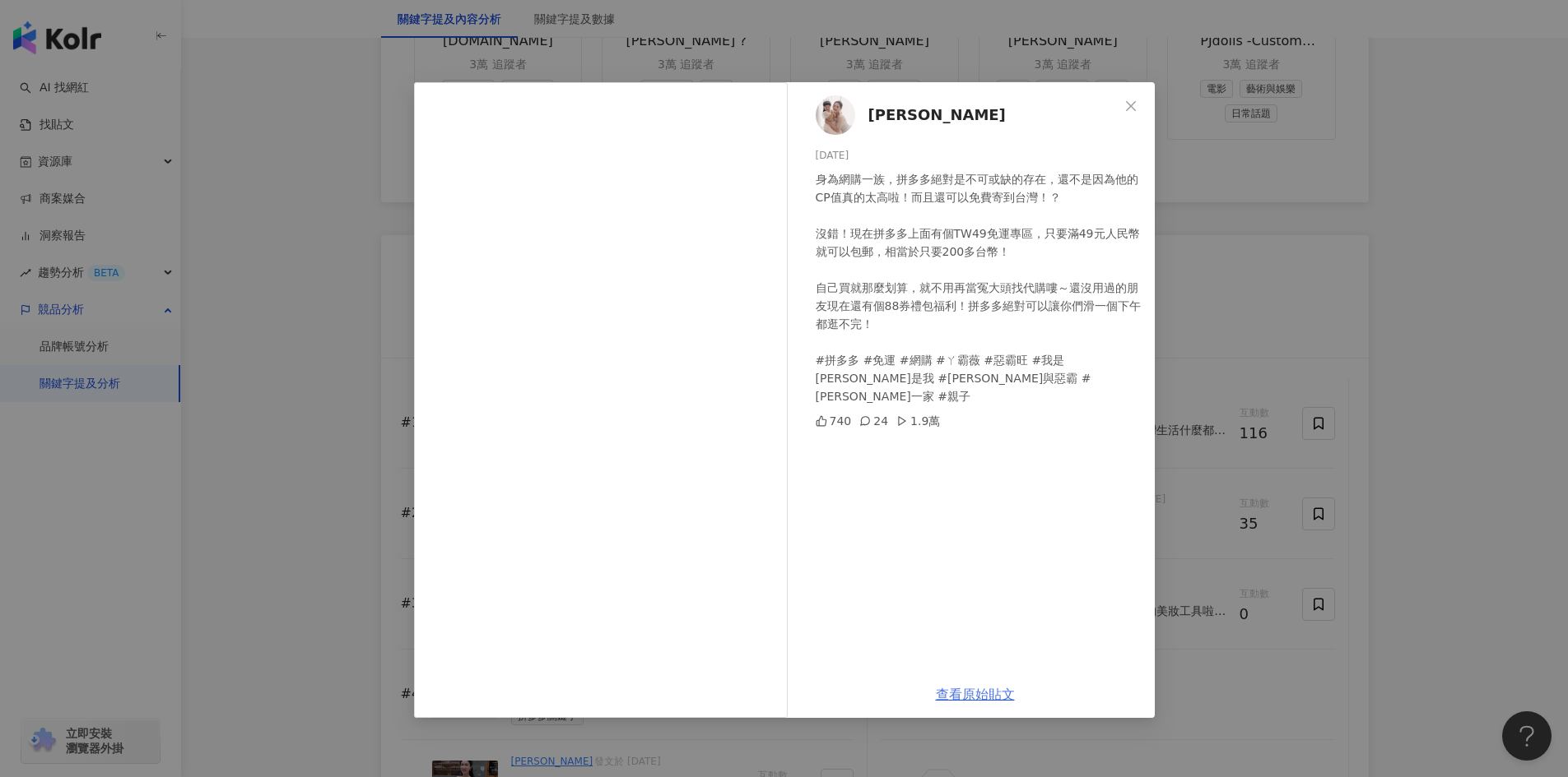
click at [977, 694] on link "查看原始貼文" at bounding box center [975, 694] width 79 height 16
click at [1451, 315] on div "薇薇 2025/8/25 身為網購一族，拼多多絕對是不可或缺的存在，還不是因為他的CP值真的太高啦！而且還可以免費寄到台灣！？ 沒錯！現在拼多多上面有個TW4…" at bounding box center [784, 388] width 1568 height 777
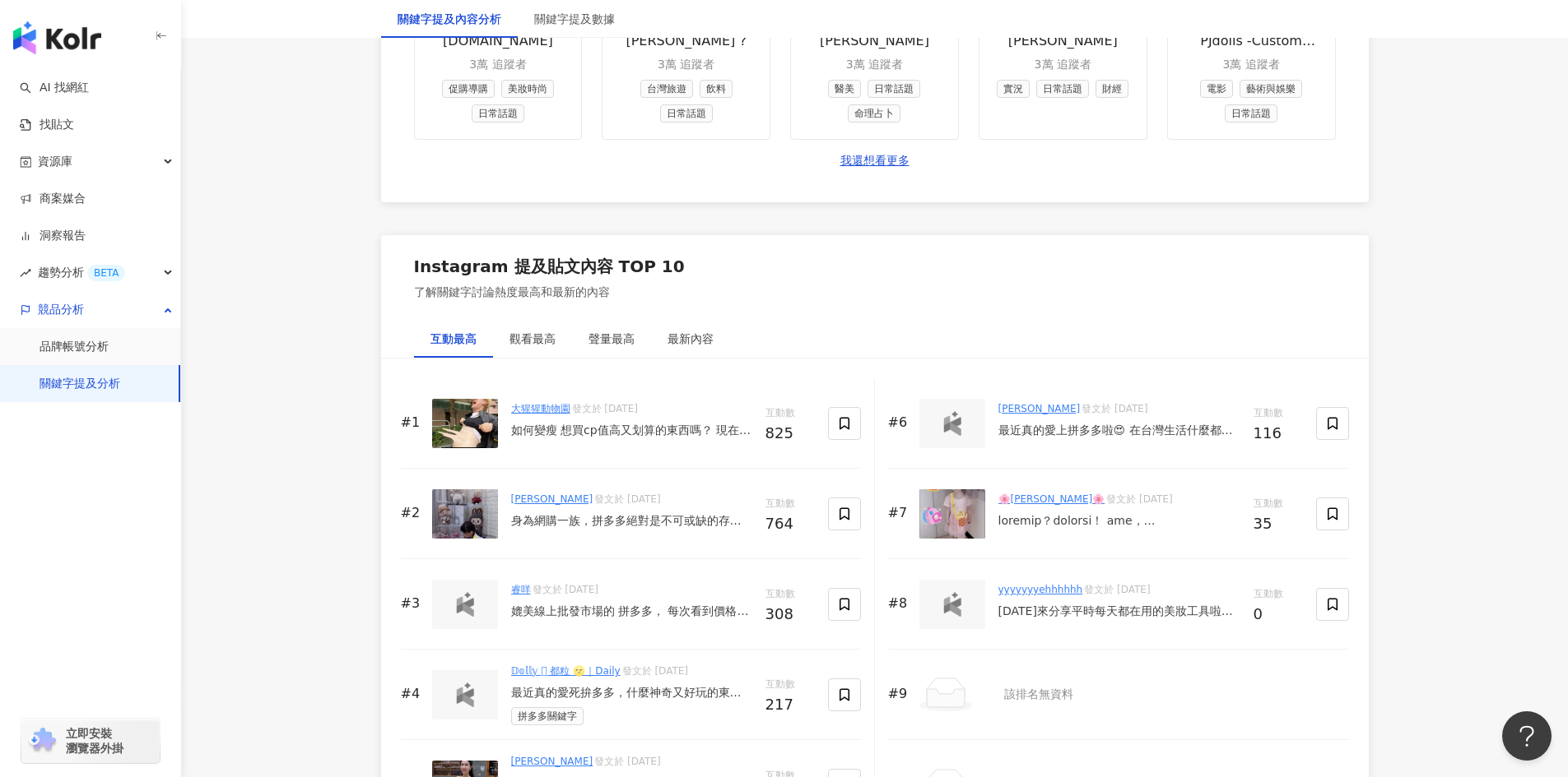
scroll to position [2385, 0]
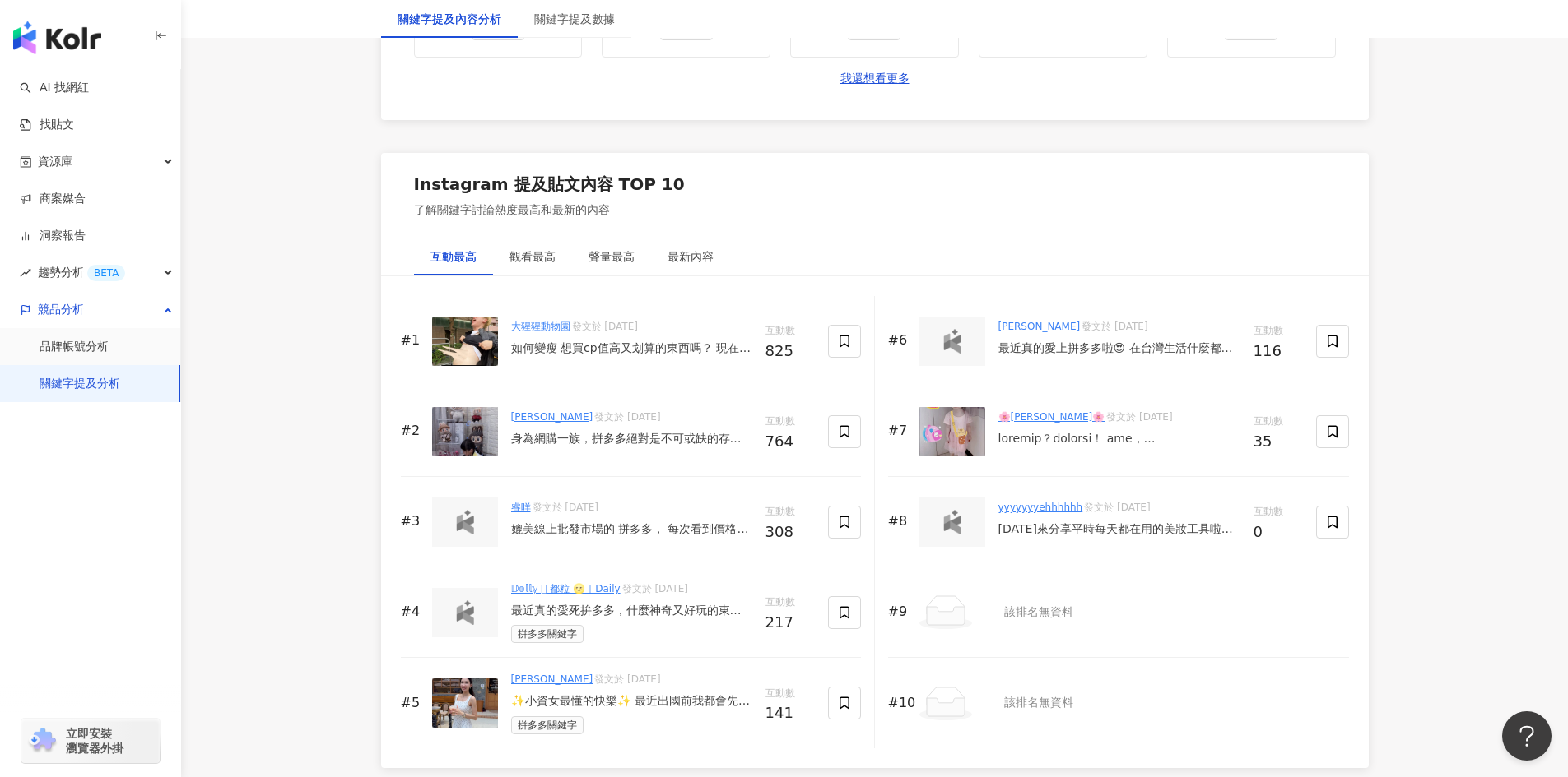
click at [544, 528] on div "媲美線上批發市場的 拼多多， 每次看到價格都忍不住驚呼！ 款式、種類超多～ 衣服、配件，甚至家具通通有。 更厲害的是～ 👉 滿 49 免運（約台幣 230） …" at bounding box center [631, 529] width 241 height 17
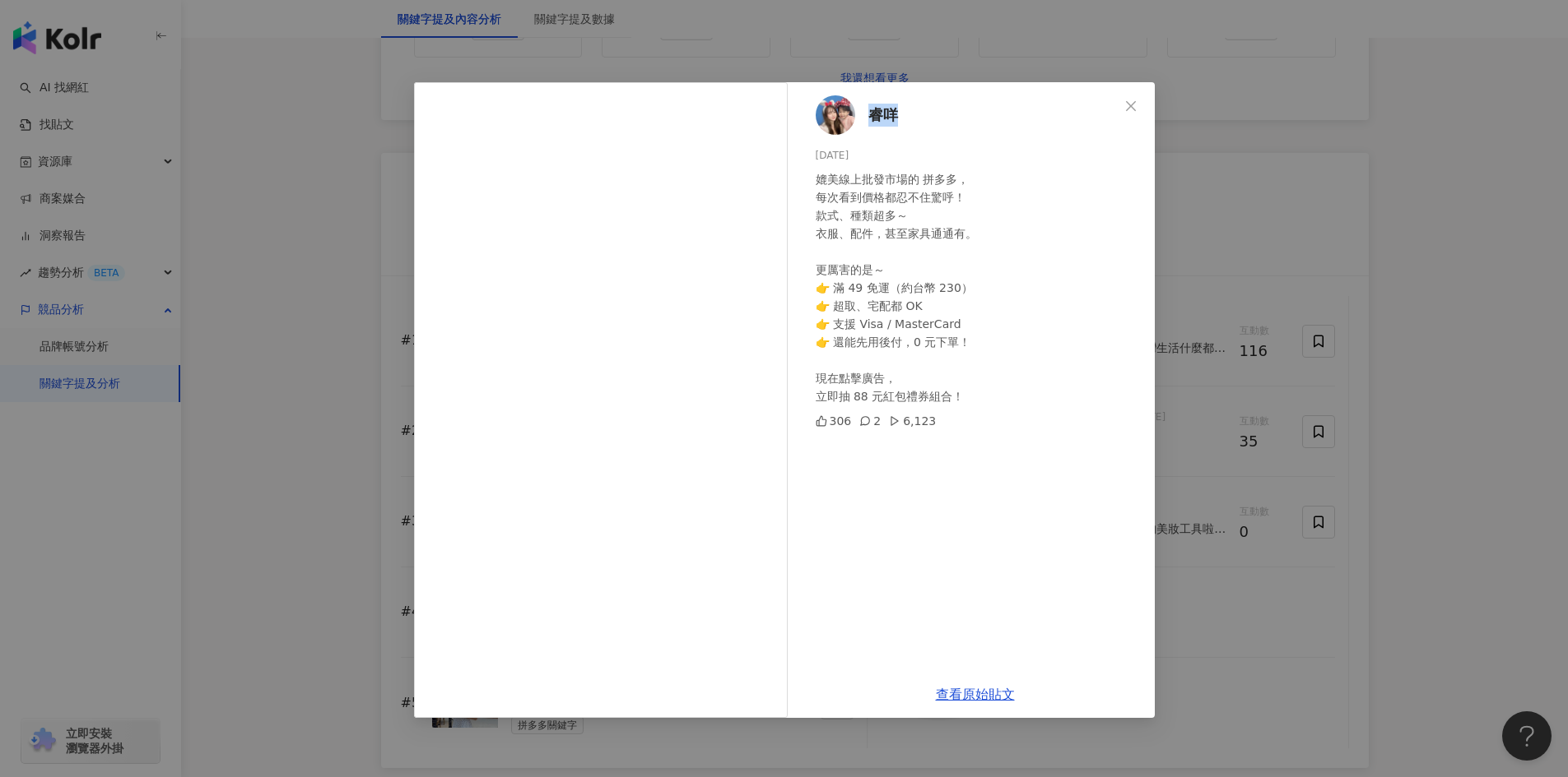
drag, startPoint x: 866, startPoint y: 125, endPoint x: 912, endPoint y: 118, distance: 46.5
click at [912, 118] on div "睿咩 2025/8/27 媲美線上批發市場的 拼多多， 每次看到價格都忍不住驚呼！ 款式、種類超多～ 衣服、配件，甚至家具通通有。 更厲害的是～ 👉 滿 49…" at bounding box center [975, 377] width 359 height 589
copy span "睿咩"
click at [874, 125] on span "睿咩" at bounding box center [883, 115] width 30 height 23
click at [973, 699] on link "查看原始貼文" at bounding box center [975, 694] width 79 height 16
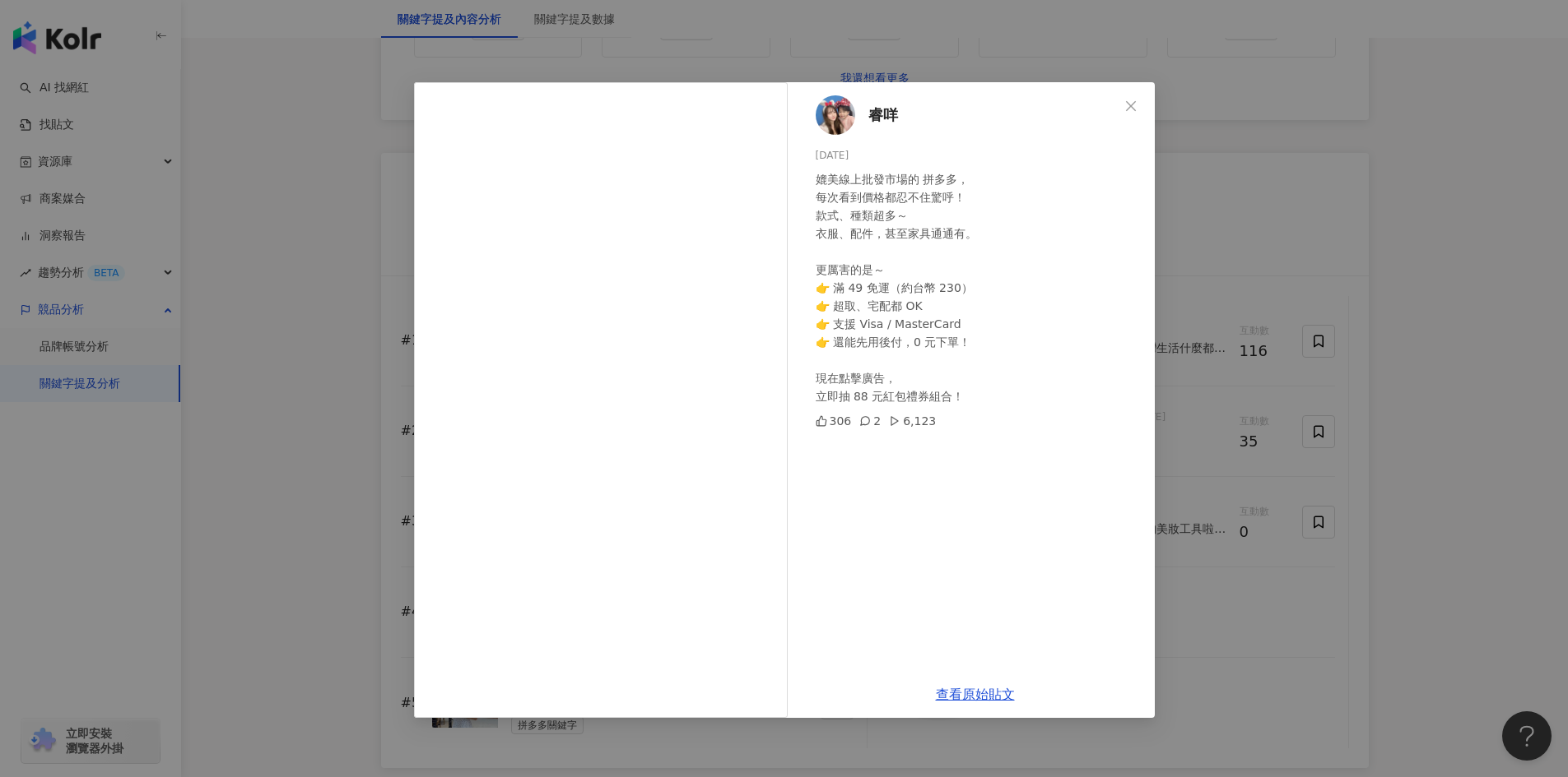
drag, startPoint x: 1466, startPoint y: 157, endPoint x: 1473, endPoint y: 166, distance: 11.4
click at [1466, 157] on div "睿咩 2025/8/27 媲美線上批發市場的 拼多多， 每次看到價格都忍不住驚呼！ 款式、種類超多～ 衣服、配件，甚至家具通通有。 更厲害的是～ 👉 滿 49…" at bounding box center [784, 388] width 1568 height 777
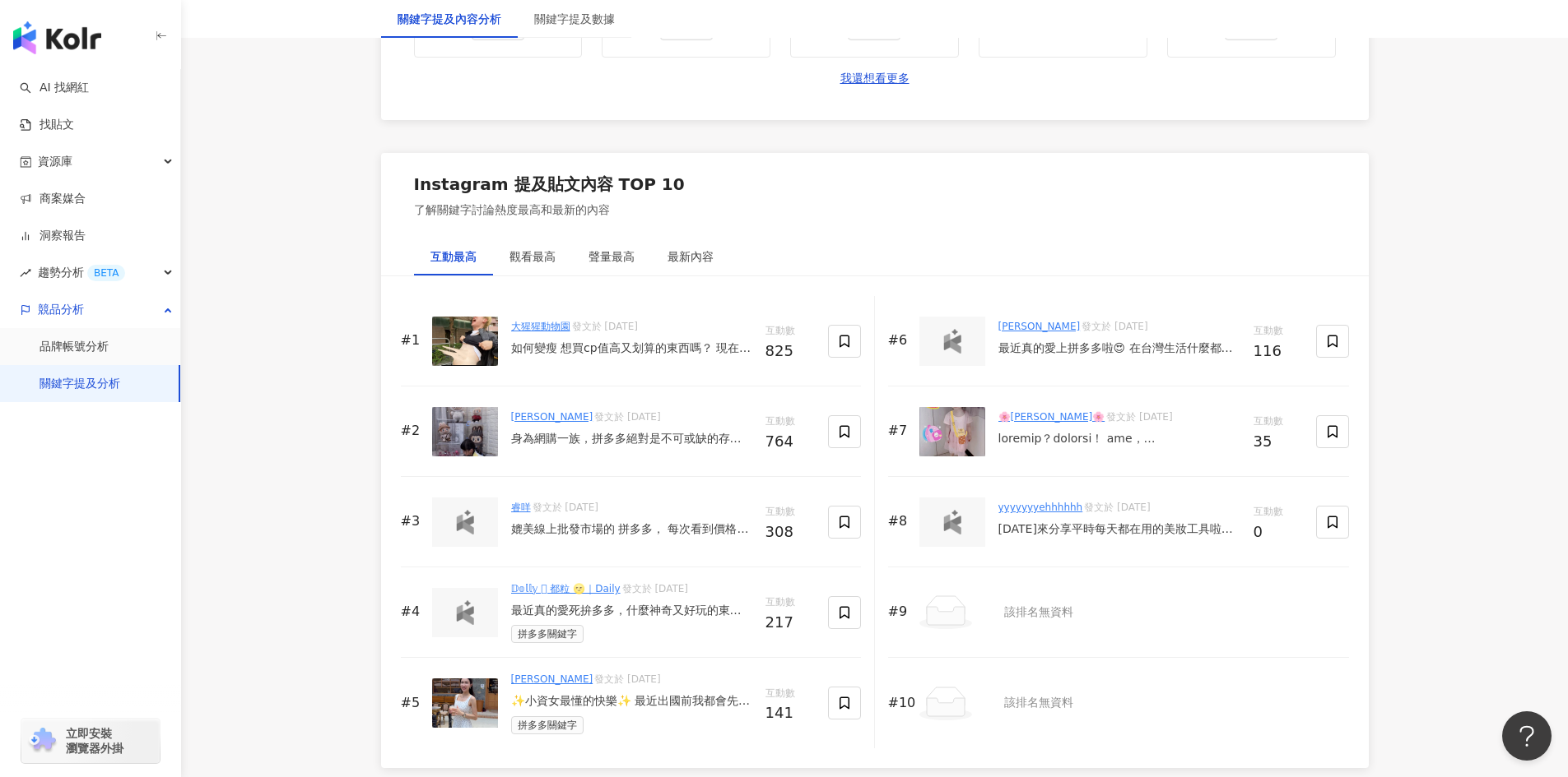
click at [958, 343] on img at bounding box center [952, 342] width 33 height 24
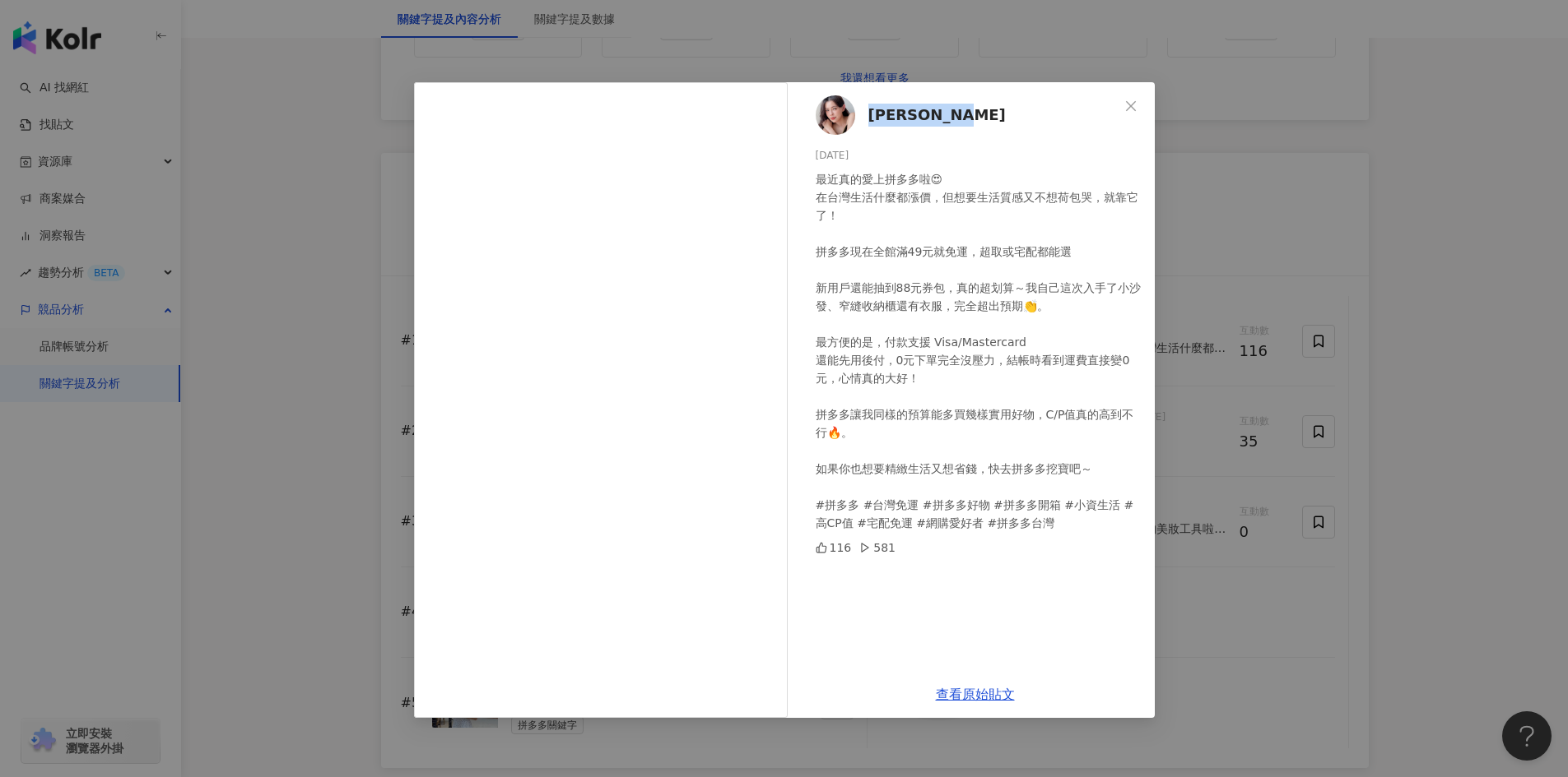
drag, startPoint x: 866, startPoint y: 123, endPoint x: 1007, endPoint y: 116, distance: 141.2
click at [1007, 116] on div "王柔云 Rouyun 2025/8/28 最近真的愛上拼多多啦😍 在台灣生活什麼都漲價，但想要生活質感又不想荷包哭，就靠它了！ 拼多多現在全館滿49元就免運，…" at bounding box center [975, 377] width 359 height 589
copy span "王柔云 Rouyun"
click at [951, 120] on span "王柔云 Rouyun" at bounding box center [937, 115] width 137 height 23
click at [979, 690] on link "查看原始貼文" at bounding box center [975, 694] width 79 height 16
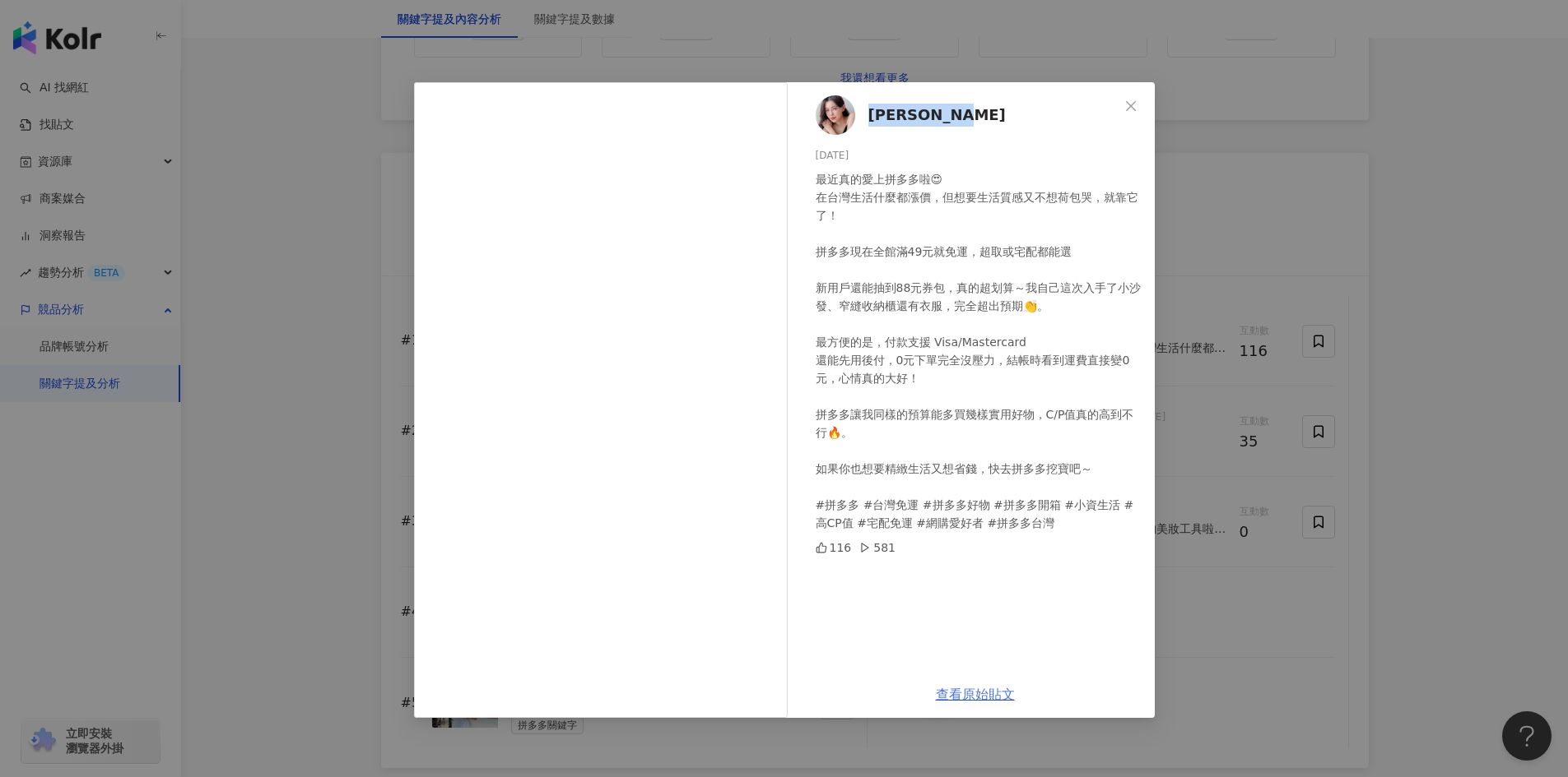
click at [975, 694] on link "查看原始貼文" at bounding box center [975, 694] width 79 height 16
drag, startPoint x: 904, startPoint y: 256, endPoint x: 934, endPoint y: 256, distance: 30.0
click at [934, 256] on div "最近真的愛上拼多多啦😍 在台灣生活什麼都漲價，但想要生活質感又不想荷包哭，就靠它了！ 拼多多現在全館滿49元就免運，超取或宅配都能選 新用戶還能抽到88元券包…" at bounding box center [978, 351] width 326 height 362
drag, startPoint x: 890, startPoint y: 292, endPoint x: 943, endPoint y: 301, distance: 53.8
click at [943, 301] on div "最近真的愛上拼多多啦😍 在台灣生活什麼都漲價，但想要生活質感又不想荷包哭，就靠它了！ 拼多多現在全館滿49元就免運，超取或宅配都能選 新用戶還能抽到88元券包…" at bounding box center [978, 351] width 326 height 362
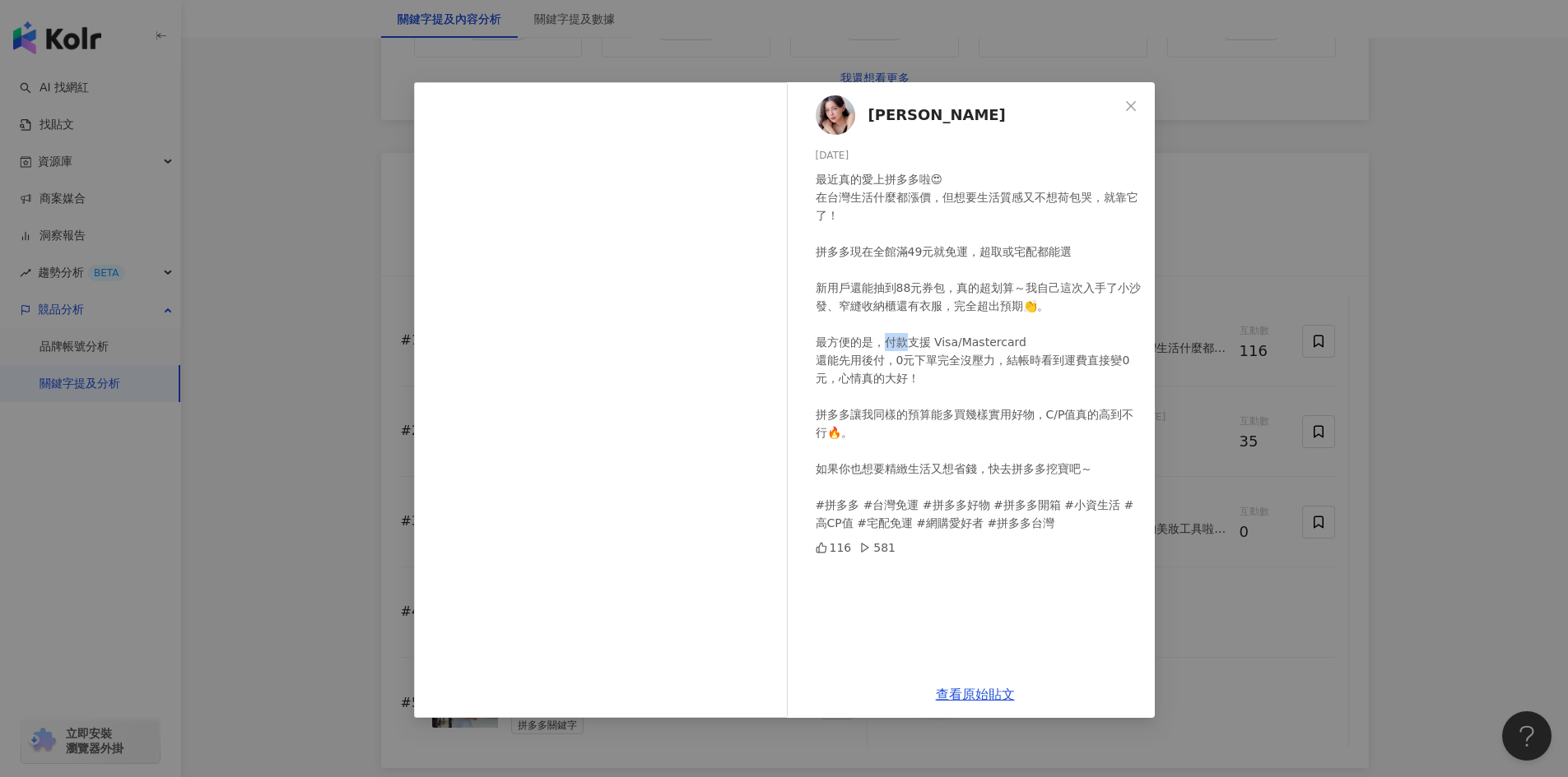
drag, startPoint x: 884, startPoint y: 342, endPoint x: 911, endPoint y: 342, distance: 27.0
click at [911, 342] on div "最近真的愛上拼多多啦😍 在台灣生活什麼都漲價，但想要生活質感又不想荷包哭，就靠它了！ 拼多多現在全館滿49元就免運，超取或宅配都能選 新用戶還能抽到88元券包…" at bounding box center [978, 351] width 326 height 362
drag, startPoint x: 890, startPoint y: 359, endPoint x: 904, endPoint y: 357, distance: 14.1
click at [904, 357] on div "最近真的愛上拼多多啦😍 在台灣生活什麼都漲價，但想要生活質感又不想荷包哭，就靠它了！ 拼多多現在全館滿49元就免運，超取或宅配都能選 新用戶還能抽到88元券包…" at bounding box center [978, 351] width 326 height 362
click at [1141, 100] on span "Close" at bounding box center [1131, 106] width 33 height 13
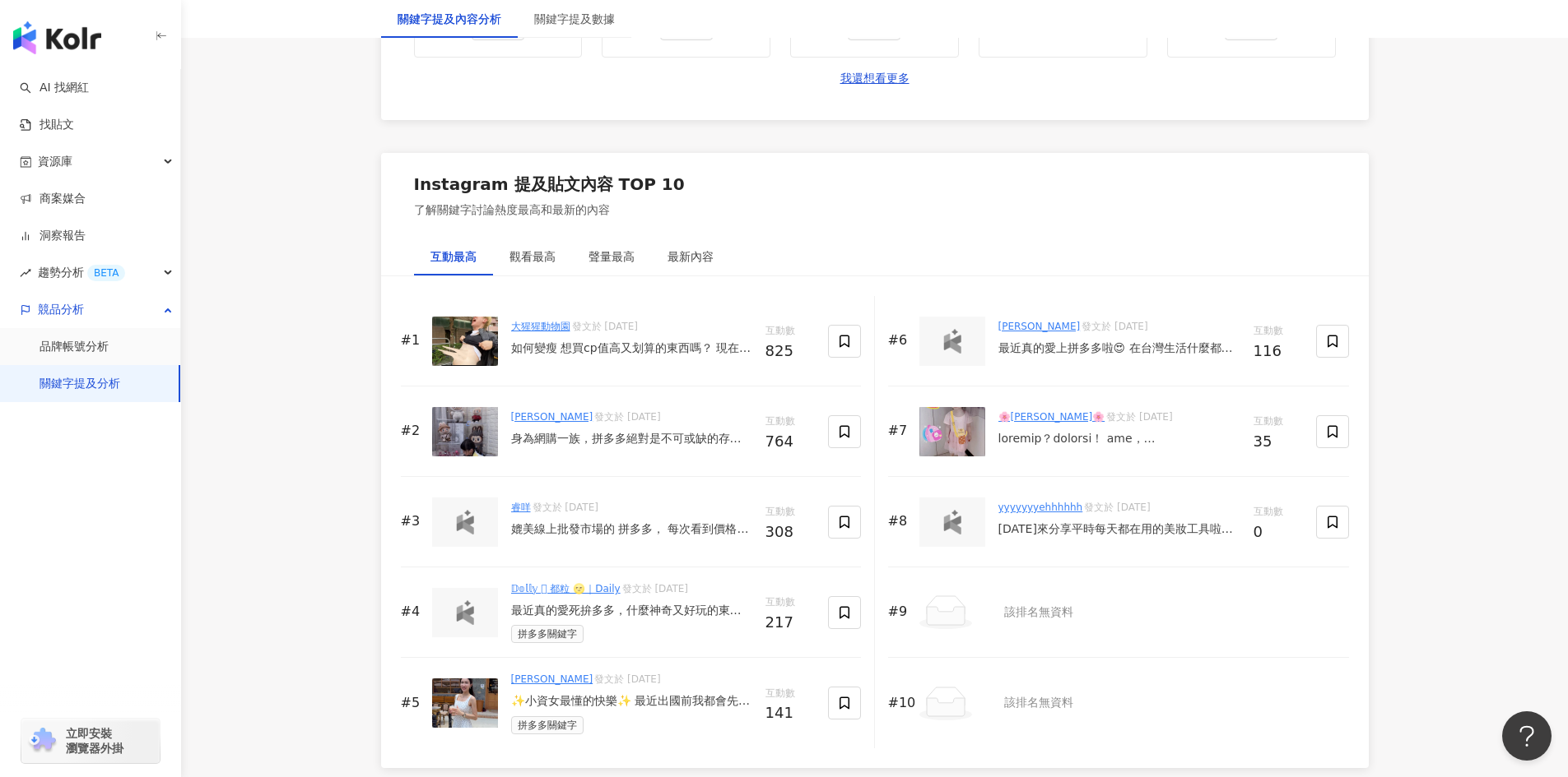
click at [1033, 433] on div at bounding box center [1119, 439] width 242 height 17
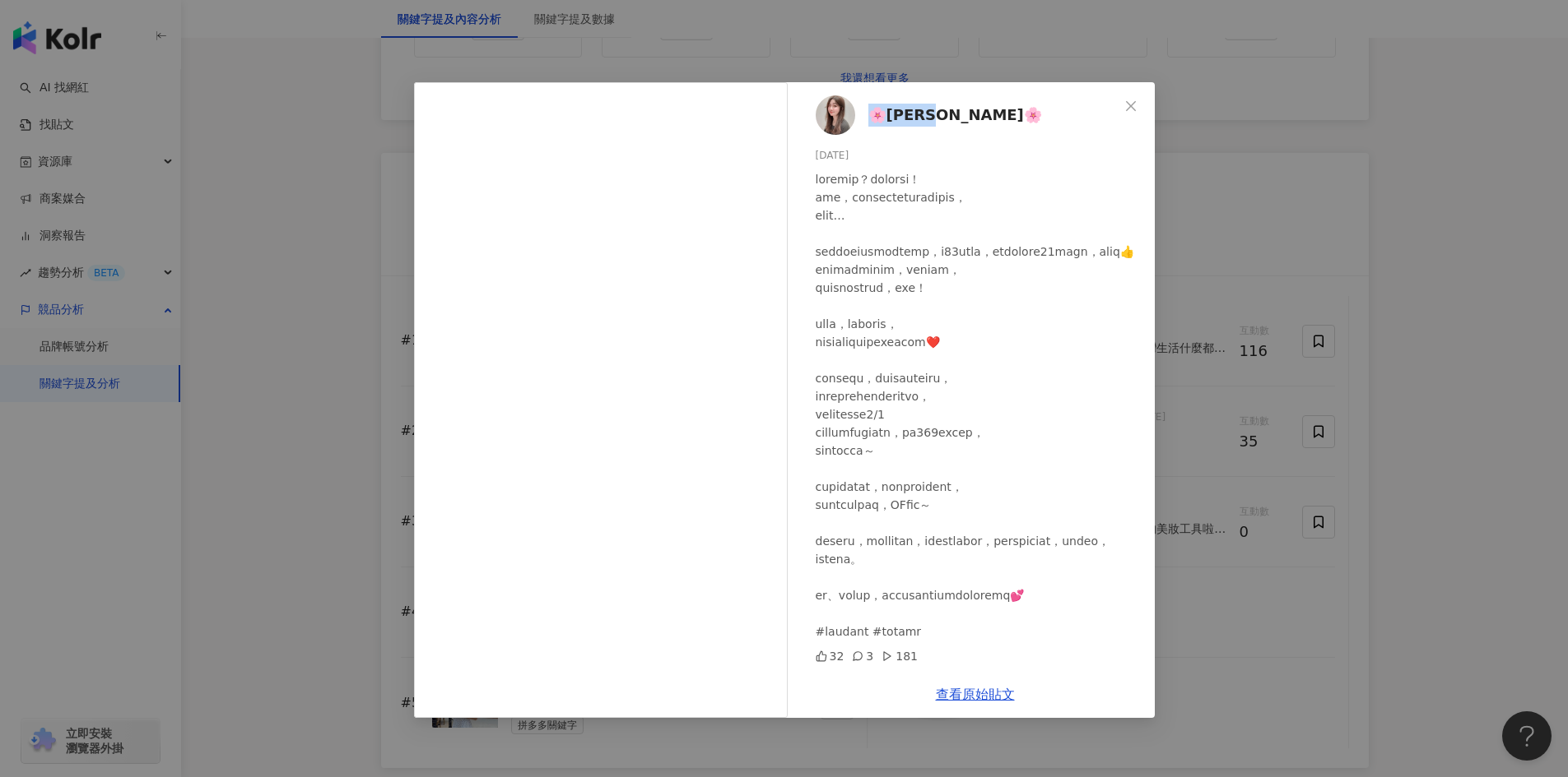
drag, startPoint x: 863, startPoint y: 124, endPoint x: 964, endPoint y: 117, distance: 101.2
click at [964, 117] on div "🌸蔡鴨鴨🌸 2025/8/27 32 3 181" at bounding box center [975, 377] width 359 height 589
copy span "🌸蔡鴨鴨🌸"
click at [891, 110] on span "🌸蔡鴨鴨🌸" at bounding box center [955, 115] width 174 height 23
click at [949, 692] on link "查看原始貼文" at bounding box center [975, 694] width 79 height 16
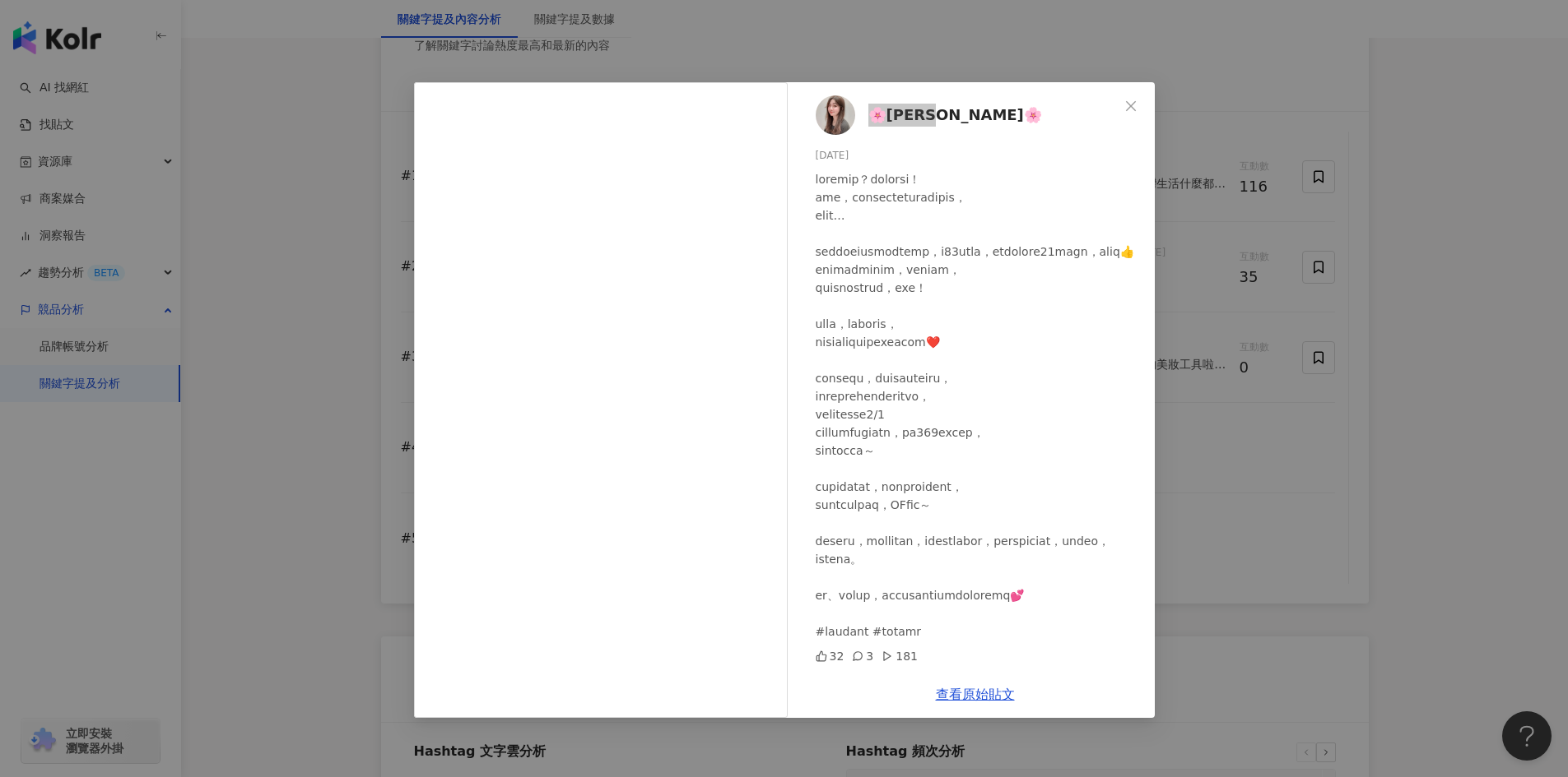
scroll to position [49, 0]
click at [1488, 302] on div "🌸蔡鴨鴨🌸 2025/8/27 32 3 181 查看原始貼文" at bounding box center [784, 388] width 1568 height 777
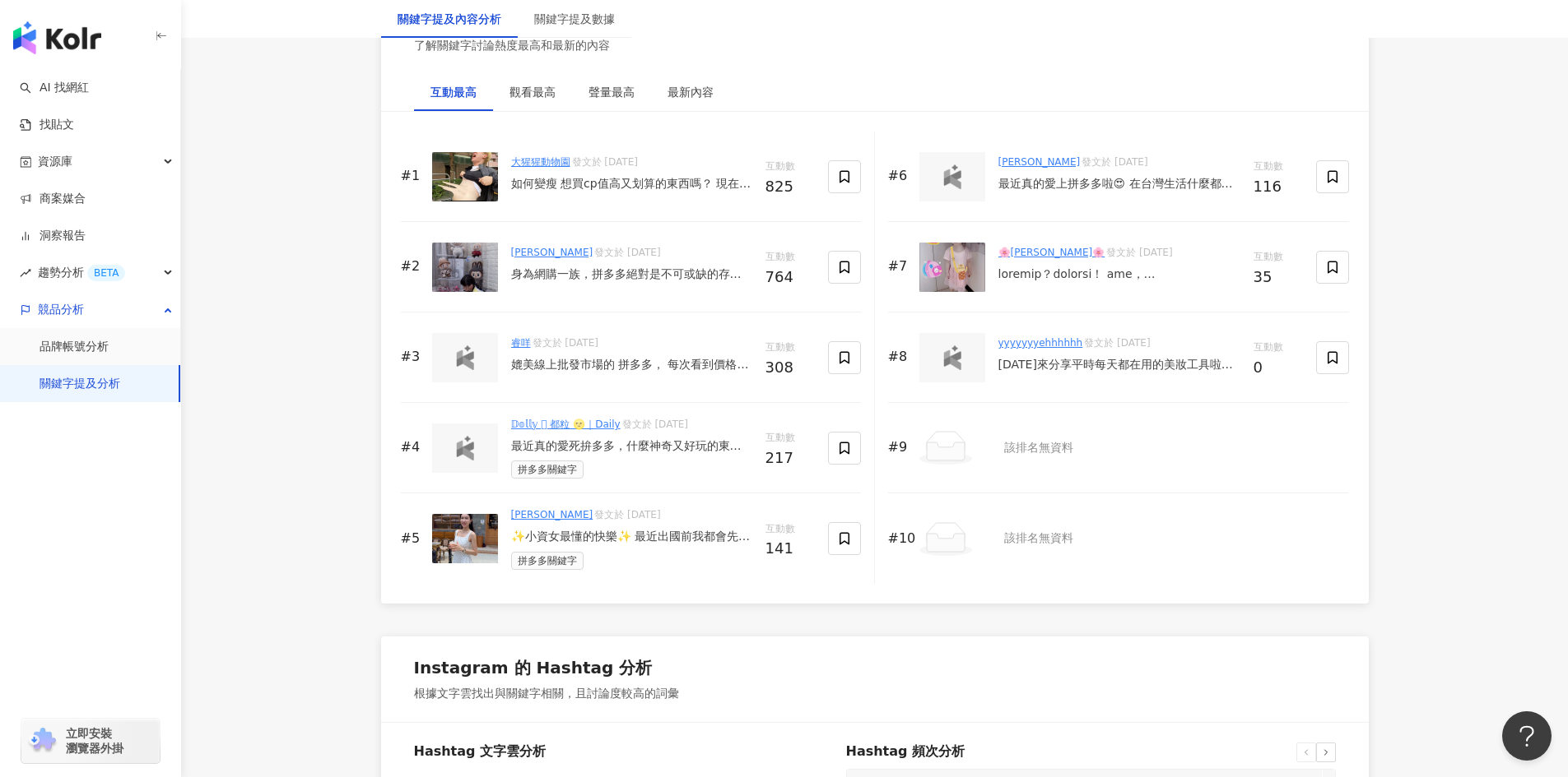
click at [1047, 369] on div "[DATE]來分享平時每天都在用的美妝工具啦！ 每個$5-$10臺幣😍 有夠便宜 趕快去拼多多逛逛吧✨" at bounding box center [1119, 365] width 242 height 17
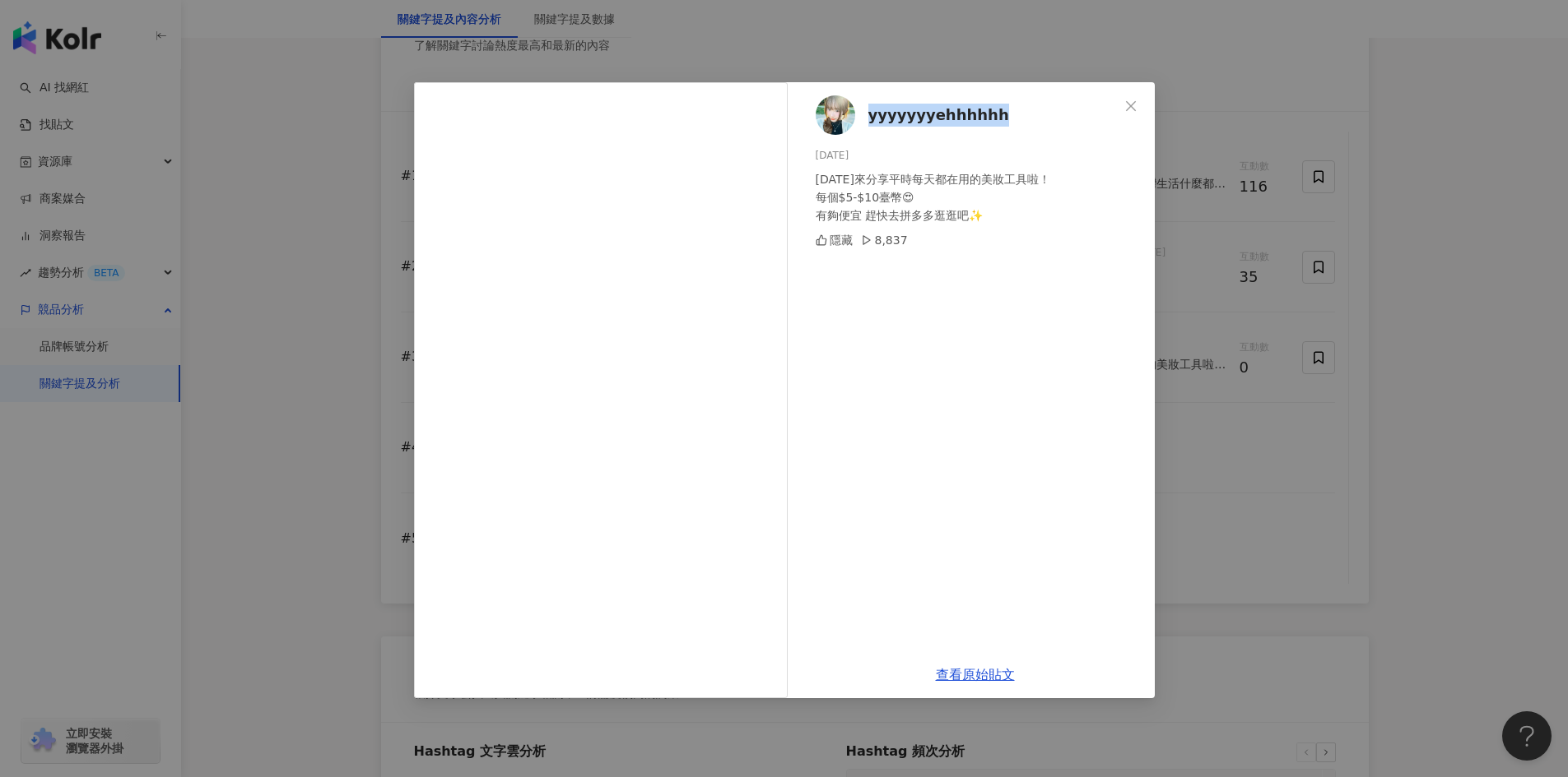
drag, startPoint x: 865, startPoint y: 121, endPoint x: 1065, endPoint y: 121, distance: 200.0
click at [1065, 121] on div "yyyyyyyehhhhhh 2025/8/31 今天來分享平時每天都在用的美妝工具啦！ 每個$5-$10臺幣😍 有夠便宜 趕快去拼多多逛逛吧✨ 隱藏 8,8…" at bounding box center [975, 367] width 359 height 569
copy span "yyyyyyyehhhhhh"
click at [882, 119] on span "yyyyyyyehhhhhh" at bounding box center [938, 115] width 141 height 23
click at [966, 681] on link "查看原始貼文" at bounding box center [975, 674] width 79 height 16
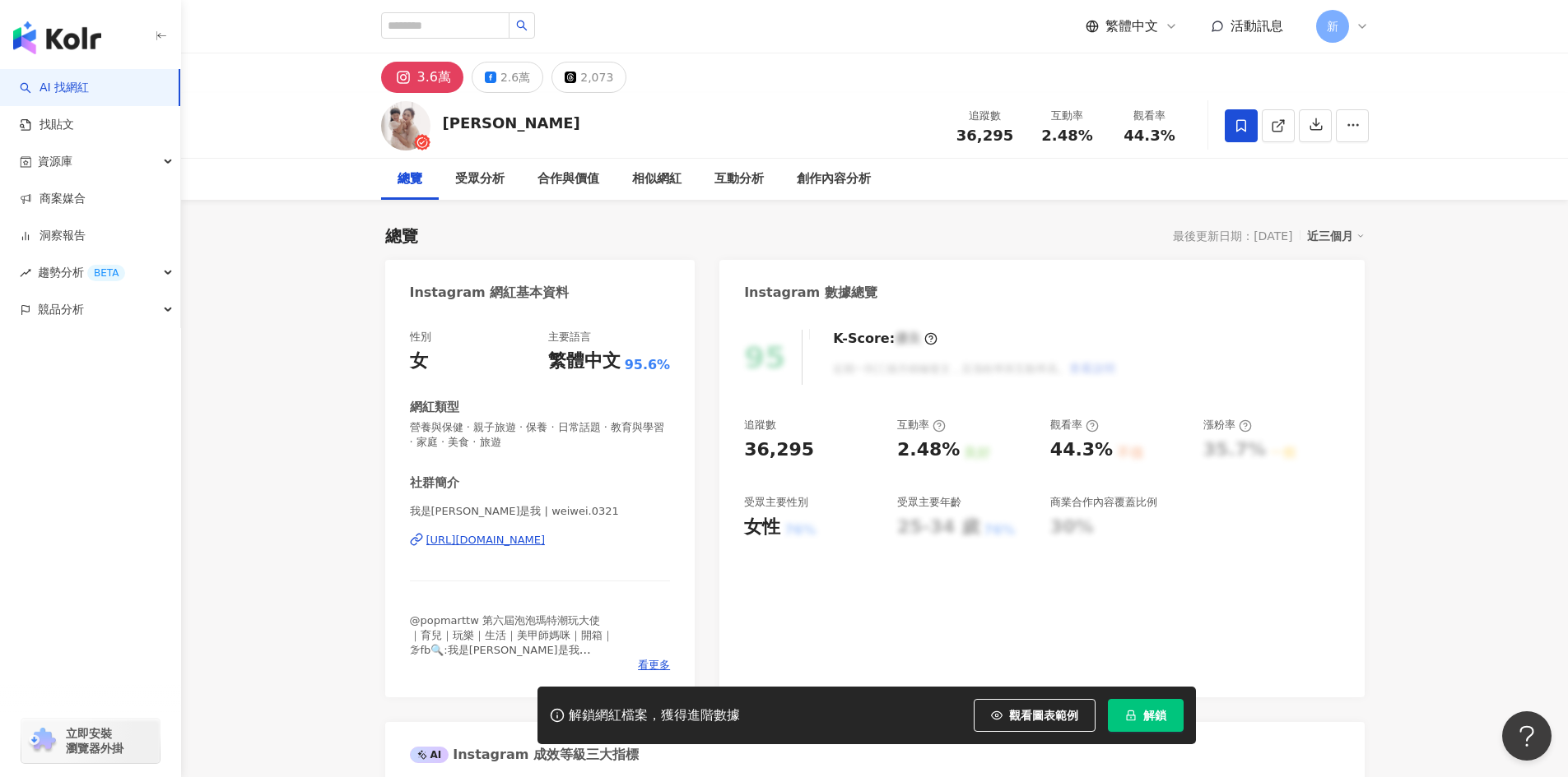
drag, startPoint x: 526, startPoint y: 445, endPoint x: 544, endPoint y: 445, distance: 18.0
click at [553, 445] on div "性別 女 主要語言 繁體中文 95.6% 網紅類型 營養與保健 · 親子旅遊 · 保養 · 日常話題 · 教育與學習 · 家庭 · 美食 · 旅遊 社群簡介 …" at bounding box center [540, 506] width 310 height 384
copy span "營養與保健 · 親子旅遊 · 保養 · 日常話題 · 教育與學習 · 家庭 · 美食 · 旅遊"
drag, startPoint x: 727, startPoint y: 459, endPoint x: 817, endPoint y: 465, distance: 90.2
click at [817, 465] on div "95 K-Score : 優良 近期一到三個月積極發文，且漲粉率與互動率高。 查看說明 追蹤數 36,295 互動率 2.48% 良好 觀看率 44.3% 不…" at bounding box center [1041, 506] width 644 height 384
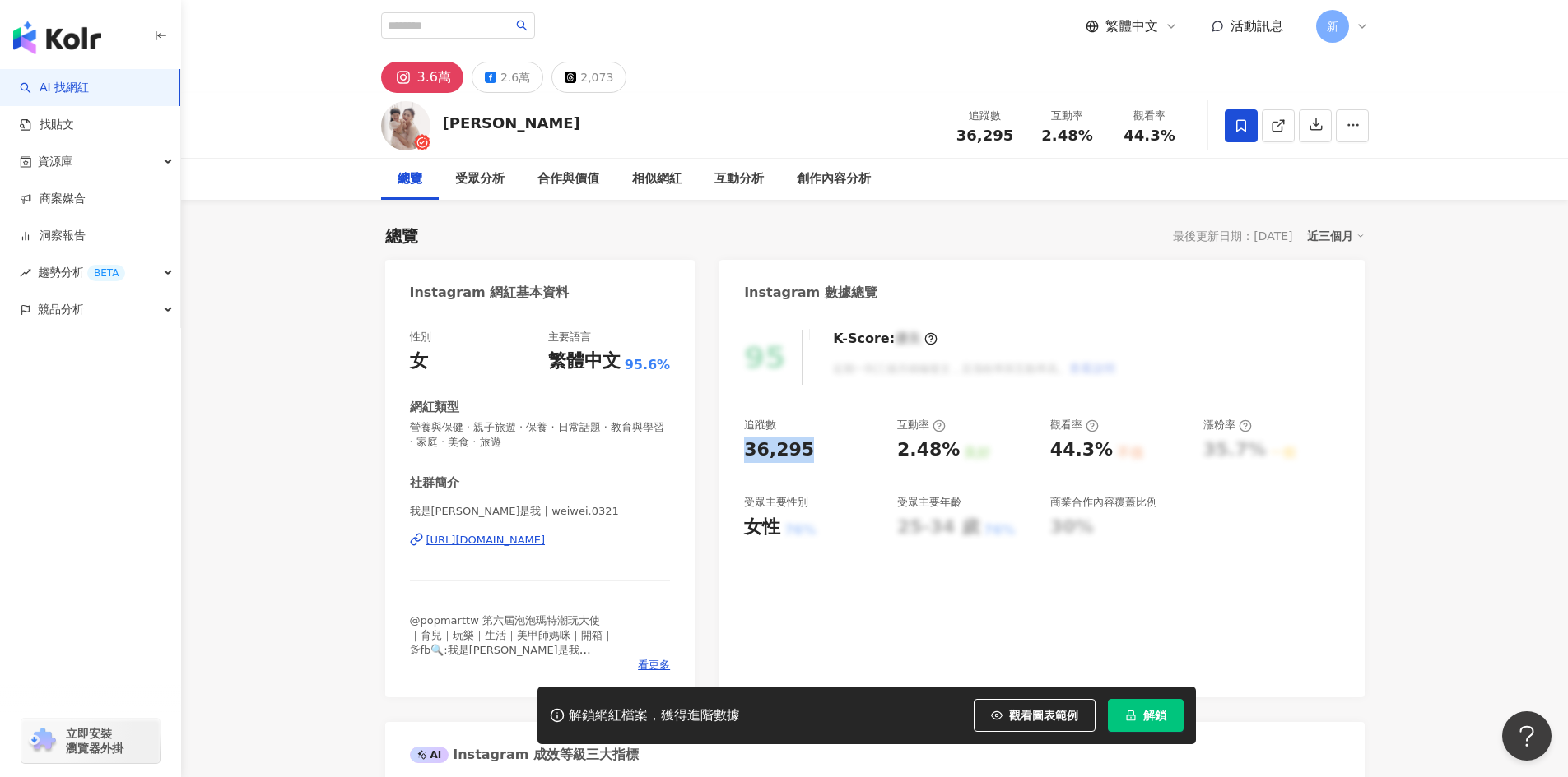
copy div "36,295"
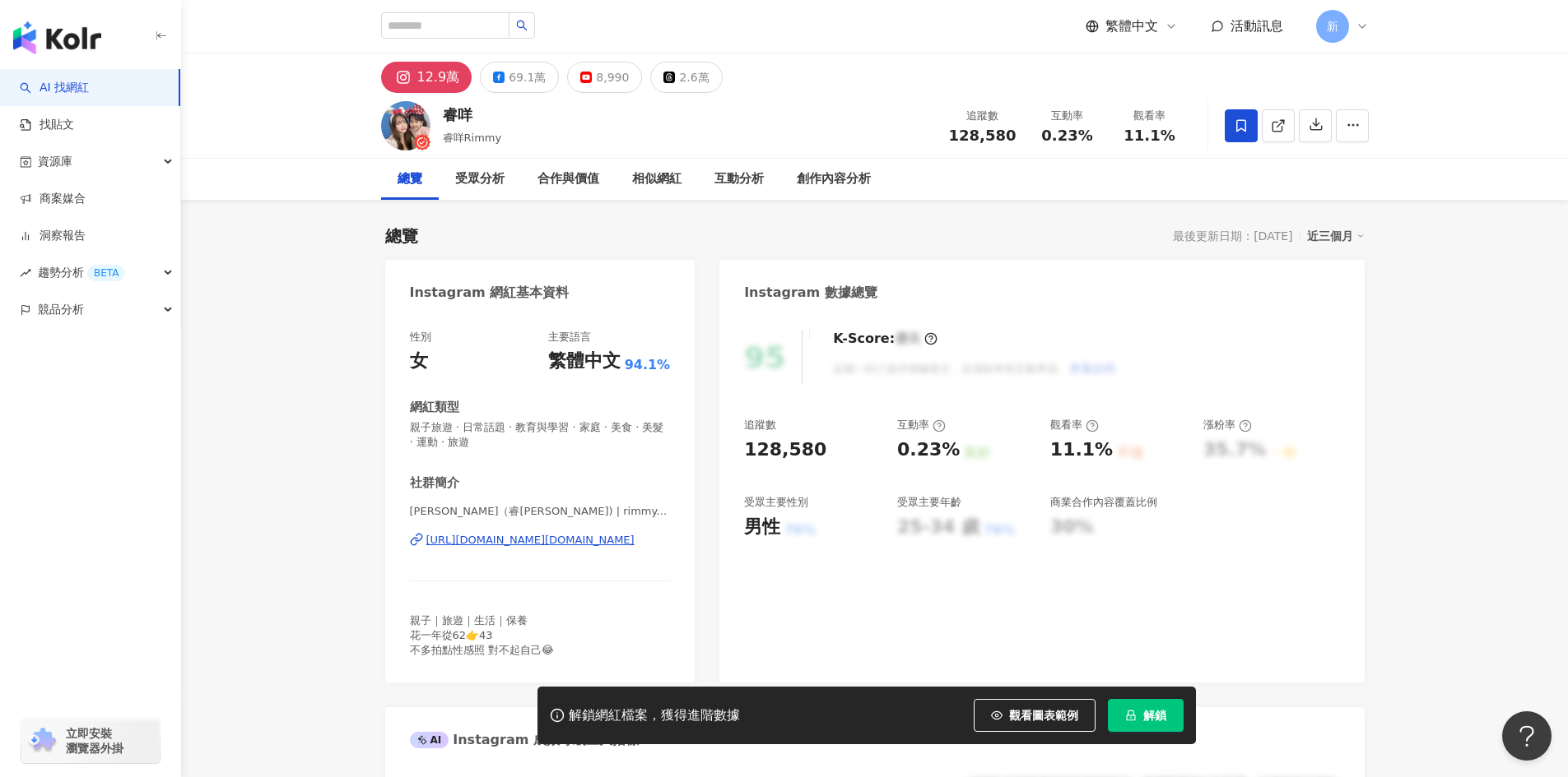
click at [832, 459] on div "95 K-Score : 優良 近期一到三個月積極發文，且漲粉率與互動率高。 查看說明 追蹤數 128,580 互動率 0.23% 良好 觀看率 11.1% …" at bounding box center [1041, 498] width 644 height 369
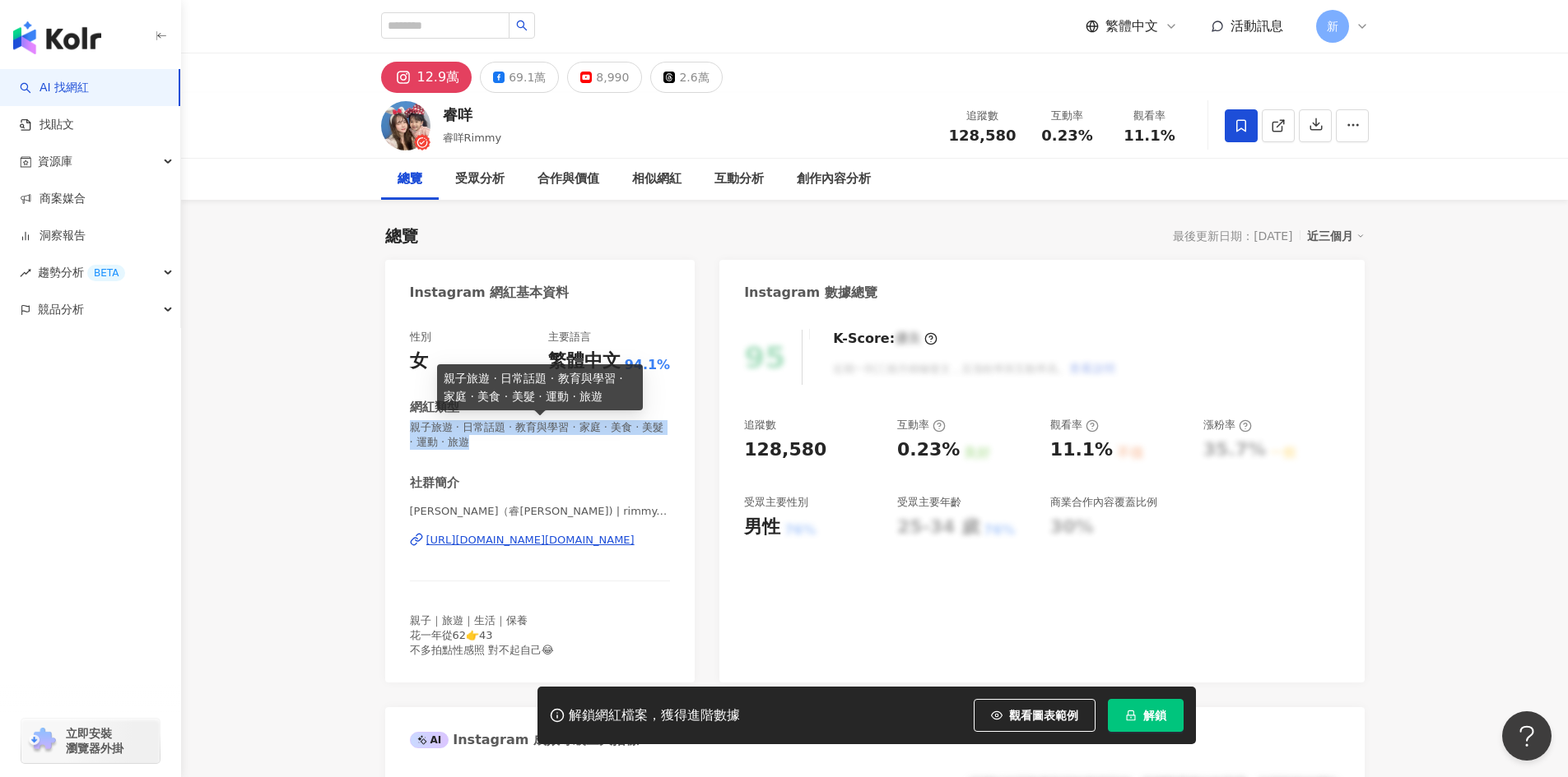
drag, startPoint x: 463, startPoint y: 428, endPoint x: 557, endPoint y: 445, distance: 95.5
click at [557, 445] on div "性別 女 主要語言 繁體中文 94.1% 網紅類型 親子旅遊 · 日常話題 · 教育與學習 · 家庭 · 美食 · 美髮 · 運動 · 旅遊 社群簡介 許睿瑜…" at bounding box center [540, 498] width 310 height 369
copy span "親子旅遊 · 日常話題 · 教育與學習 · 家庭 · 美食 · 美髮 · 運動 · 旅遊"
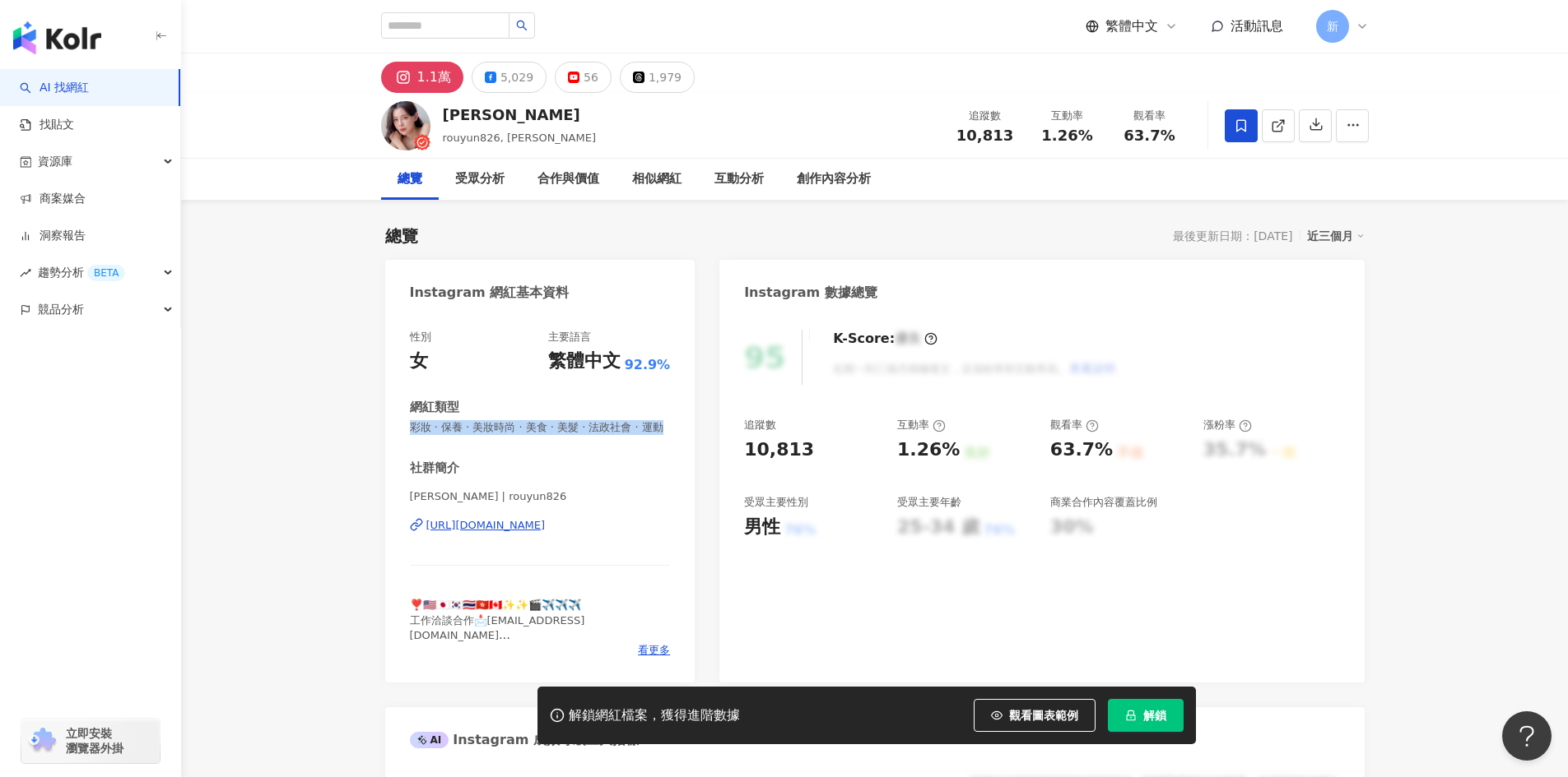
drag, startPoint x: 391, startPoint y: 431, endPoint x: 463, endPoint y: 448, distance: 74.0
click at [463, 448] on div "性別 女 主要語言 繁體中文 92.9% 網紅類型 彩妝 · 保養 · 美妝時尚 · 美食 · 美髮 · 法政社會 · 運動 社群簡介 王柔云Rouyun |…" at bounding box center [540, 498] width 310 height 369
copy span "彩妝 · 保養 · 美妝時尚 · 美食 · 美髮 · 法政社會 · 運動"
drag, startPoint x: 746, startPoint y: 455, endPoint x: 814, endPoint y: 458, distance: 68.1
click at [814, 458] on div "10,813" at bounding box center [811, 449] width 137 height 25
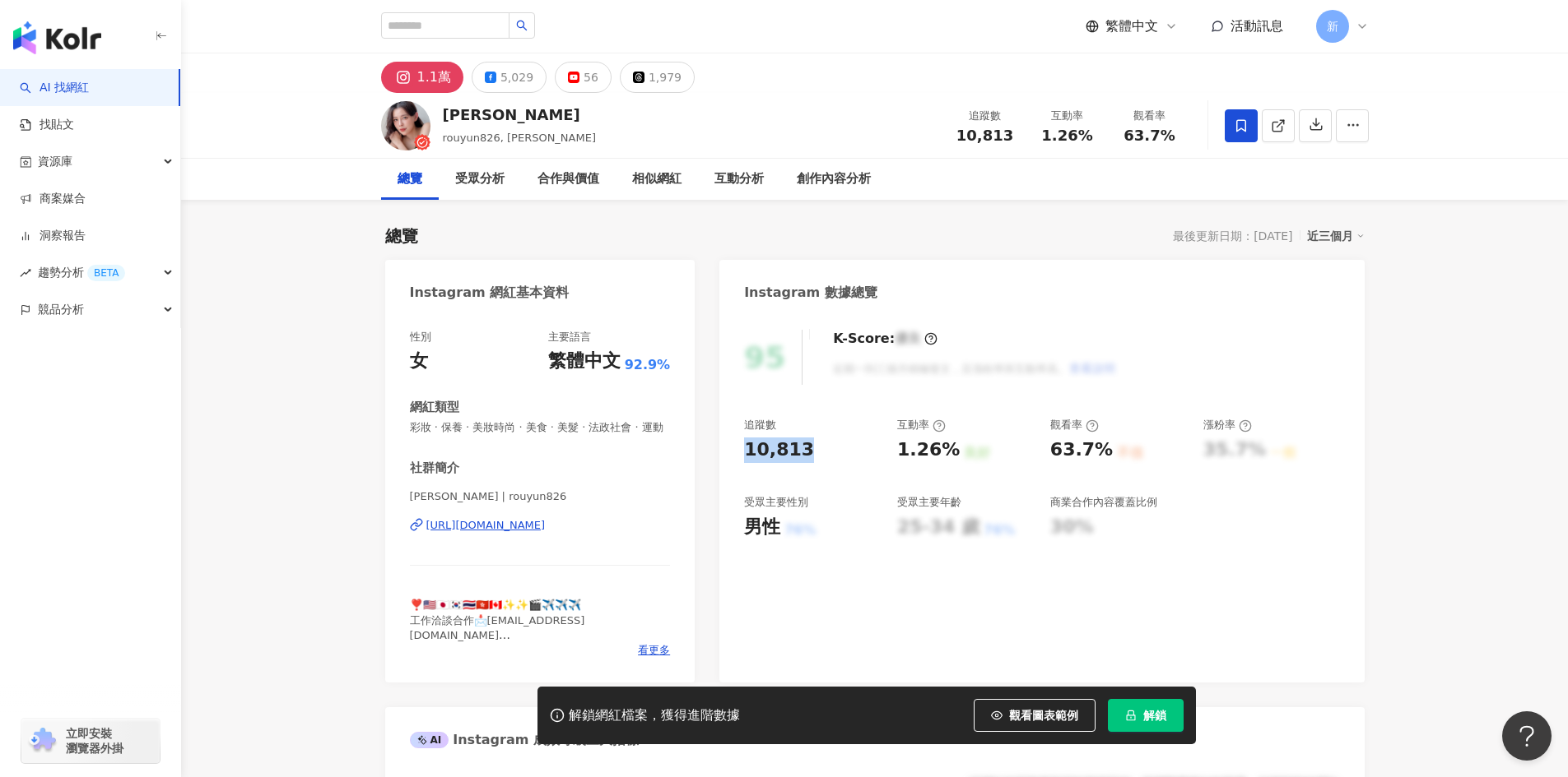
copy div "10,813"
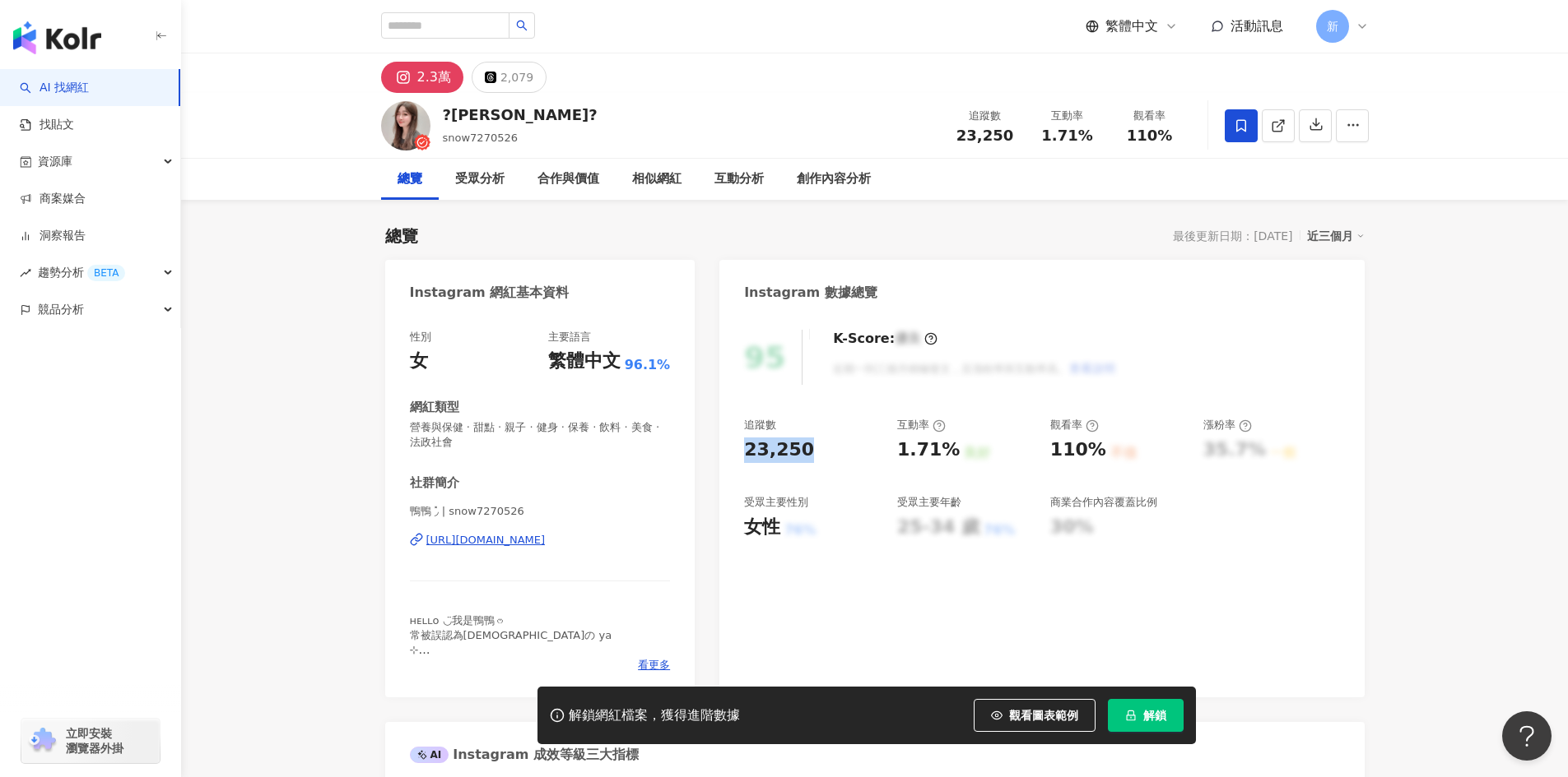
drag, startPoint x: 733, startPoint y: 449, endPoint x: 837, endPoint y: 452, distance: 104.0
click at [837, 452] on div "95 K-Score : 優良 近期一到三個月積極發文，且漲粉率與互動率高。 查看說明 追蹤數 23,250 互動率 1.71% 良好 觀看率 110% 不佳…" at bounding box center [1041, 506] width 644 height 384
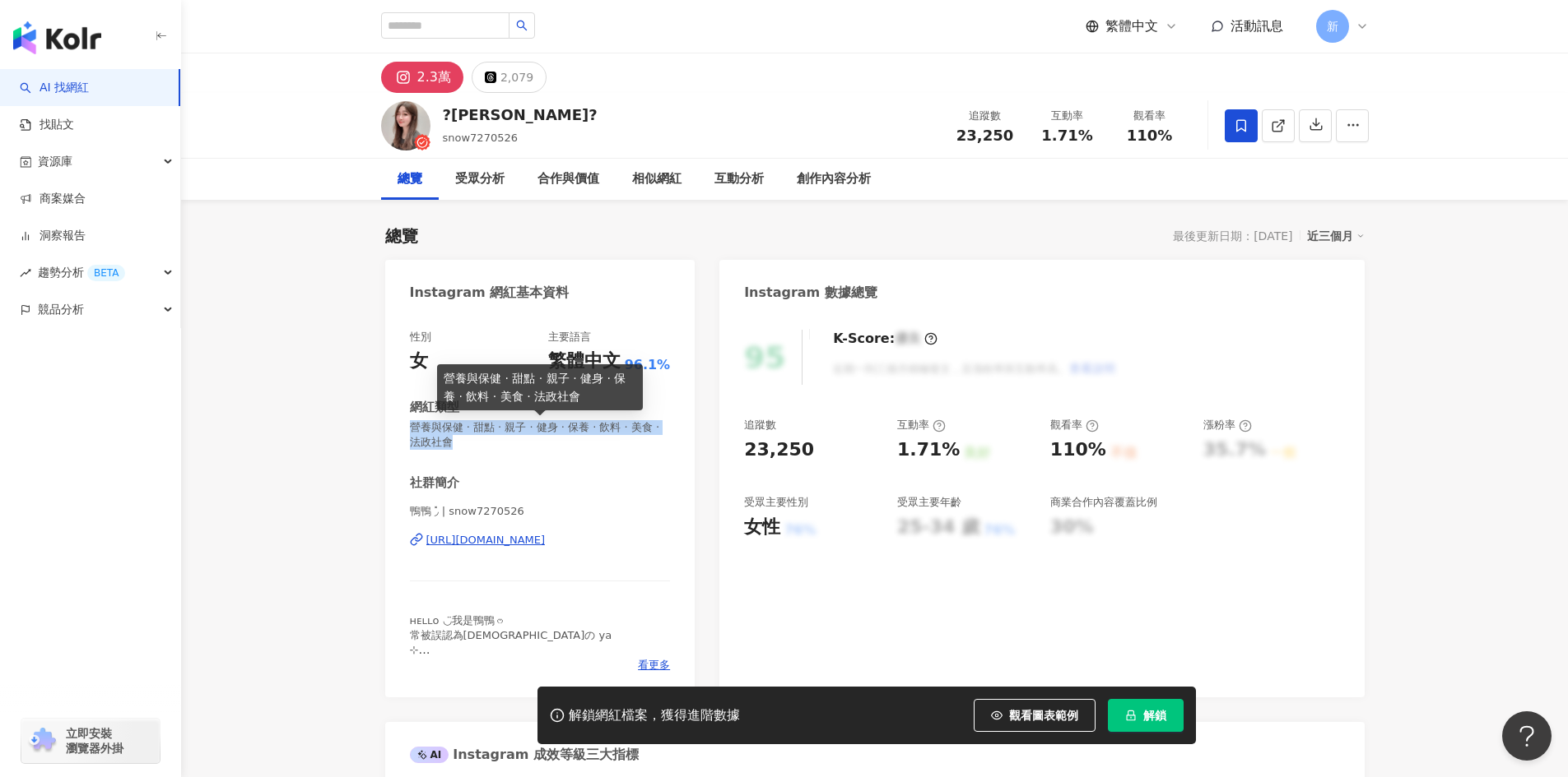
drag, startPoint x: 410, startPoint y: 428, endPoint x: 515, endPoint y: 449, distance: 107.1
click at [515, 449] on div "性別 女 主要語言 繁體中文 96.1% 網紅類型 營養與保健 · 甜點 · 親子 · 健身 · 保養 · 飲料 · 美食 · 法政社會 社群簡介 鴨鴨 ◞̽…" at bounding box center [540, 506] width 310 height 384
copy span "營養與保健 · 甜點 · 親子 · 健身 · 保養 · 飲料 · 美食 · 法政社會"
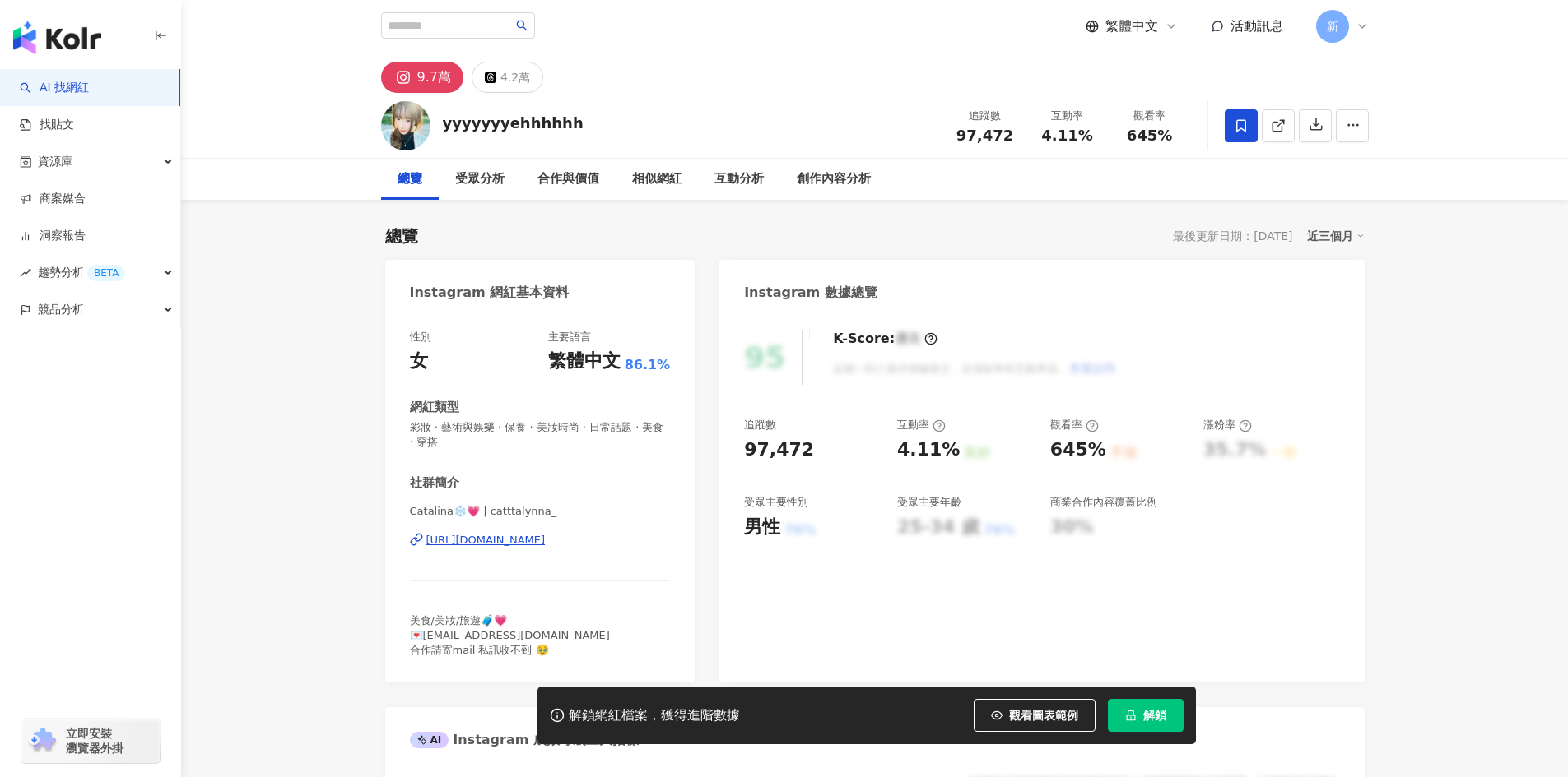
drag, startPoint x: 731, startPoint y: 463, endPoint x: 853, endPoint y: 461, distance: 122.0
click at [853, 461] on div "95 K-Score : 優良 近期一到三個月積極發文，且漲粉率與互動率高。 查看說明 追蹤數 97,472 互動率 4.11% 良好 觀看率 645% 不佳…" at bounding box center [1041, 498] width 644 height 369
